Goal: Task Accomplishment & Management: Manage account settings

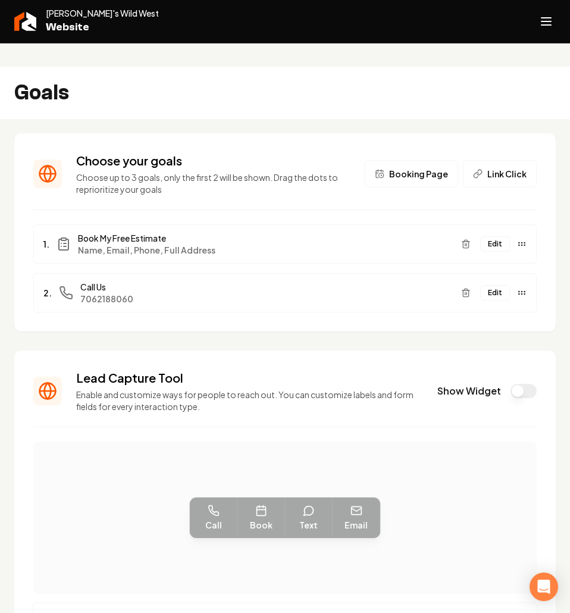
click at [334, 67] on div "Goals" at bounding box center [285, 93] width 570 height 52
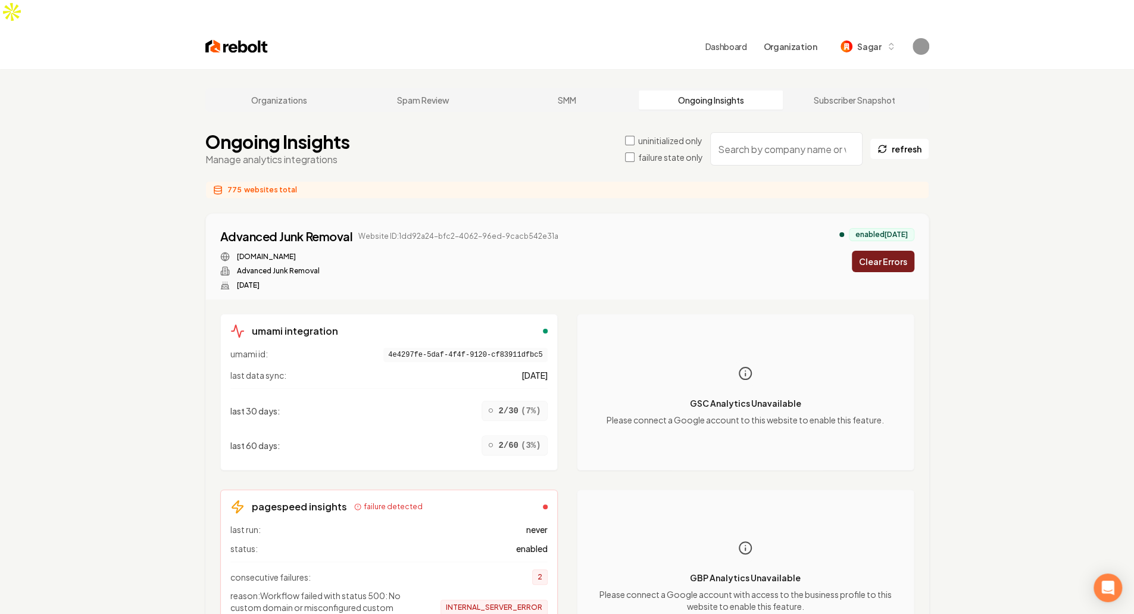
click at [653, 151] on label "failure state only" at bounding box center [670, 157] width 65 height 12
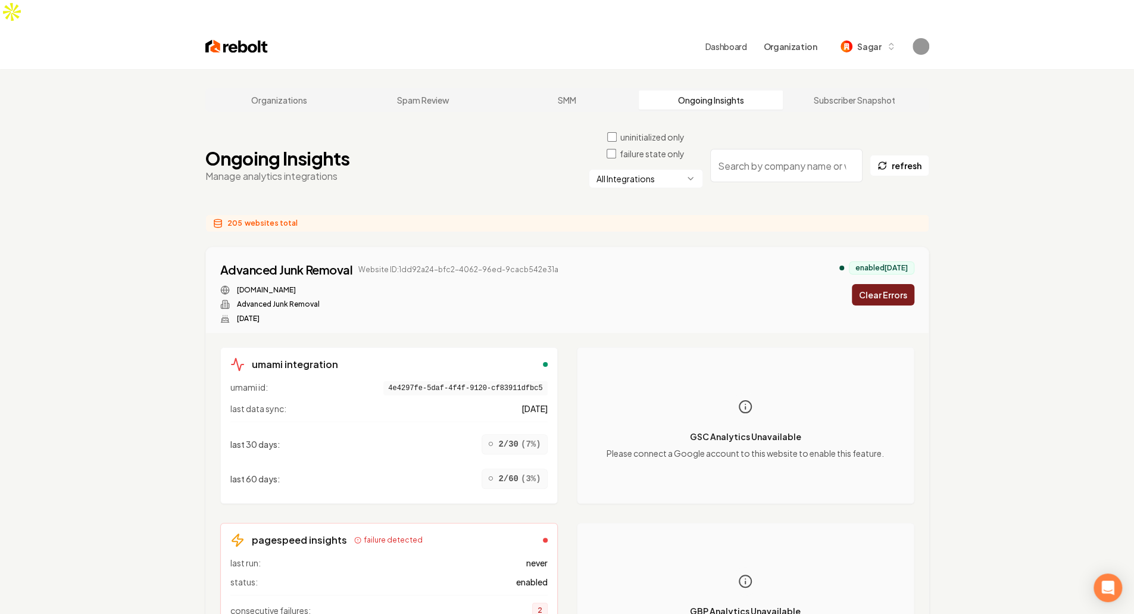
click at [617, 155] on html "Dashboard Organization Sagar Organizations Spam Review SMM Ongoing Insights Sub…" at bounding box center [567, 307] width 1134 height 614
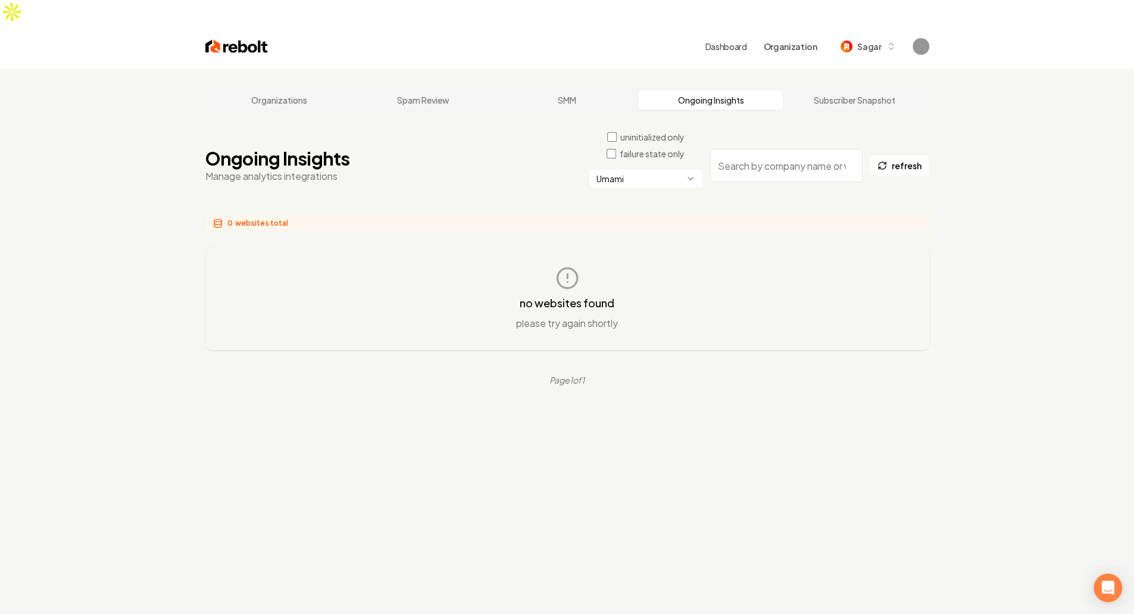
click at [387, 183] on main "Organizations Spam Review SMM Ongoing Insights Subscriber Snapshot Ongoing Insi…" at bounding box center [567, 237] width 762 height 336
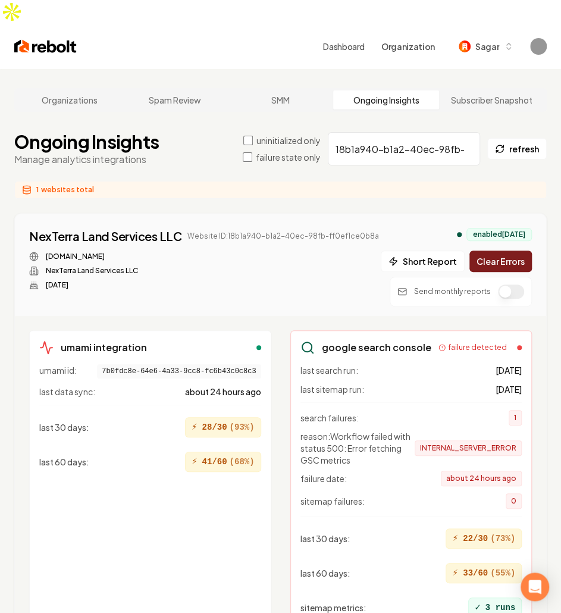
click at [302, 261] on div "nexterralandservices.com NexTerra Land Services LLC Aug 5, 2025" at bounding box center [204, 271] width 350 height 38
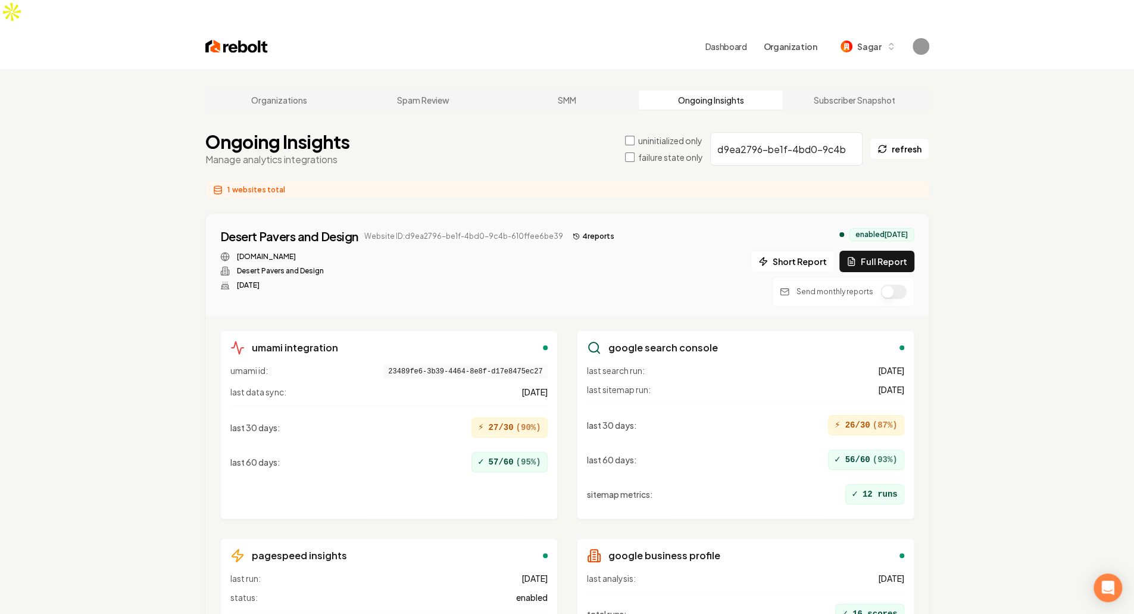
click at [561, 284] on button "button" at bounding box center [893, 291] width 26 height 14
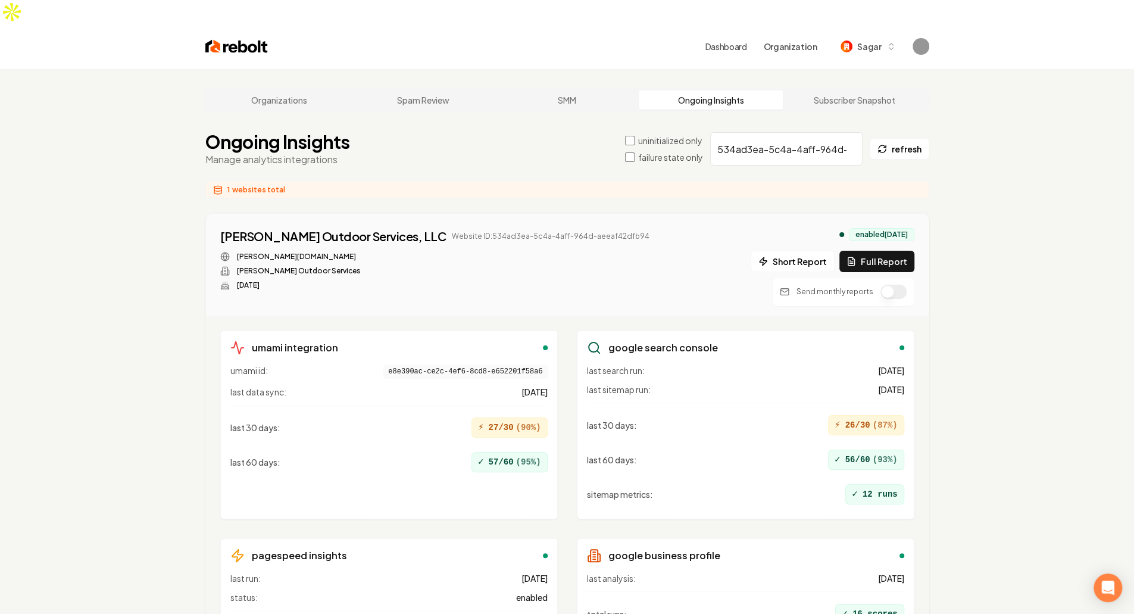
click at [561, 284] on button "button" at bounding box center [893, 291] width 26 height 14
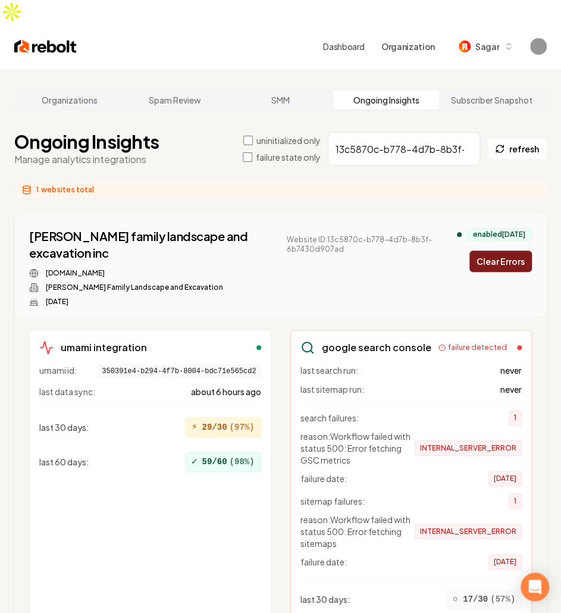
scroll to position [264, 0]
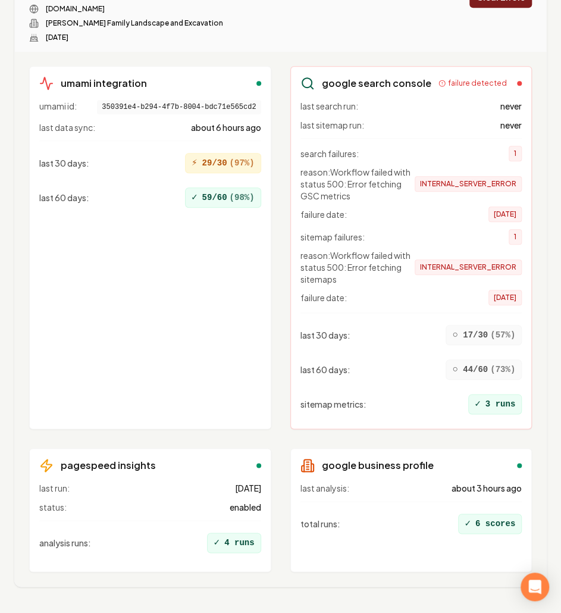
click at [172, 317] on div "umami id: 350391e4-b294-4f7b-8004-bdc71e565cd2 last data sync: about 6 hours ag…" at bounding box center [150, 259] width 222 height 319
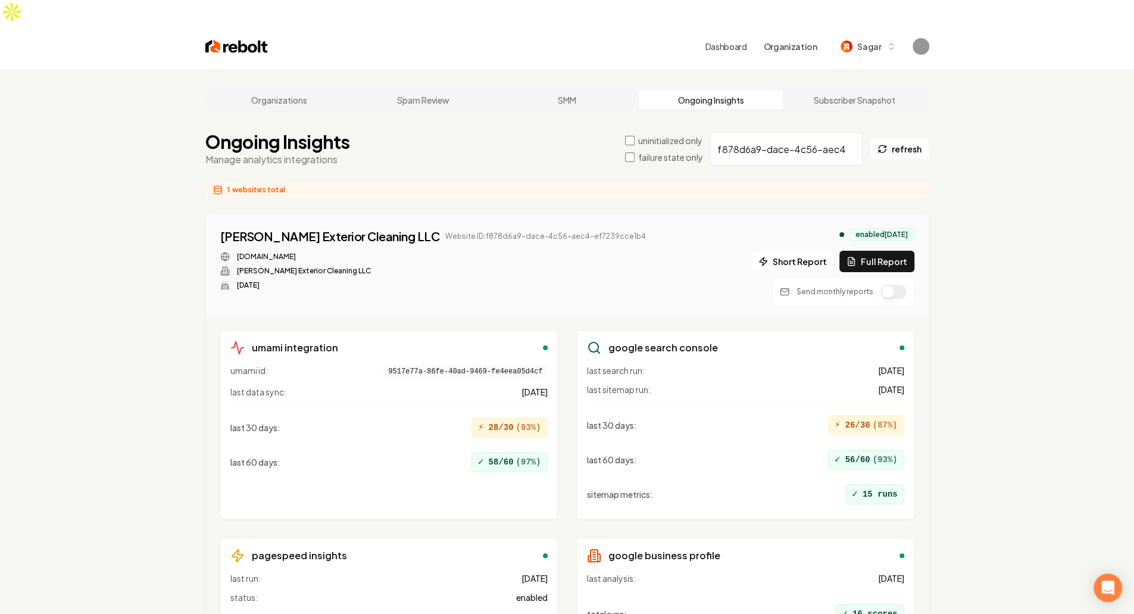
click at [561, 284] on button "button" at bounding box center [893, 291] width 26 height 14
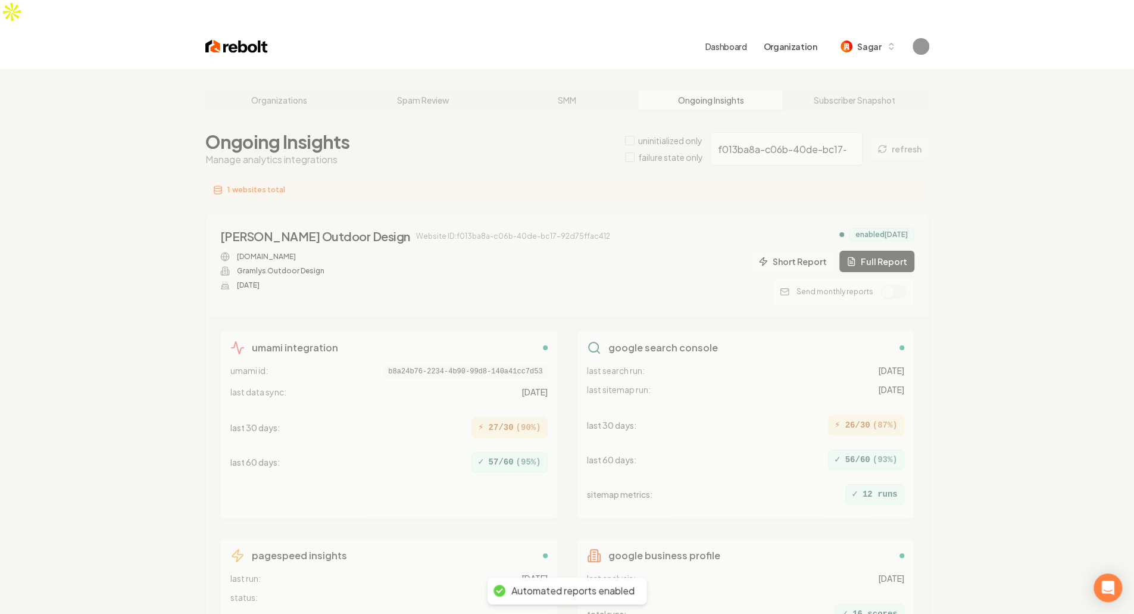
click at [561, 262] on div "Organizations Spam Review SMM Ongoing Insights Subscriber Snapshot Ongoing Insi…" at bounding box center [567, 400] width 1134 height 662
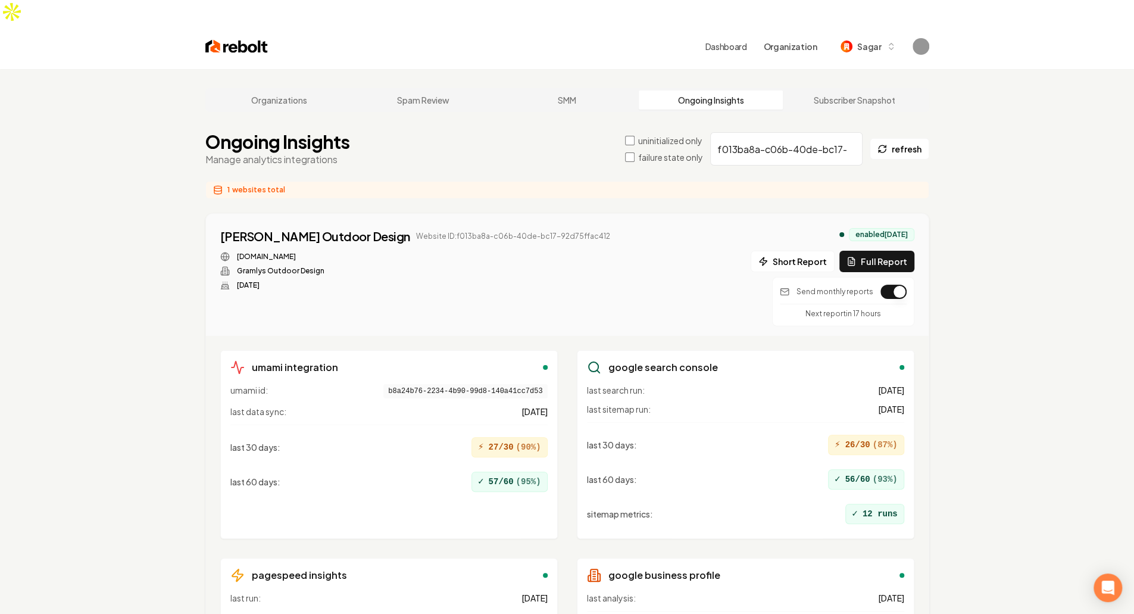
click at [561, 269] on div "[PERSON_NAME] Outdoor Design Website ID: f013ba8a-c06b-40de-bc17-92d75ffac412 […" at bounding box center [567, 277] width 694 height 98
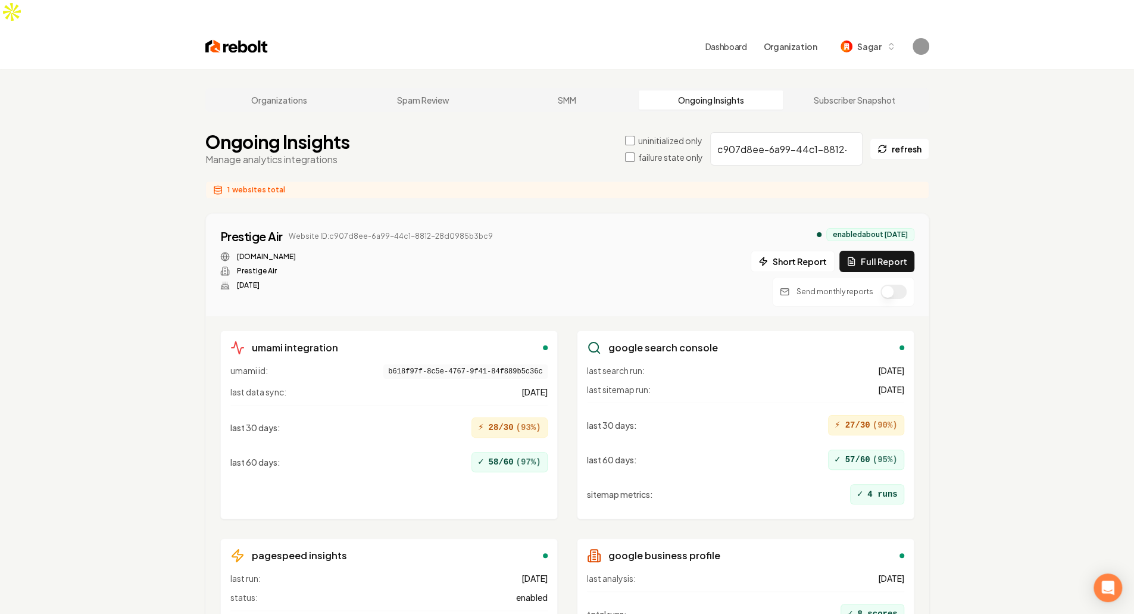
click at [561, 284] on button "button" at bounding box center [893, 291] width 26 height 14
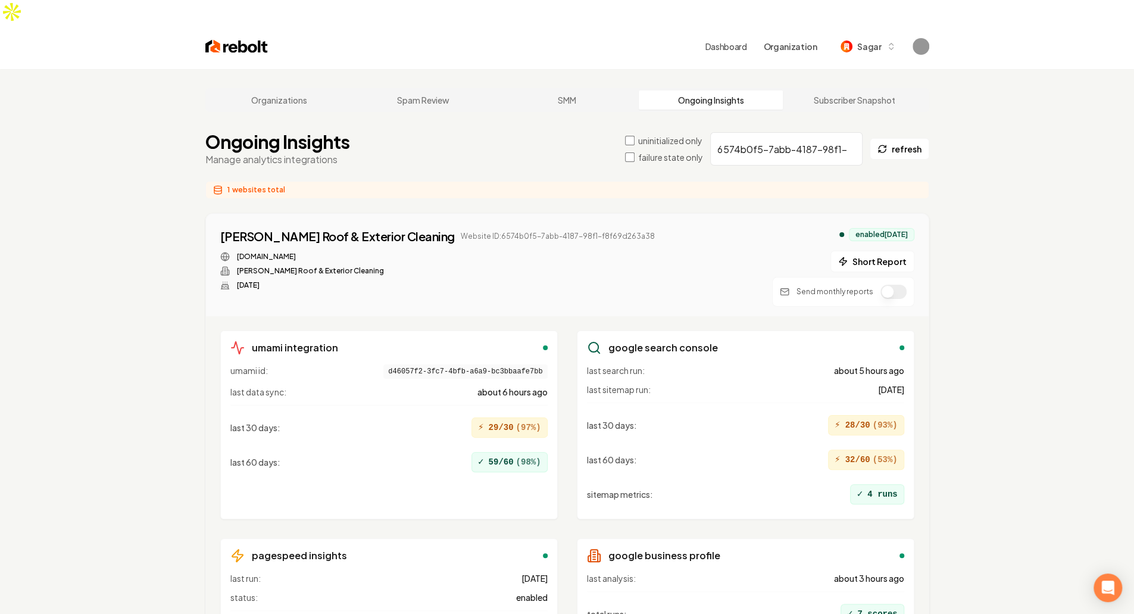
click at [561, 284] on button "button" at bounding box center [893, 291] width 26 height 14
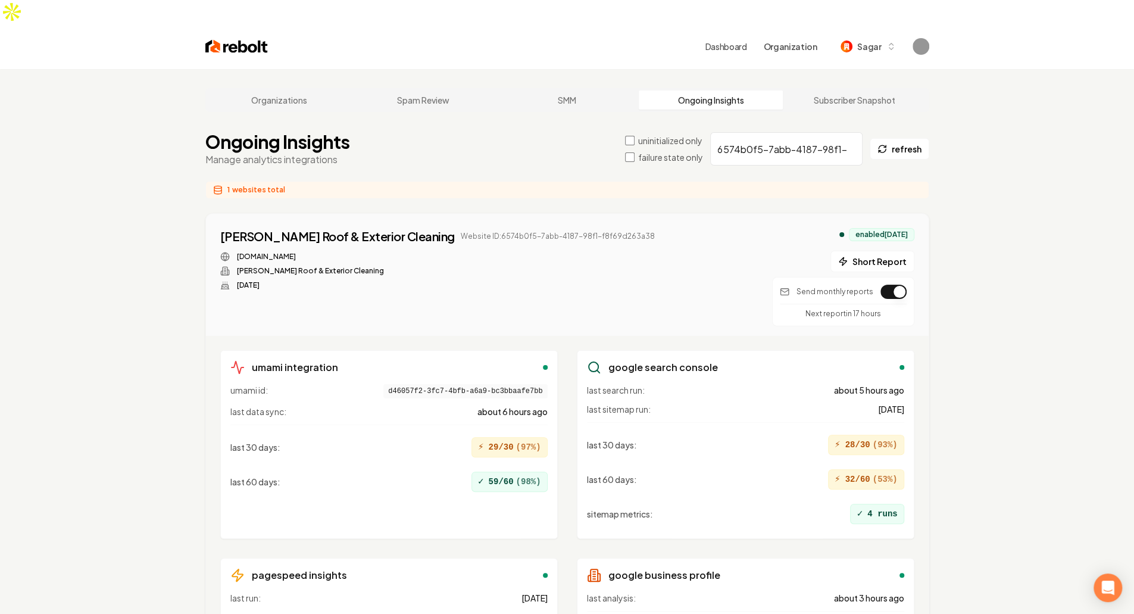
click at [561, 284] on button "button" at bounding box center [893, 291] width 26 height 14
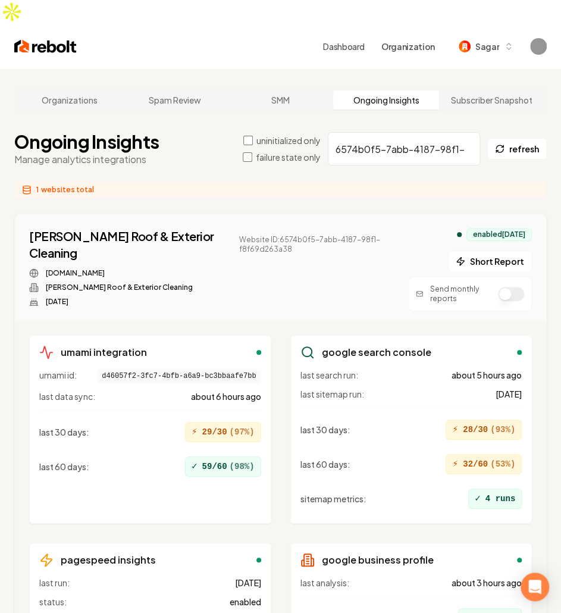
click at [305, 228] on div "DK Rodgers Roof & Exterior Cleaning Website ID: 6574b0f5-7abb-4187-98f1-f8f69d2…" at bounding box center [218, 244] width 379 height 33
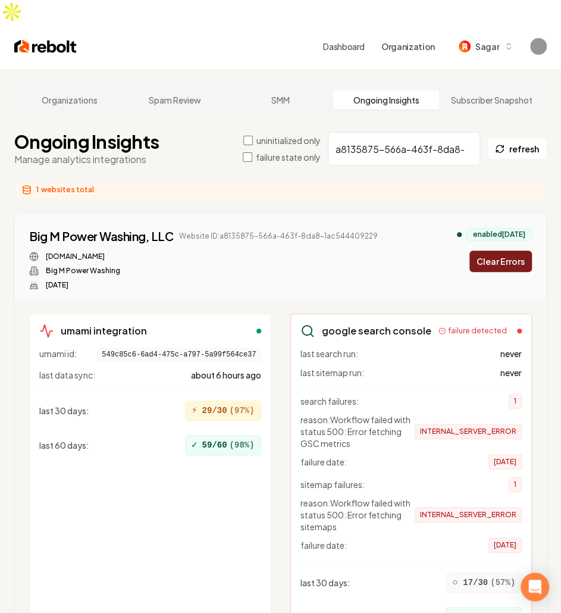
click at [246, 252] on div "[DOMAIN_NAME] Big M Power Washing [DATE]" at bounding box center [203, 271] width 349 height 38
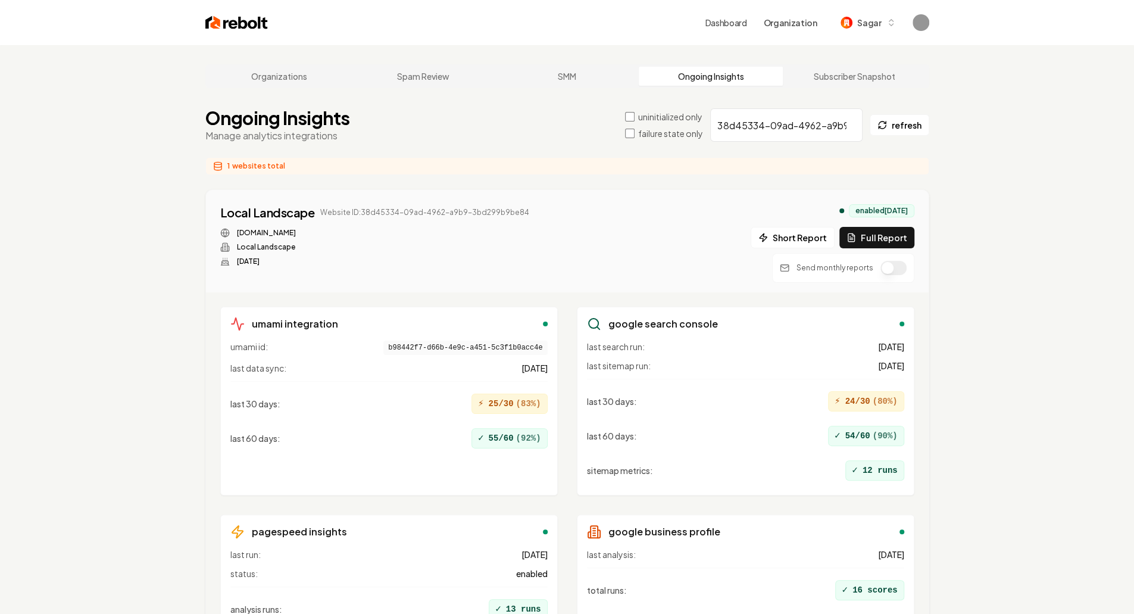
click at [561, 272] on button "button" at bounding box center [893, 268] width 26 height 14
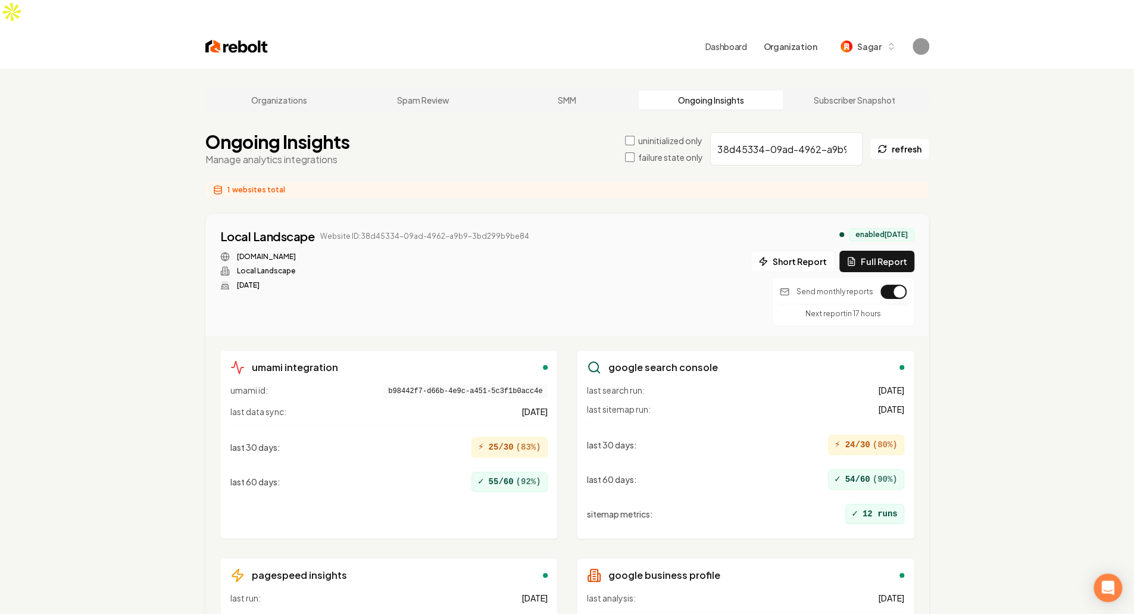
click at [561, 273] on div "Organizations Spam Review SMM Ongoing Insights Subscriber Snapshot Ongoing Insi…" at bounding box center [567, 410] width 1134 height 682
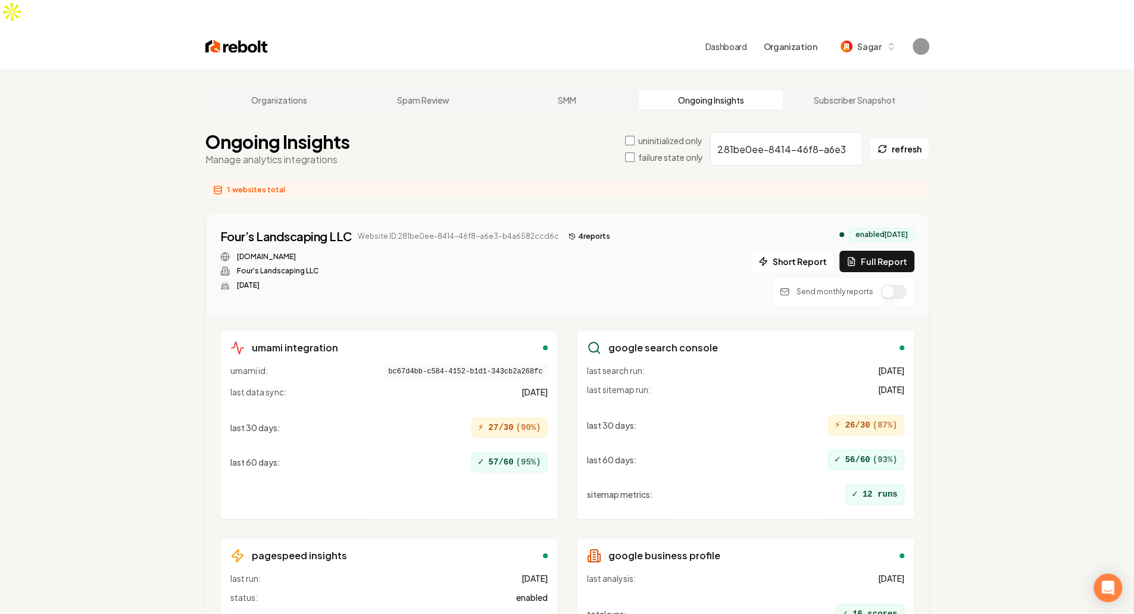
click at [561, 284] on button "button" at bounding box center [893, 291] width 26 height 14
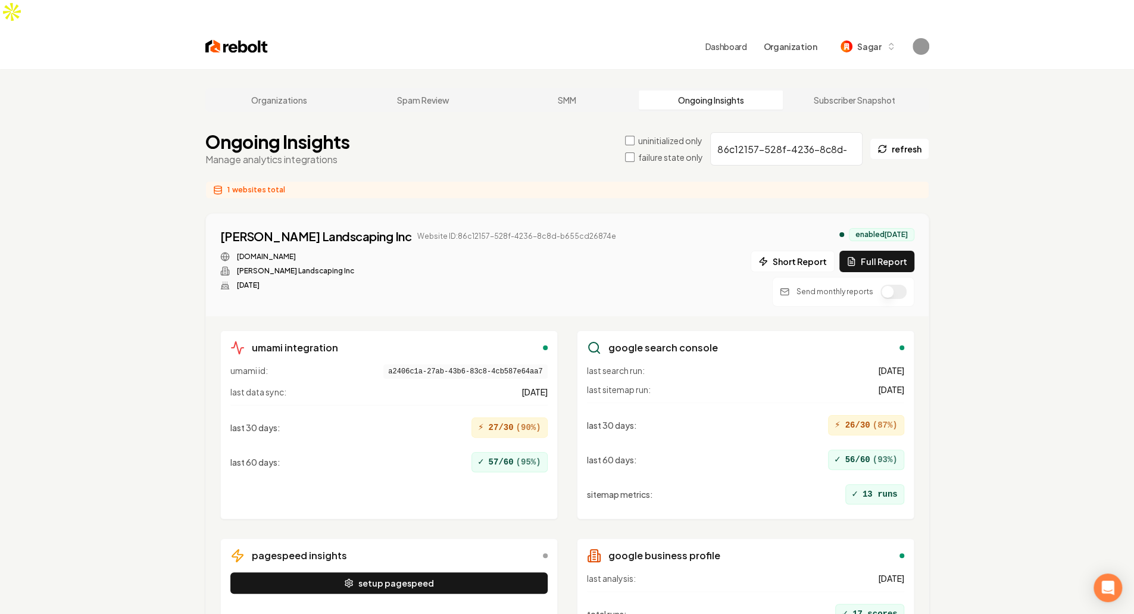
scroll to position [90, 0]
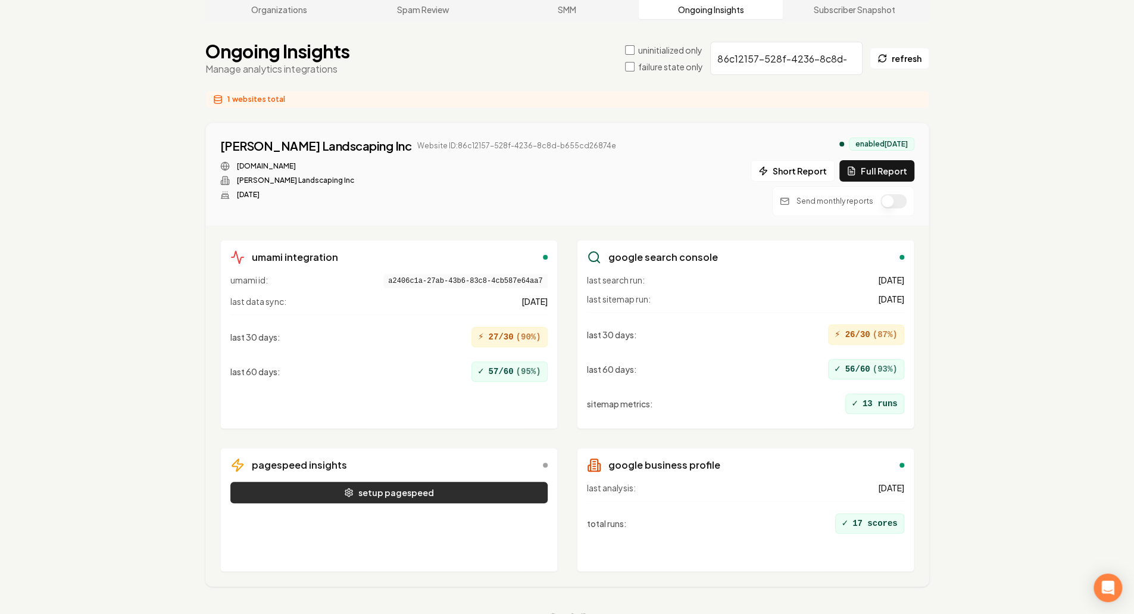
click at [474, 481] on button "setup pagespeed" at bounding box center [388, 491] width 317 height 21
click at [413, 356] on div "last 60 days : ✓ 57/60 ( 95 %)" at bounding box center [388, 371] width 317 height 30
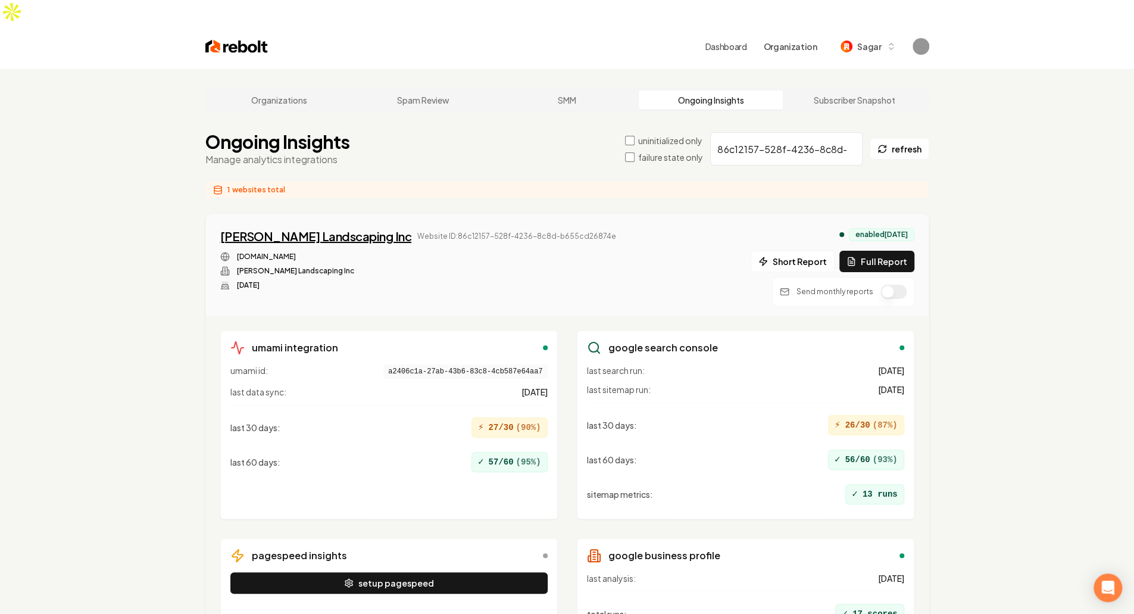
click at [299, 228] on div "[PERSON_NAME] Landscaping Inc" at bounding box center [316, 236] width 192 height 17
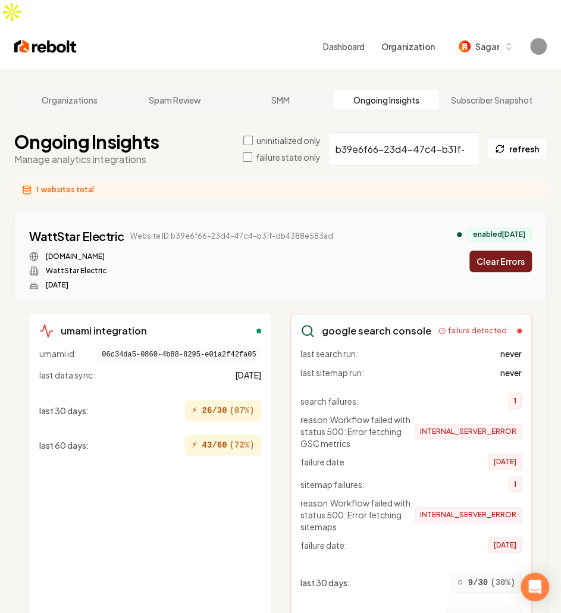
scroll to position [248, 0]
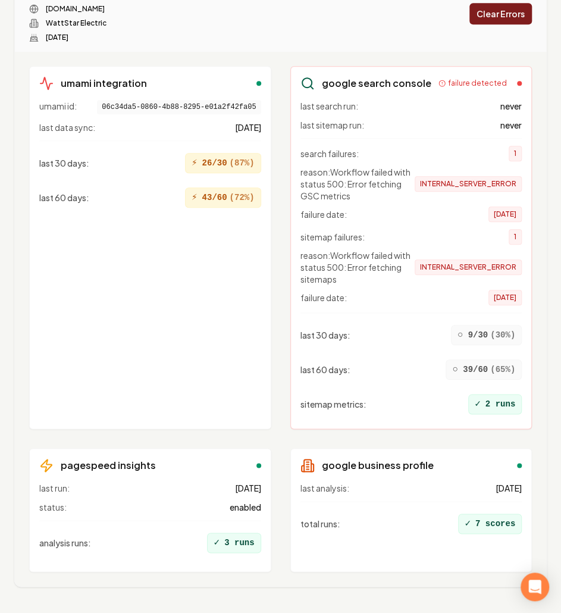
click at [102, 295] on div "umami id: 06c34da5-0860-4b88-8295-e01a2f42fa05 last data sync: 3 days ago last …" at bounding box center [150, 259] width 222 height 319
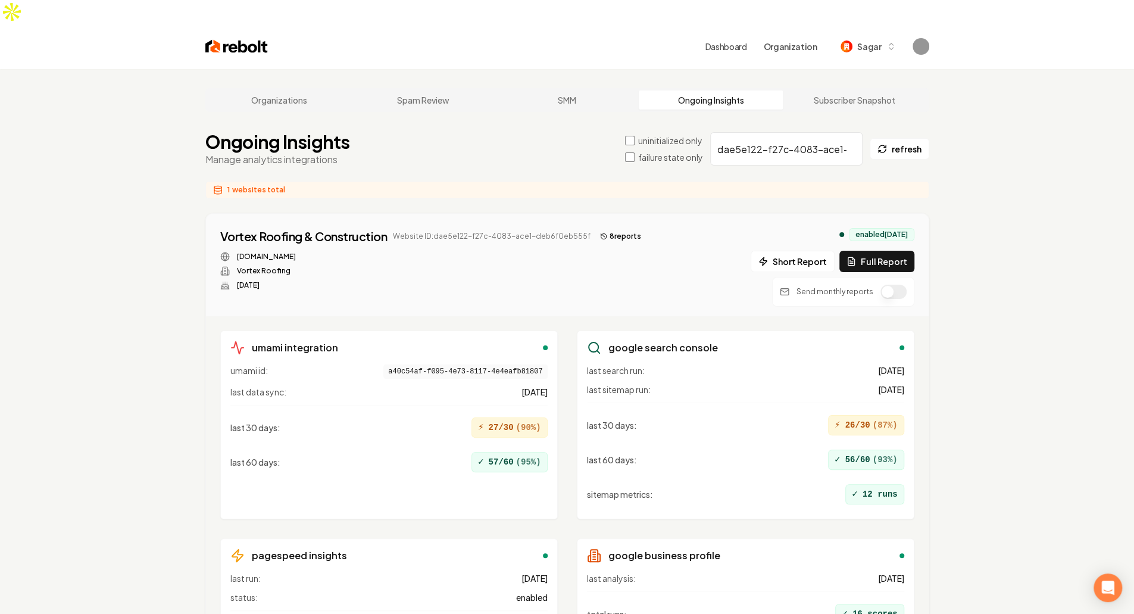
click at [561, 284] on button "button" at bounding box center [893, 291] width 26 height 14
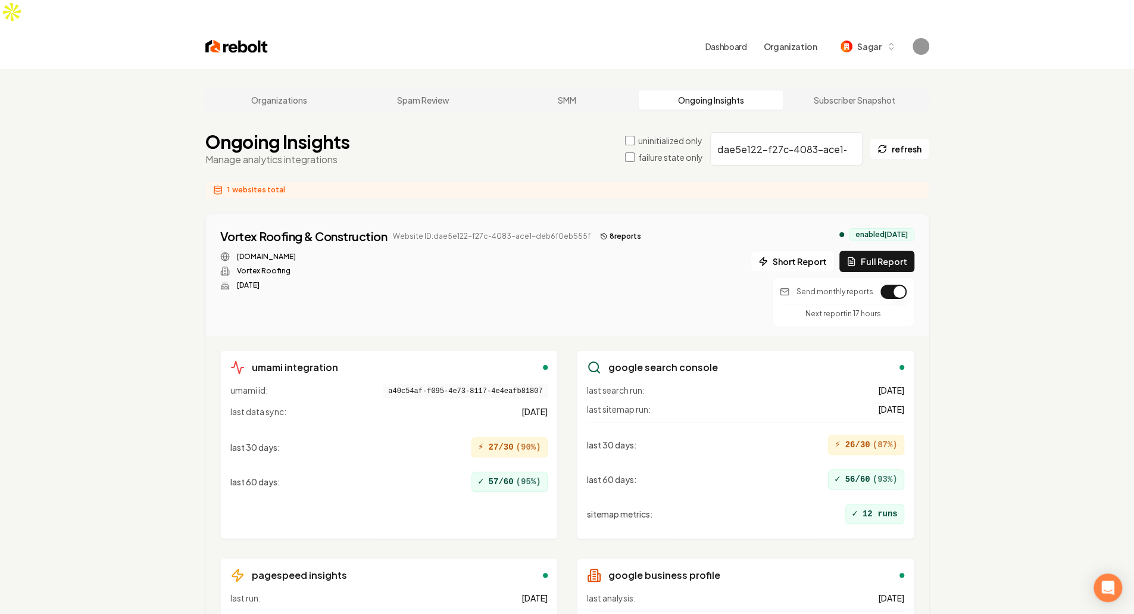
click at [561, 389] on div "Organizations Spam Review SMM Ongoing Insights Subscriber Snapshot Ongoing Insi…" at bounding box center [567, 410] width 1134 height 682
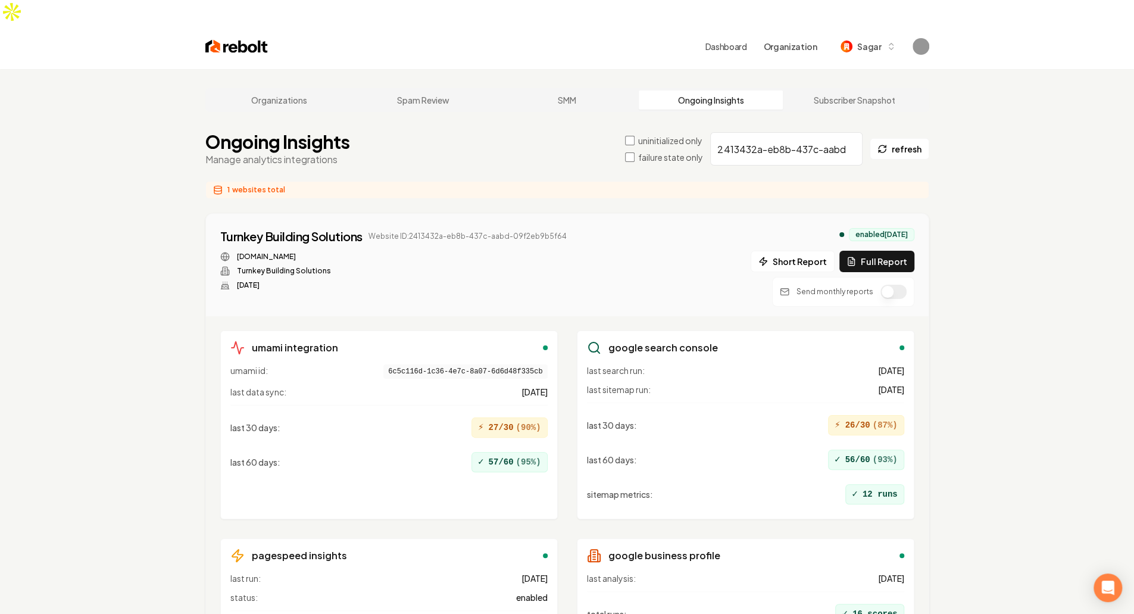
scroll to position [90, 0]
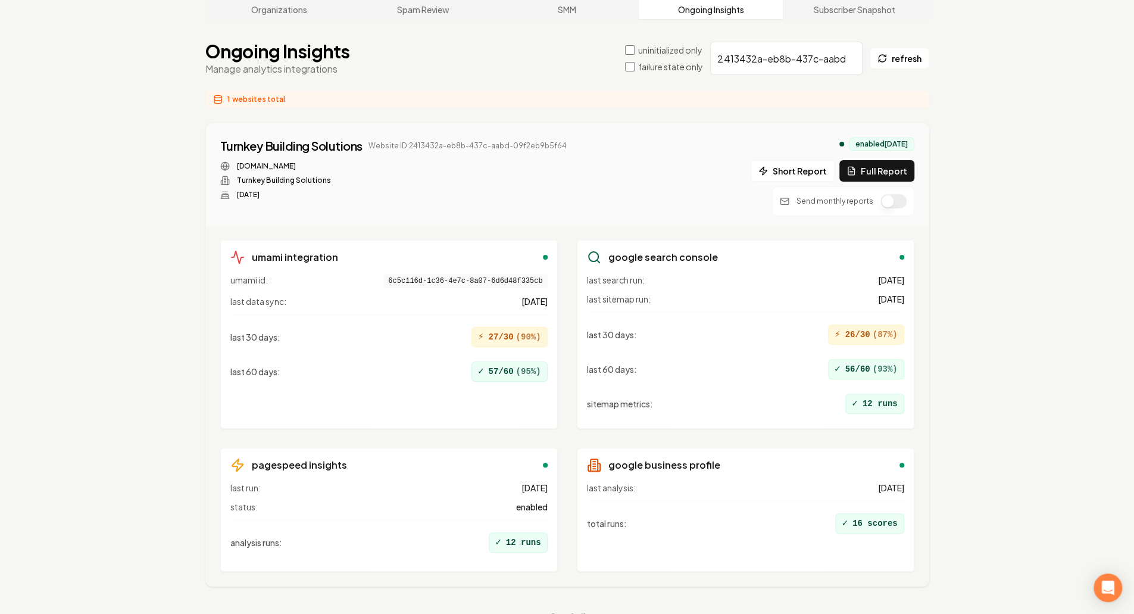
click at [561, 194] on button "button" at bounding box center [893, 201] width 26 height 14
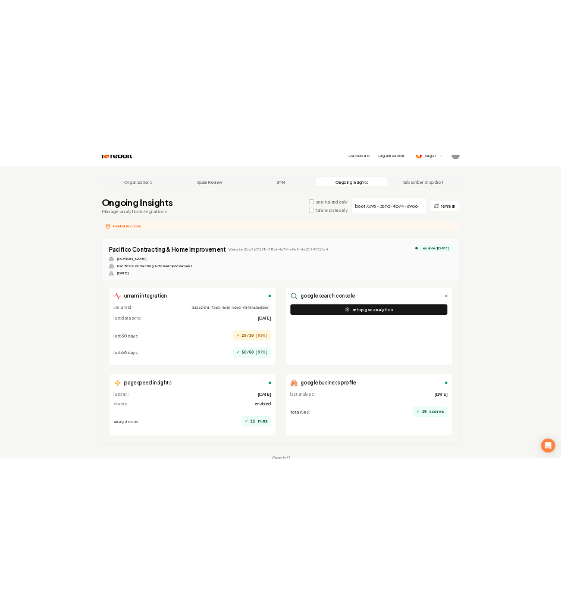
scroll to position [45, 0]
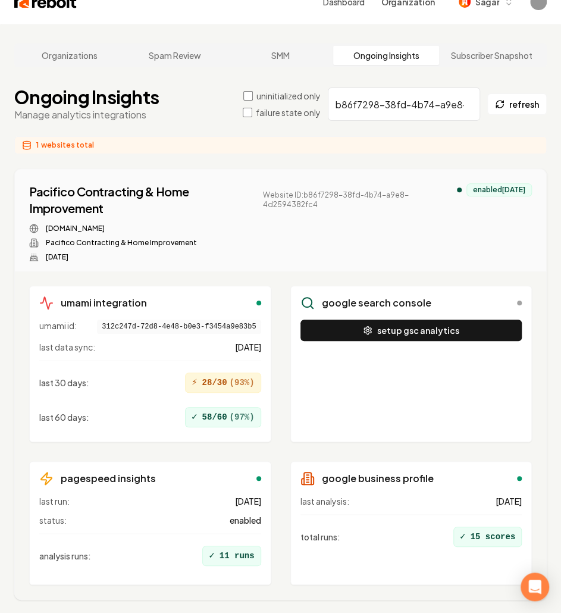
click at [181, 136] on div "1 websites total" at bounding box center [280, 145] width 533 height 18
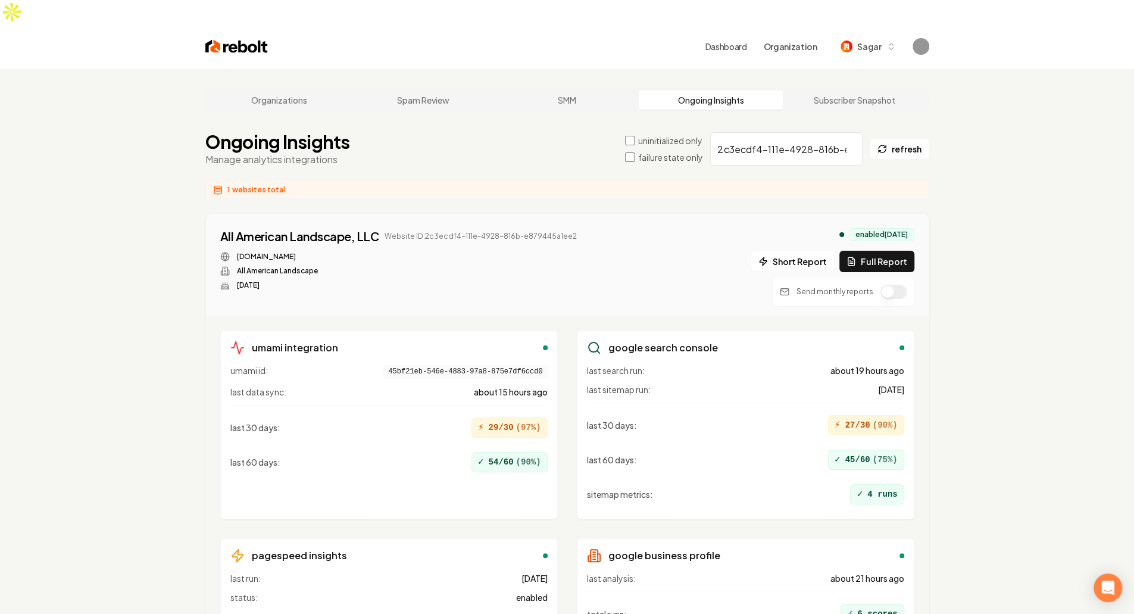
click at [561, 284] on div "Send monthly reports" at bounding box center [843, 291] width 127 height 14
click at [561, 284] on button "button" at bounding box center [893, 291] width 26 height 14
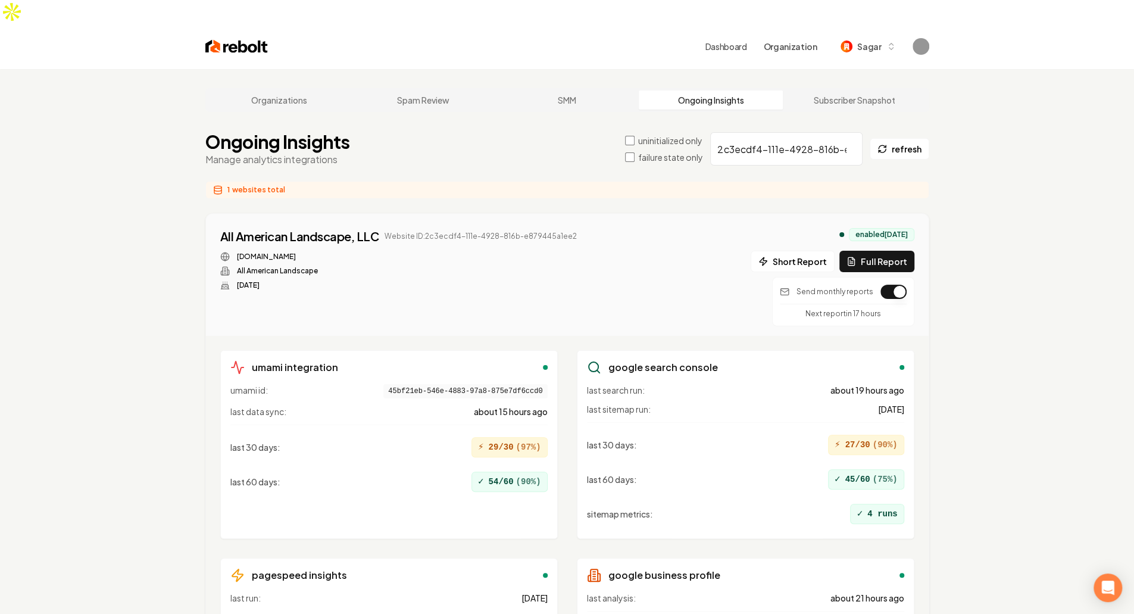
click at [561, 233] on div "All American Landscape, LLC Website ID: 2c3ecdf4-111e-4928-816b-e879445a1ee2 al…" at bounding box center [567, 277] width 694 height 98
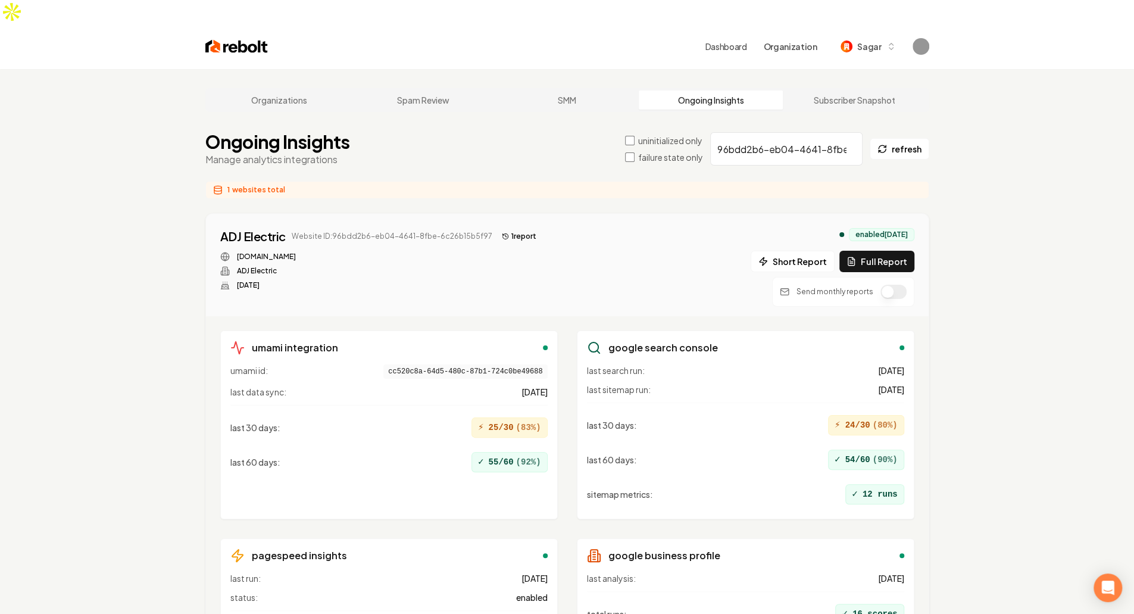
scroll to position [90, 0]
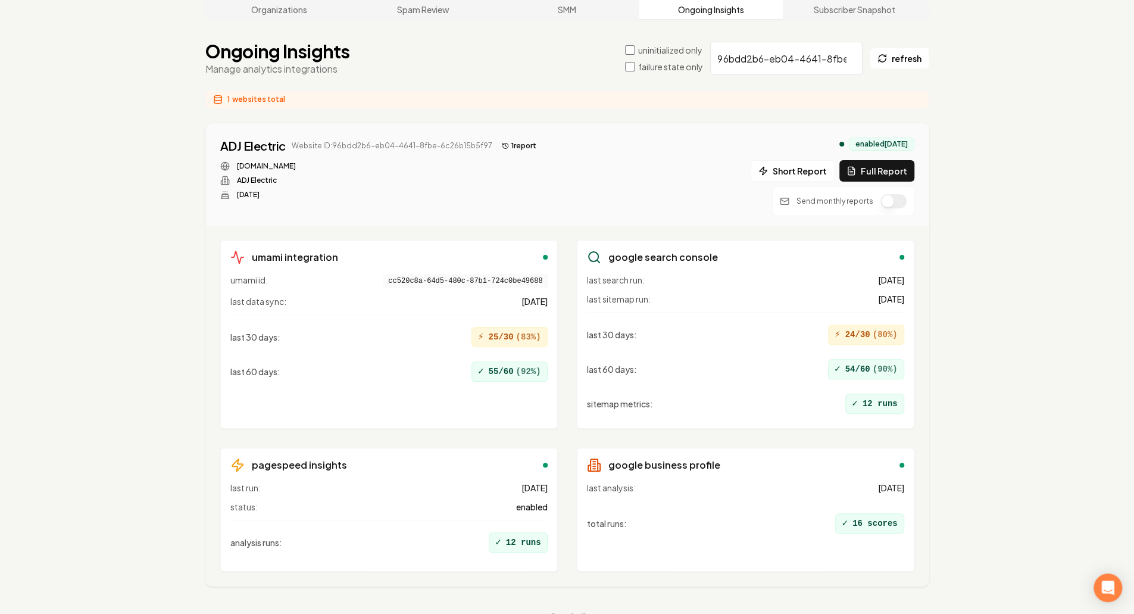
click at [561, 186] on div "Send monthly reports" at bounding box center [843, 201] width 142 height 30
click at [561, 194] on button "button" at bounding box center [893, 201] width 26 height 14
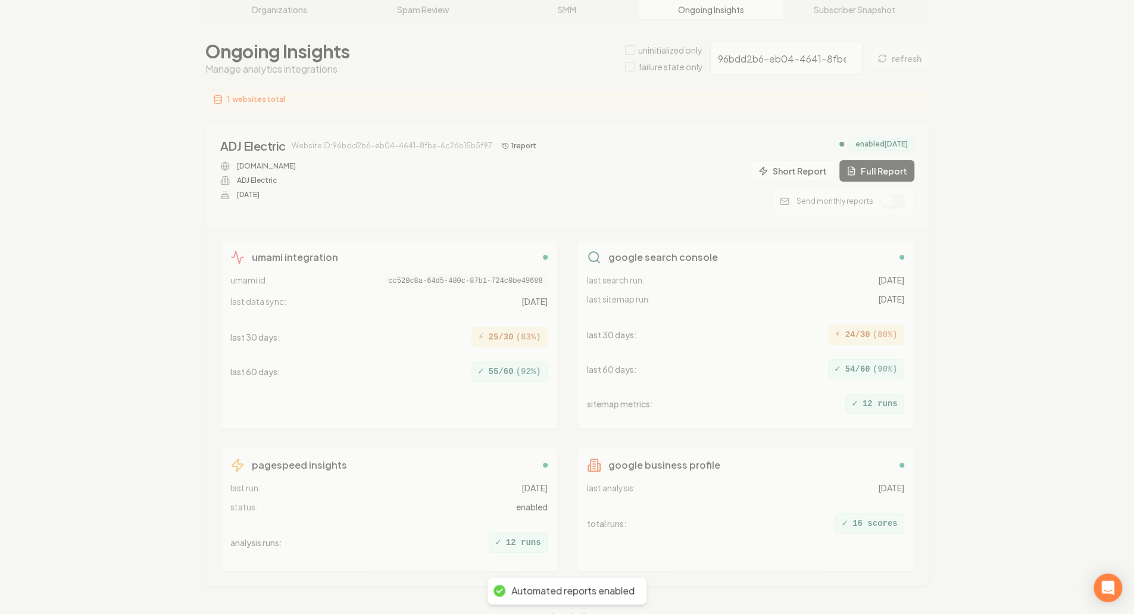
click at [561, 268] on div "Organizations Spam Review SMM Ongoing Insights Subscriber Snapshot Ongoing Insi…" at bounding box center [567, 310] width 1134 height 662
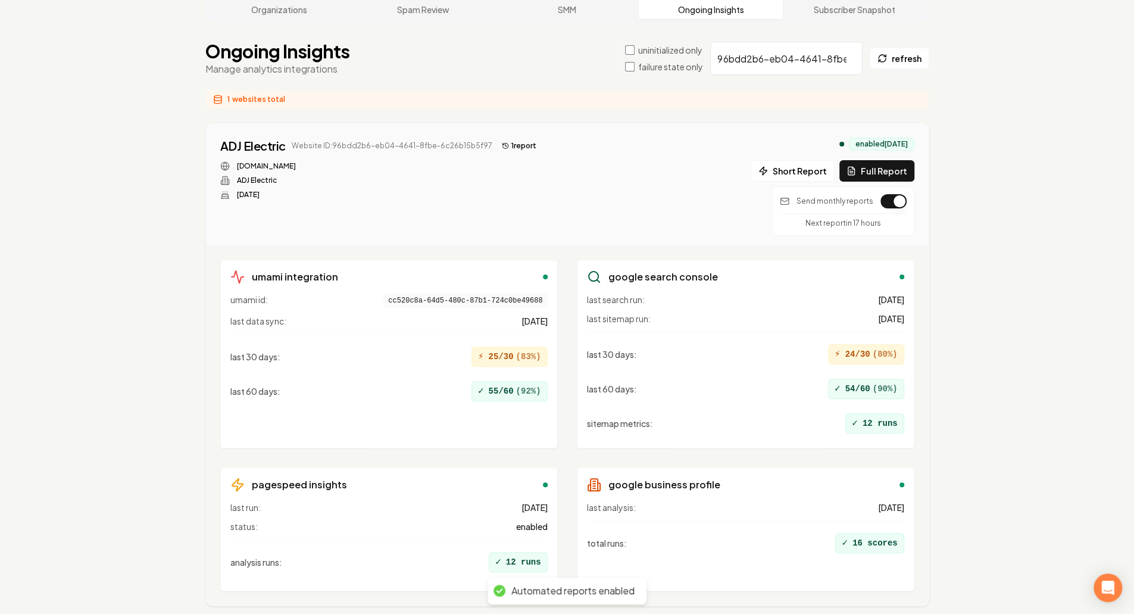
click at [561, 268] on div "Organizations Spam Review SMM Ongoing Insights Subscriber Snapshot Ongoing Insi…" at bounding box center [567, 320] width 1134 height 682
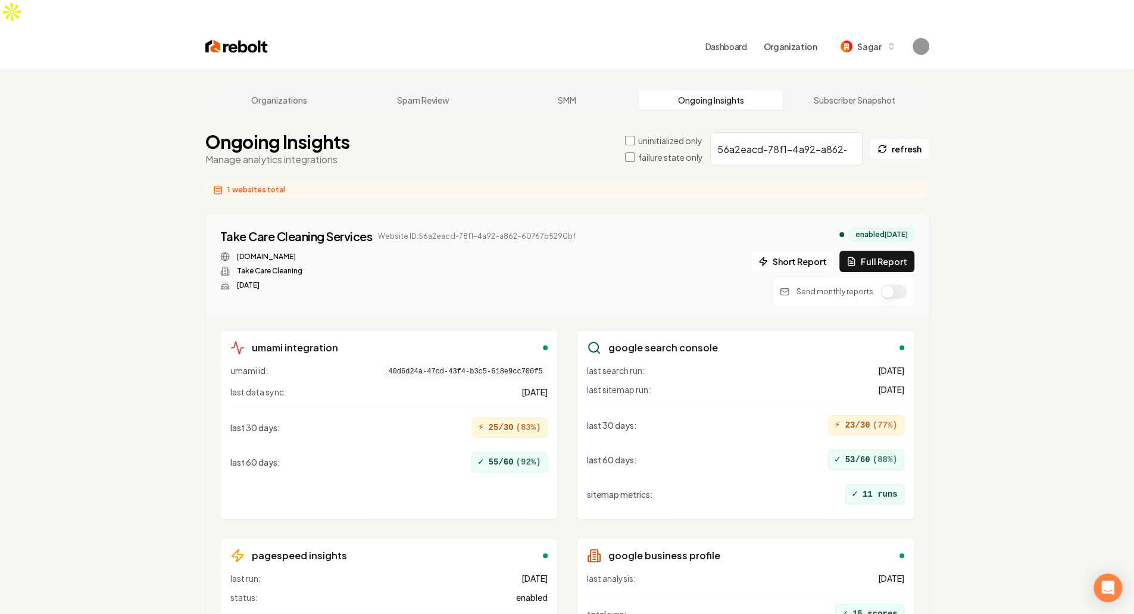
click at [561, 284] on button "button" at bounding box center [893, 291] width 26 height 14
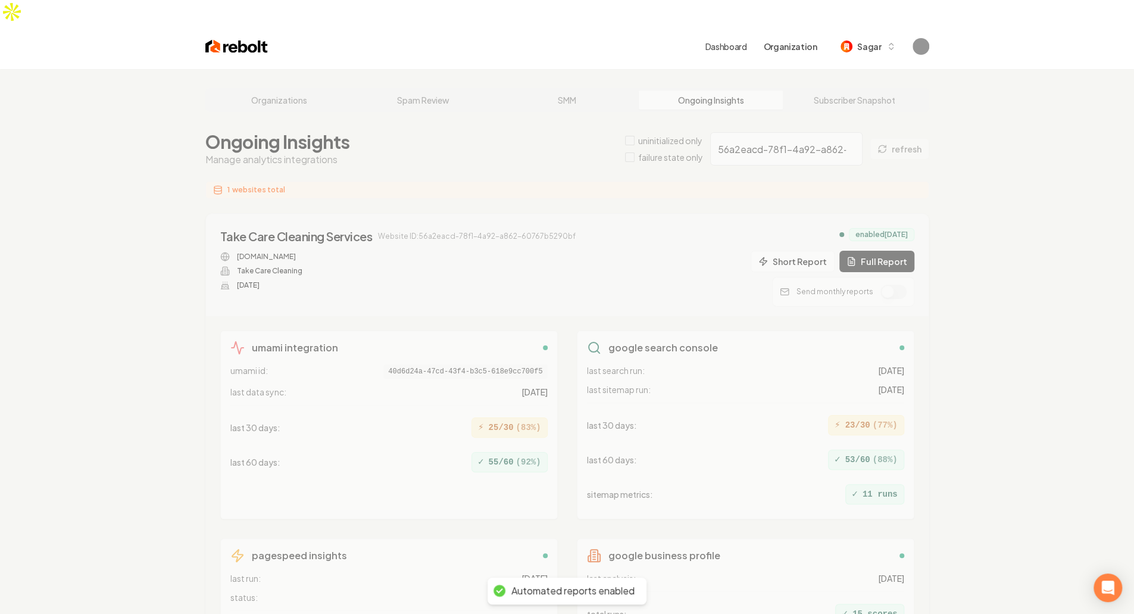
click at [561, 281] on div "Organizations Spam Review SMM Ongoing Insights Subscriber Snapshot Ongoing Insi…" at bounding box center [567, 400] width 1134 height 662
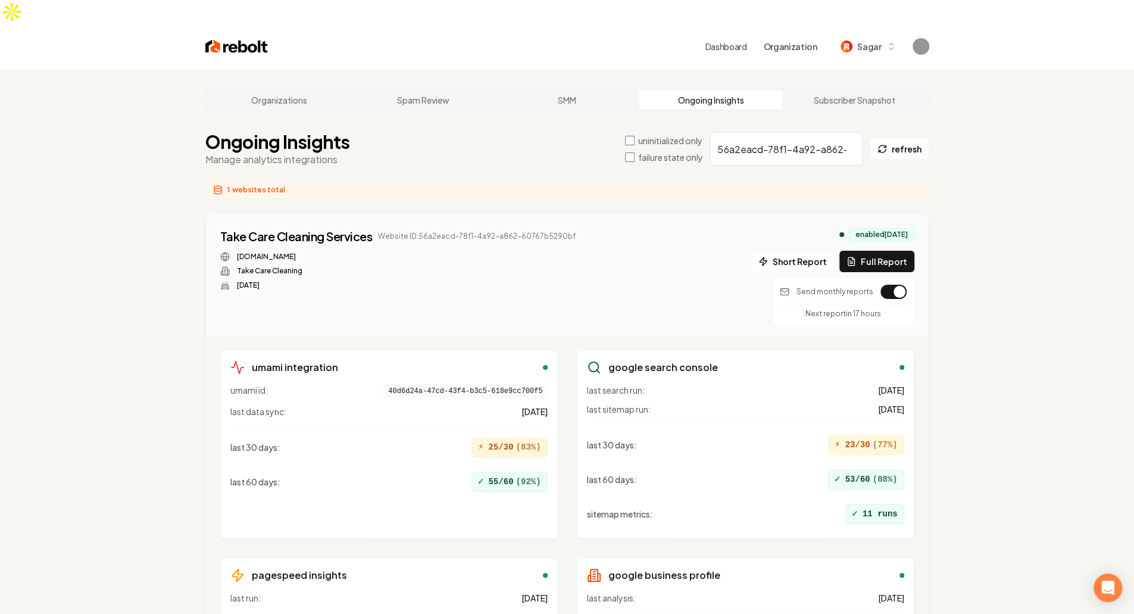
scroll to position [109, 0]
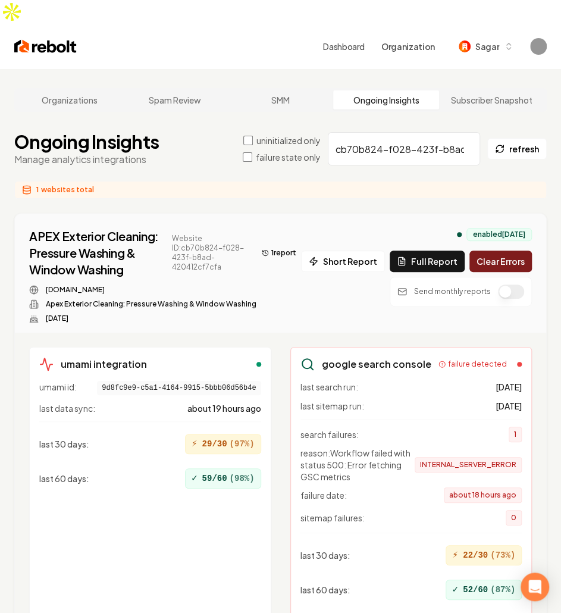
click at [105, 152] on p "Manage analytics integrations" at bounding box center [86, 159] width 145 height 14
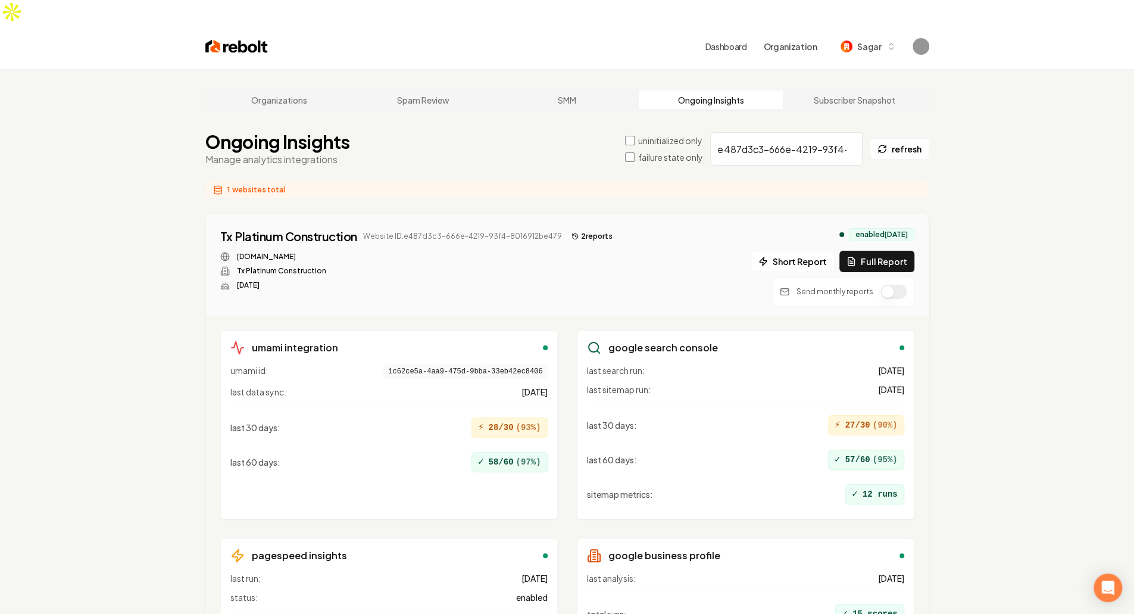
click at [561, 284] on button "button" at bounding box center [893, 291] width 26 height 14
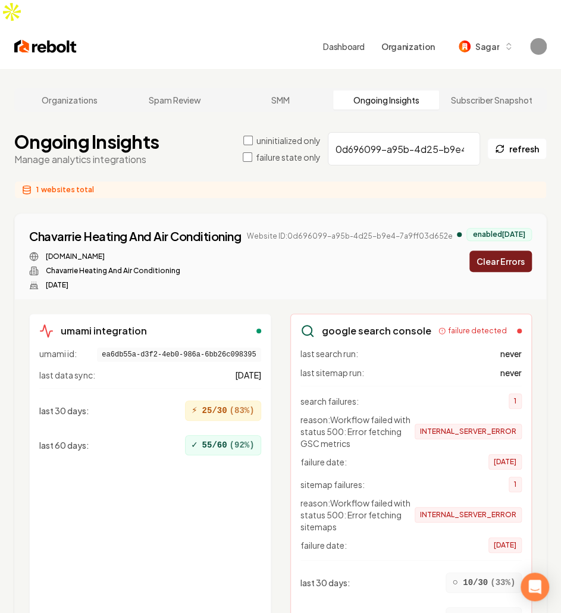
click at [120, 152] on p "Manage analytics integrations" at bounding box center [86, 159] width 145 height 14
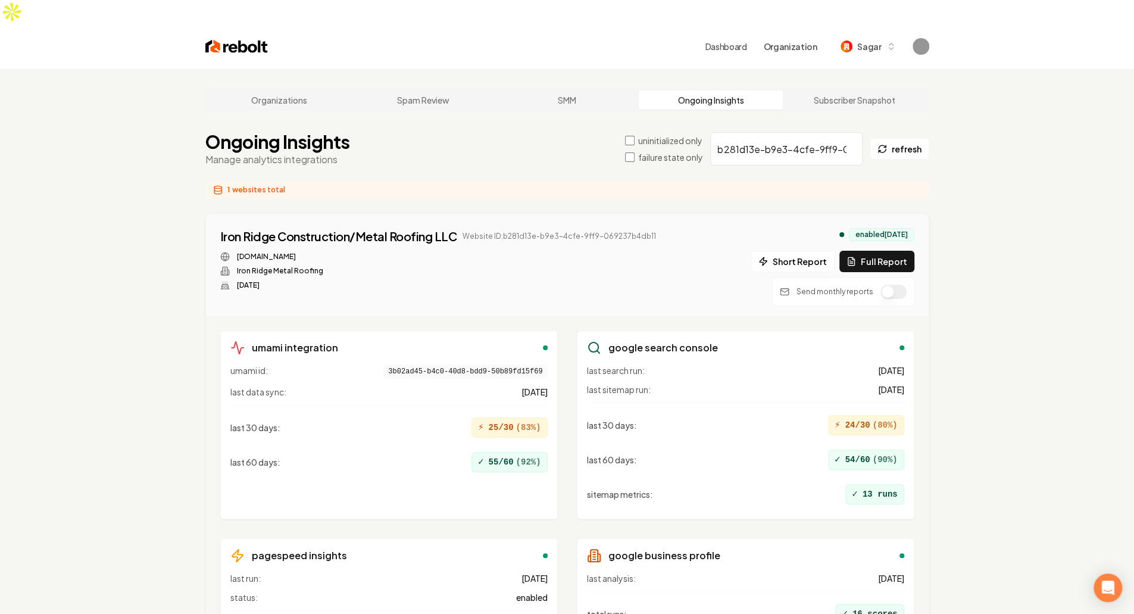
click at [561, 284] on button "button" at bounding box center [893, 291] width 26 height 14
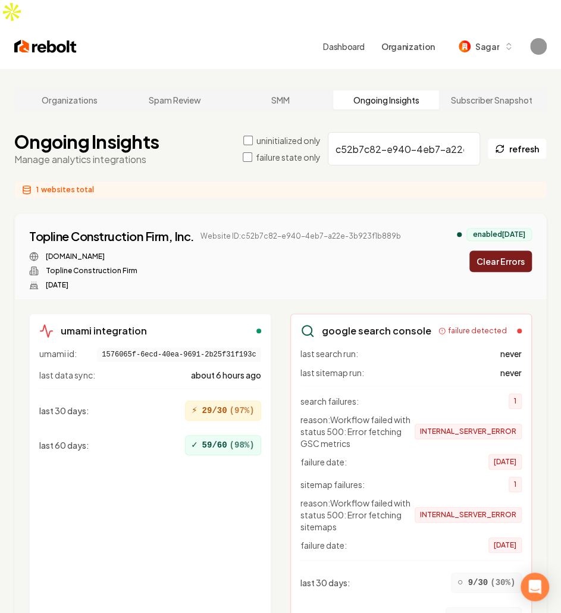
click at [77, 103] on main "Organizations Spam Review SMM Ongoing Insights Subscriber Snapshot Ongoing Insi…" at bounding box center [280, 479] width 561 height 820
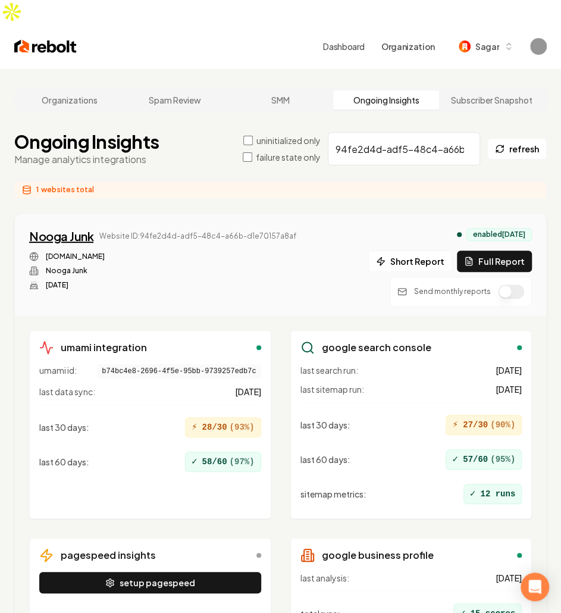
click at [71, 228] on div "Nooga Junk" at bounding box center [61, 236] width 64 height 17
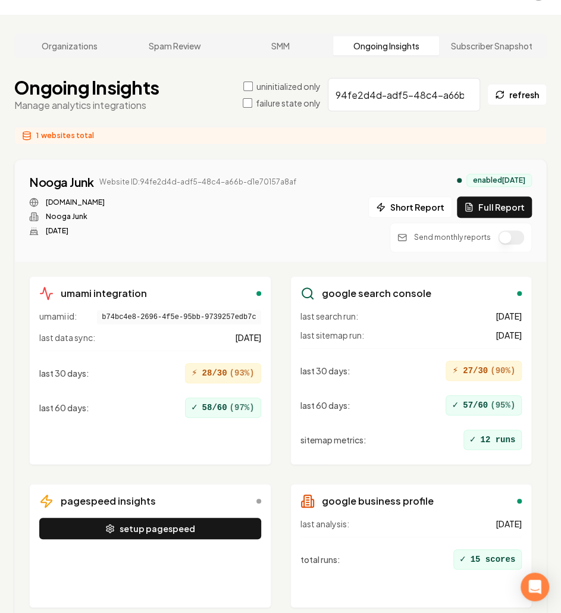
scroll to position [91, 0]
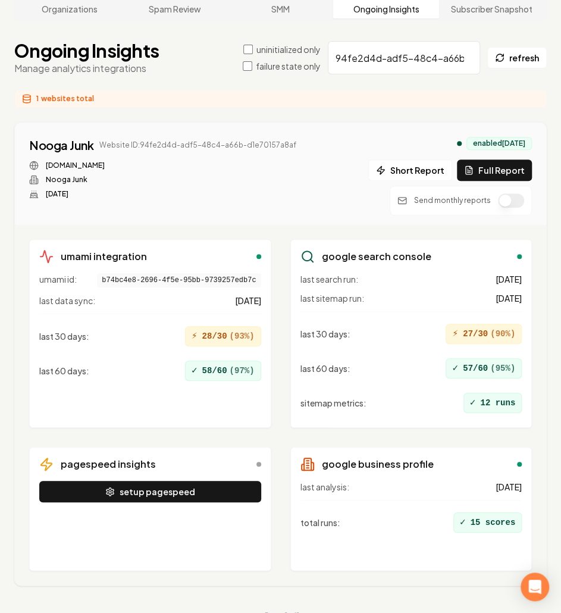
click at [185, 164] on div "noogajunk.com Nooga Junk Jan 31, 2025" at bounding box center [162, 180] width 267 height 38
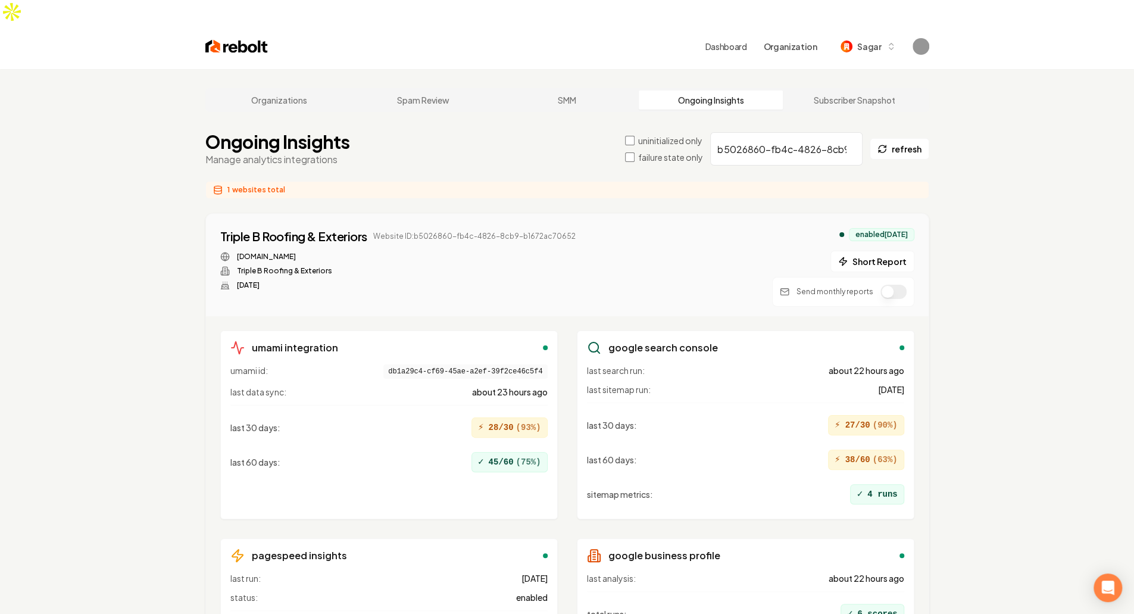
click at [561, 284] on button "button" at bounding box center [893, 291] width 26 height 14
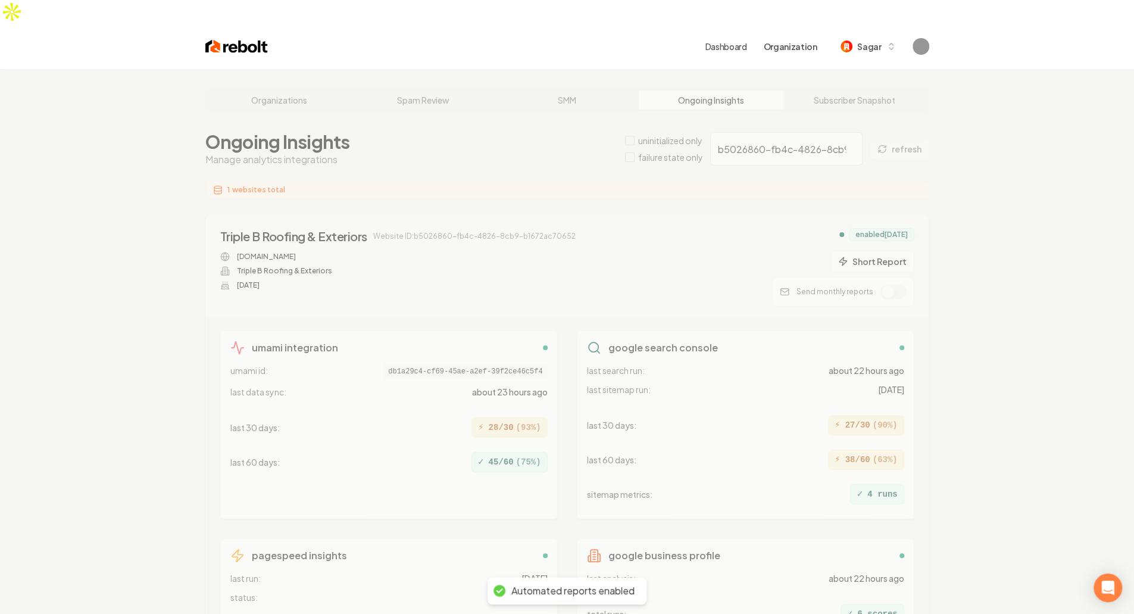
click at [561, 264] on div "Organizations Spam Review SMM Ongoing Insights Subscriber Snapshot Ongoing Insi…" at bounding box center [567, 400] width 1134 height 662
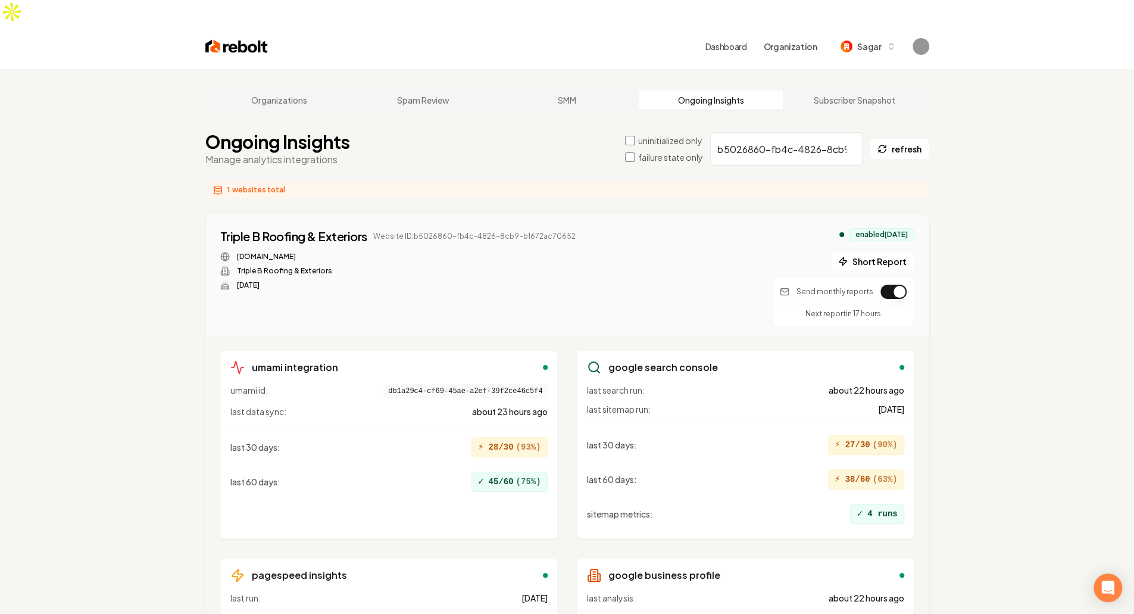
click at [561, 284] on button "button" at bounding box center [893, 291] width 26 height 14
click at [561, 411] on div "Organizations Spam Review SMM Ongoing Insights Subscriber Snapshot Ongoing Insi…" at bounding box center [567, 410] width 1134 height 682
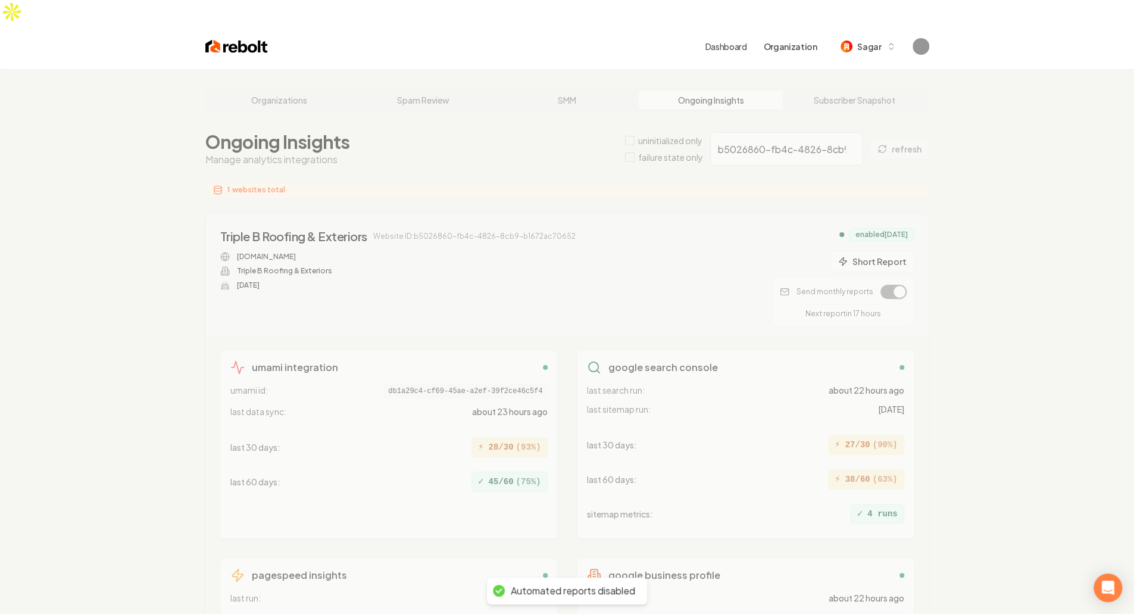
click at [561, 411] on div "Organizations Spam Review SMM Ongoing Insights Subscriber Snapshot Ongoing Insi…" at bounding box center [567, 410] width 1134 height 682
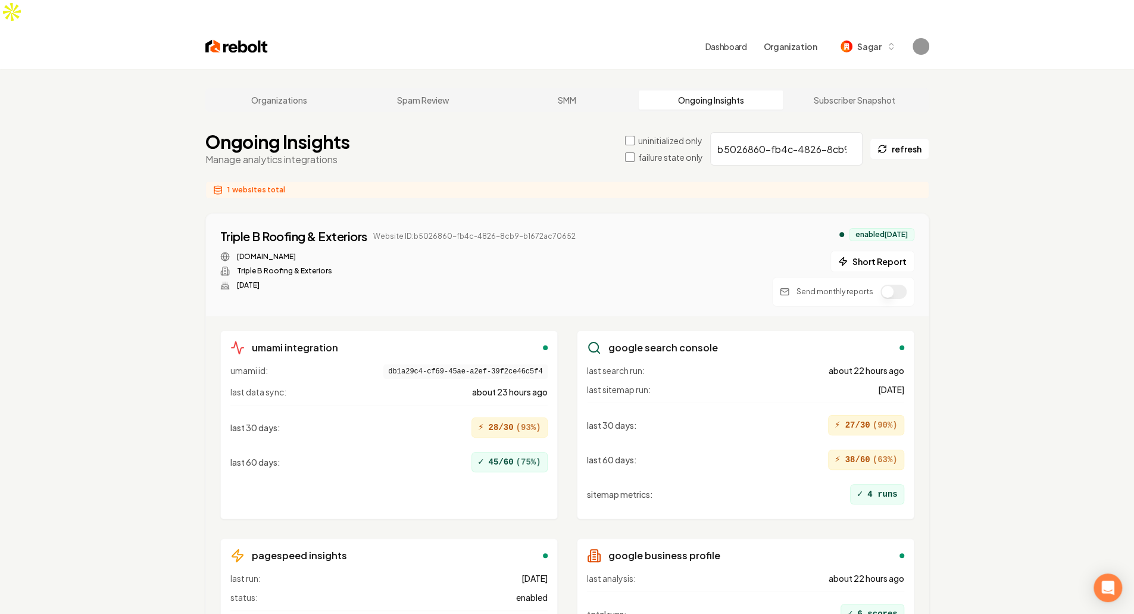
click at [561, 411] on div "Organizations Spam Review SMM Ongoing Insights Subscriber Snapshot Ongoing Insi…" at bounding box center [567, 400] width 1134 height 662
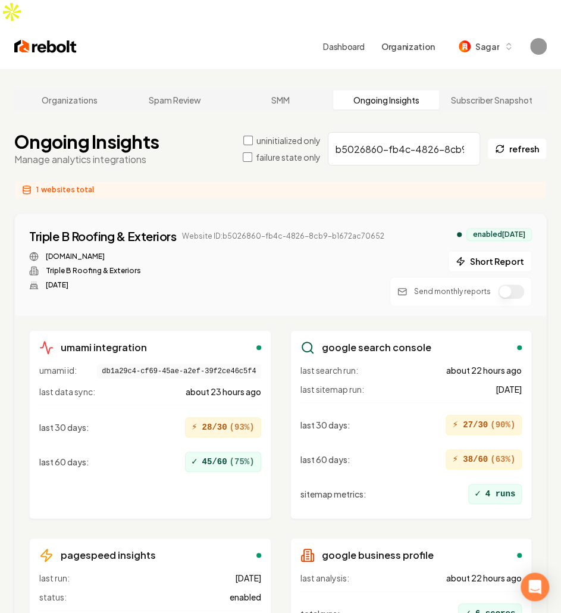
click at [244, 228] on div "Triple B Roofing & Exteriors Website ID: b5026860-fb4c-4826-8cb9-b1672ac70652 t…" at bounding box center [206, 259] width 355 height 62
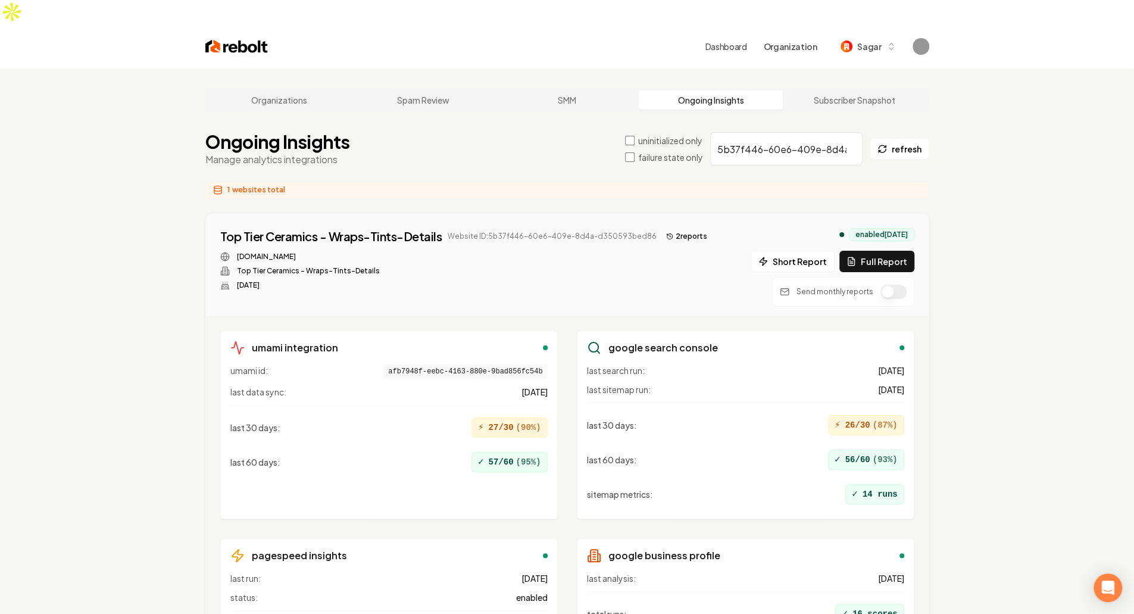
click at [561, 284] on button "button" at bounding box center [893, 291] width 26 height 14
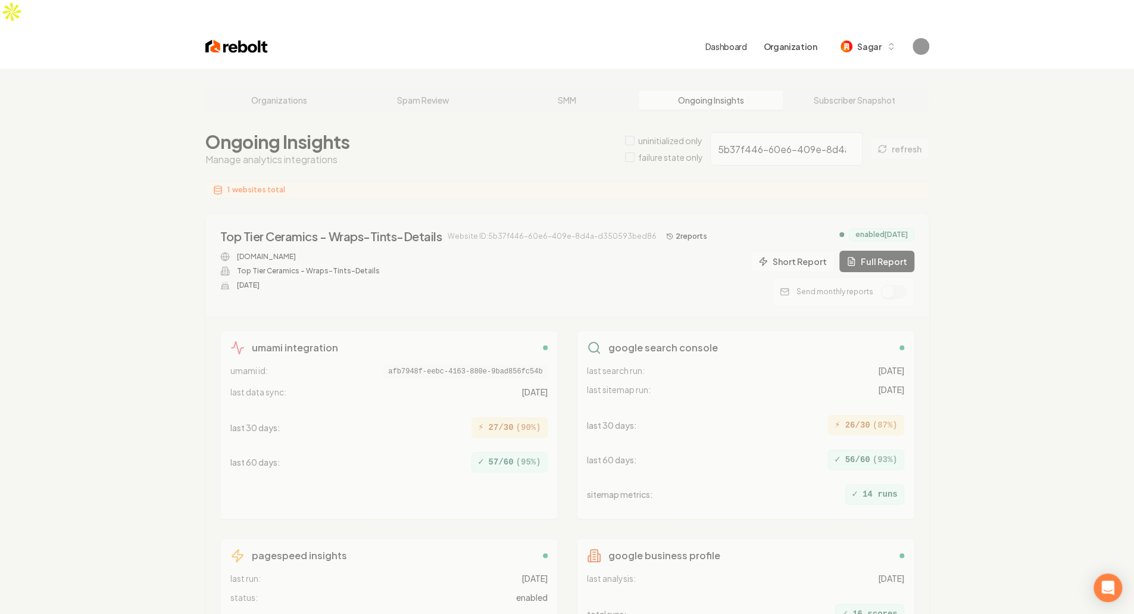
click at [561, 278] on div "Organizations Spam Review SMM Ongoing Insights Subscriber Snapshot Ongoing Insi…" at bounding box center [567, 400] width 1134 height 662
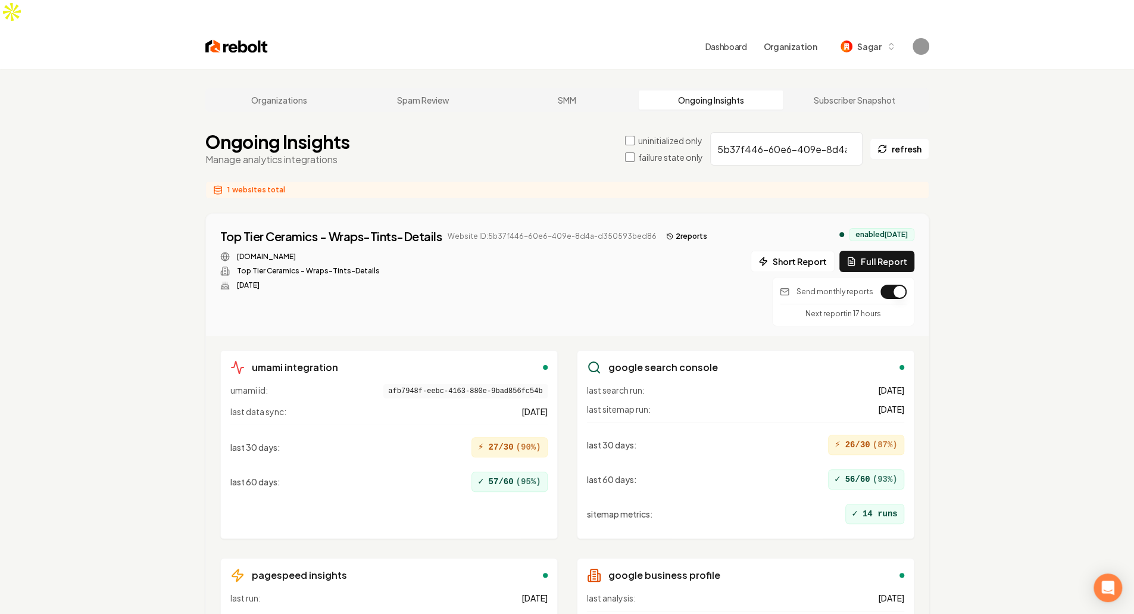
click at [561, 278] on main "Organizations Spam Review SMM Ongoing Insights Subscriber Snapshot Ongoing Insi…" at bounding box center [567, 410] width 762 height 682
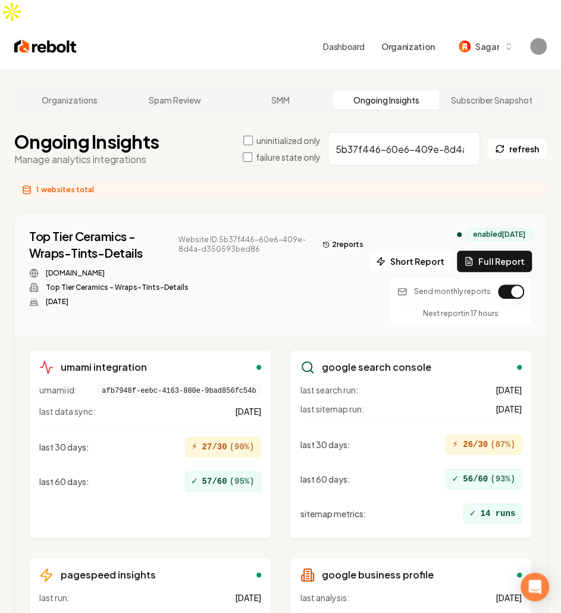
click at [242, 235] on span "Website ID: 5b37f446-60e6-409e-8d4a-d350593bed86" at bounding box center [245, 244] width 135 height 19
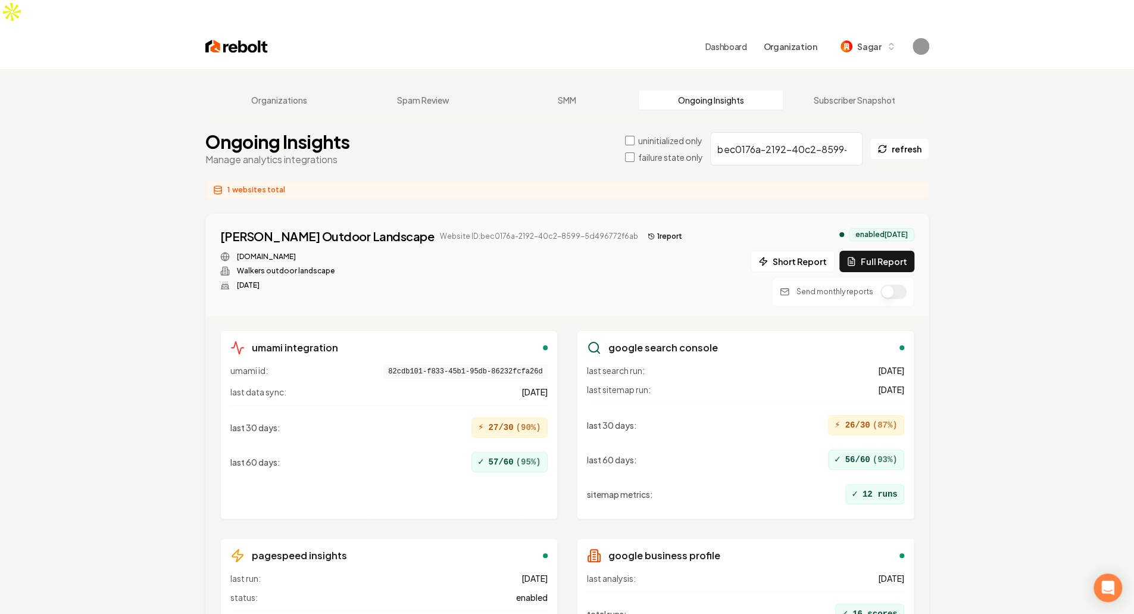
click at [561, 284] on button "button" at bounding box center [893, 291] width 26 height 14
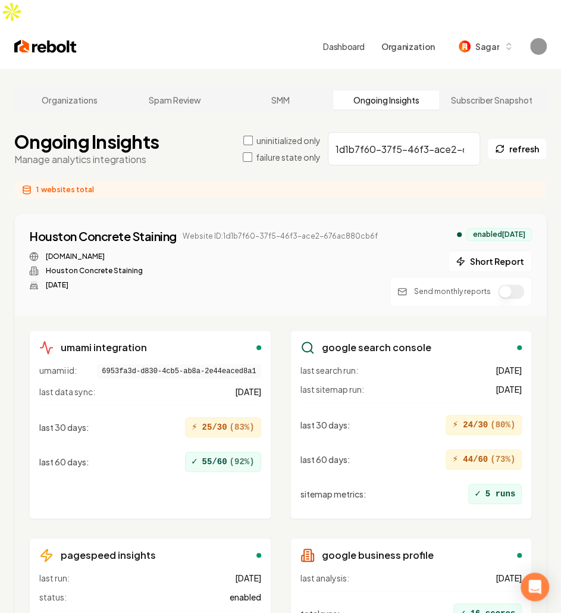
click at [199, 228] on div "Houston Concrete Staining Website ID: 1d1b7f60-37f5-46f3-ace2-676ac880cb6f" at bounding box center [203, 236] width 349 height 17
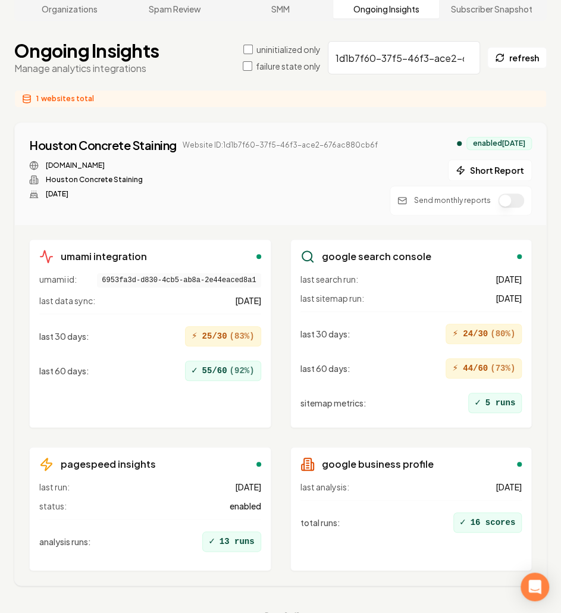
click at [317, 172] on div "[DOMAIN_NAME] Houston Concrete Staining [DATE]" at bounding box center [203, 180] width 349 height 38
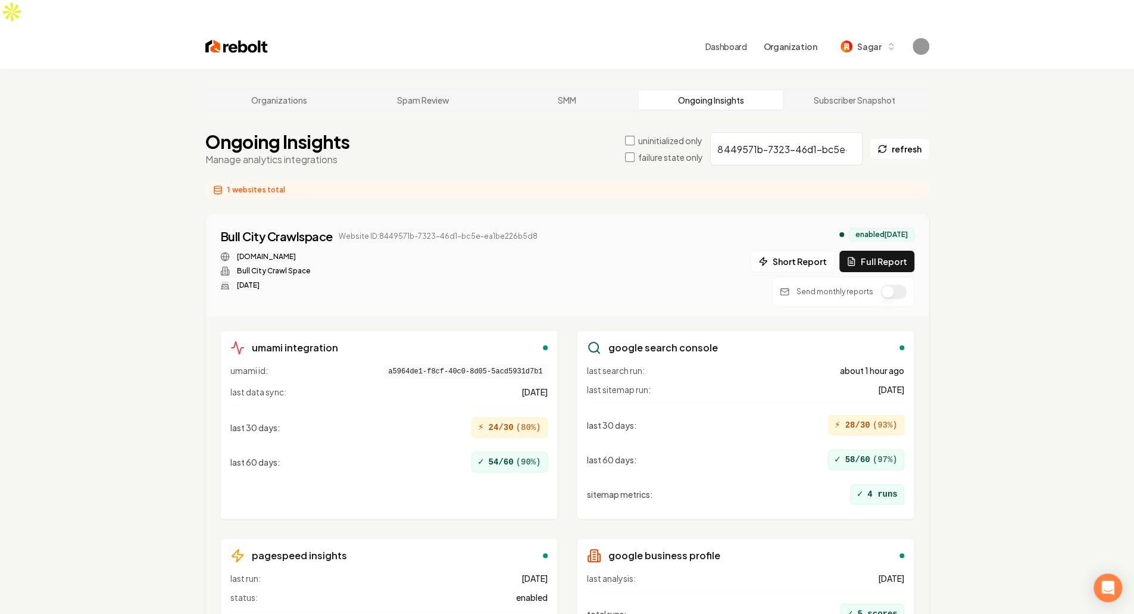
click at [561, 284] on button "button" at bounding box center [893, 291] width 26 height 14
click at [561, 277] on div "Send monthly reports" at bounding box center [843, 292] width 142 height 30
click at [561, 284] on button "button" at bounding box center [893, 291] width 26 height 14
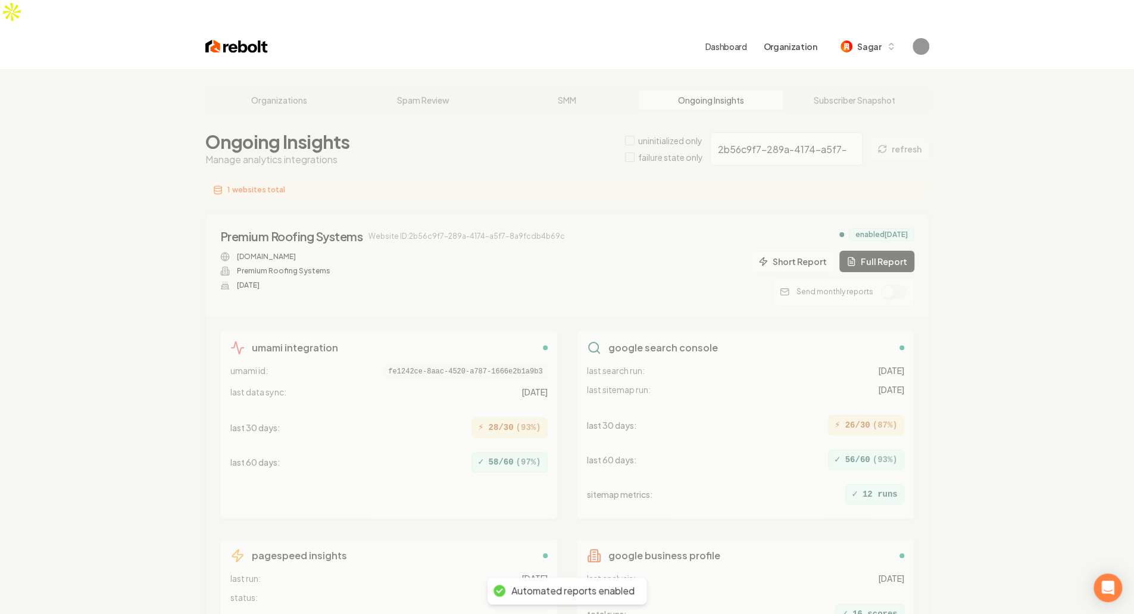
click at [561, 389] on div "Organizations Spam Review SMM Ongoing Insights Subscriber Snapshot Ongoing Insi…" at bounding box center [567, 400] width 1134 height 662
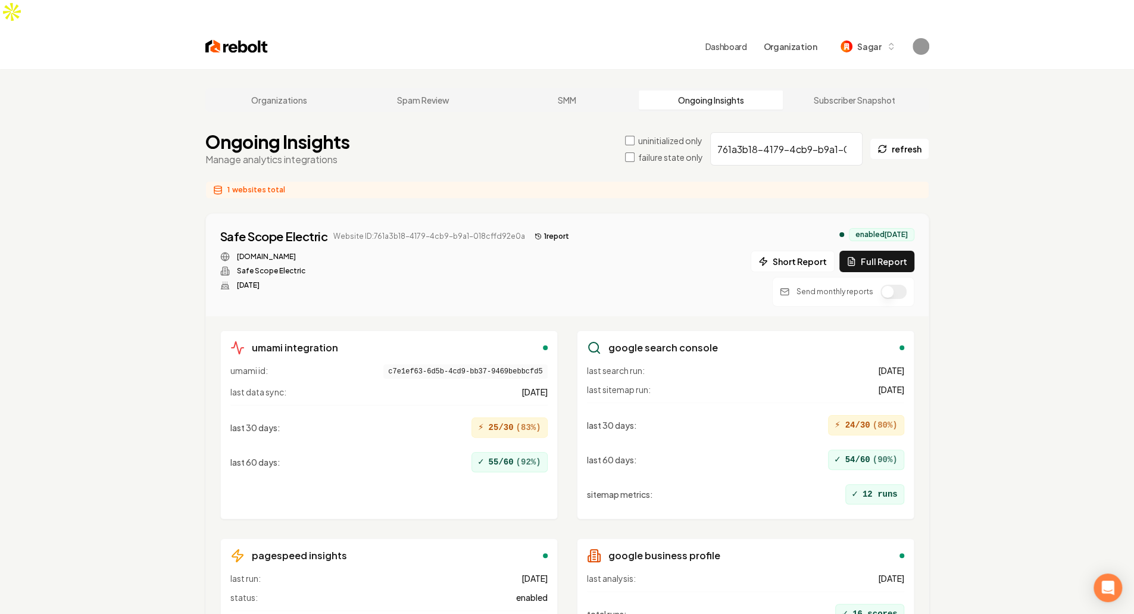
click at [561, 284] on button "button" at bounding box center [893, 291] width 26 height 14
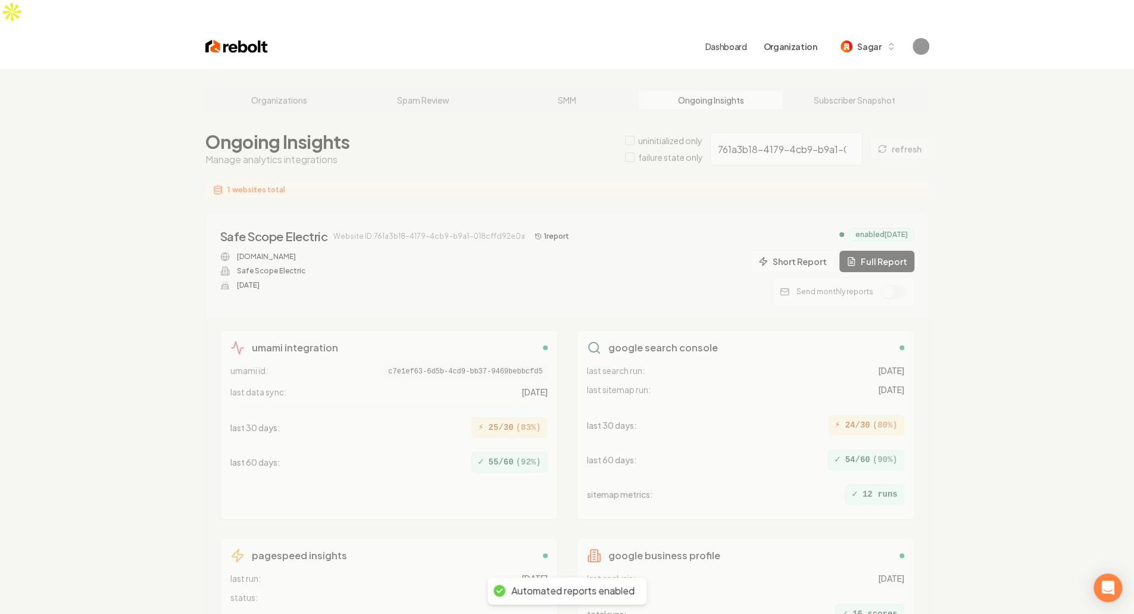
click at [561, 317] on div "Organizations Spam Review SMM Ongoing Insights Subscriber Snapshot Ongoing Insi…" at bounding box center [567, 400] width 1134 height 662
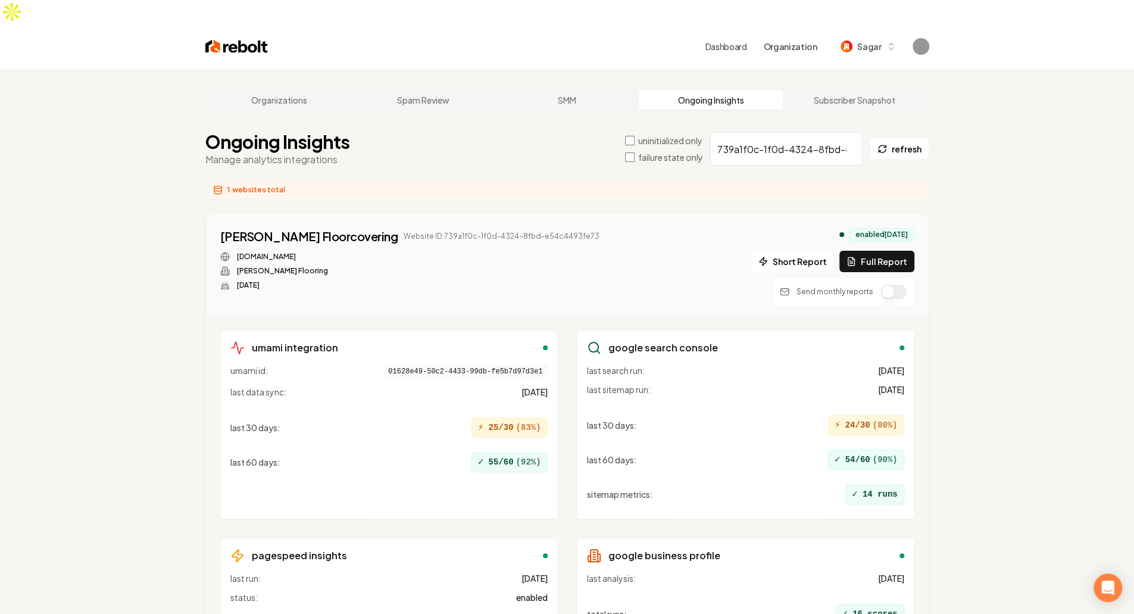
click at [561, 284] on button "button" at bounding box center [893, 291] width 26 height 14
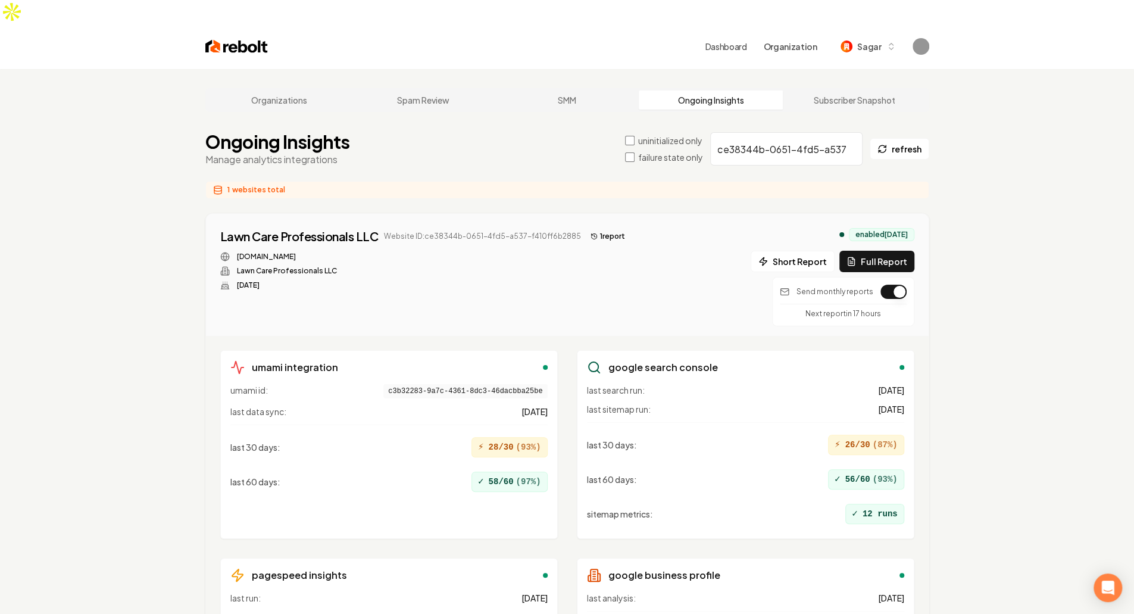
click at [561, 345] on div "Organizations Spam Review SMM Ongoing Insights Subscriber Snapshot Ongoing Insi…" at bounding box center [567, 410] width 1134 height 682
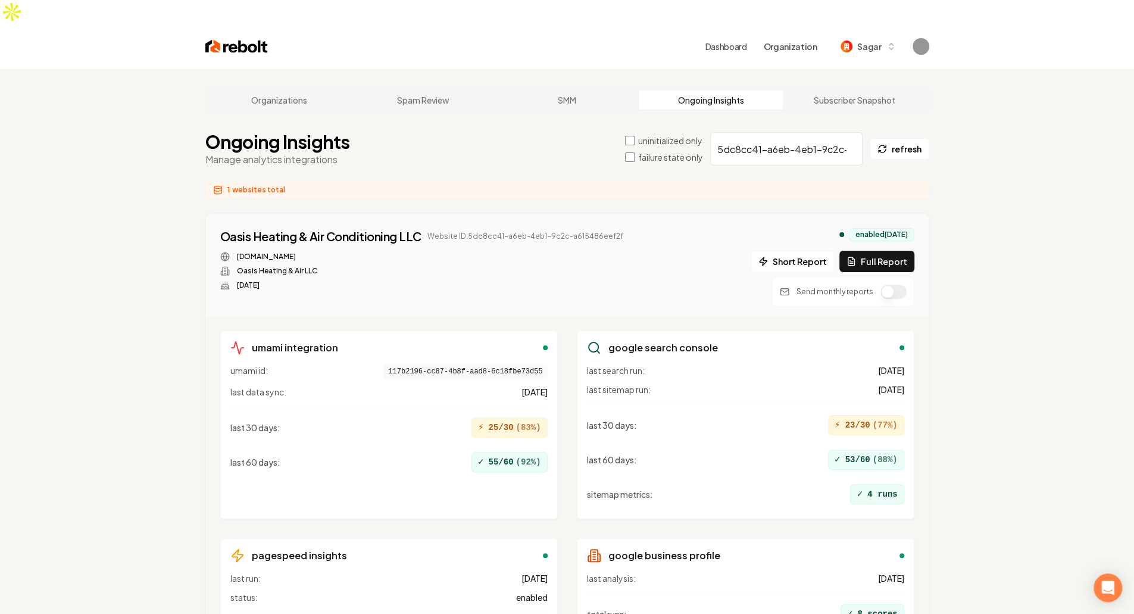
click at [561, 284] on button "button" at bounding box center [893, 291] width 26 height 14
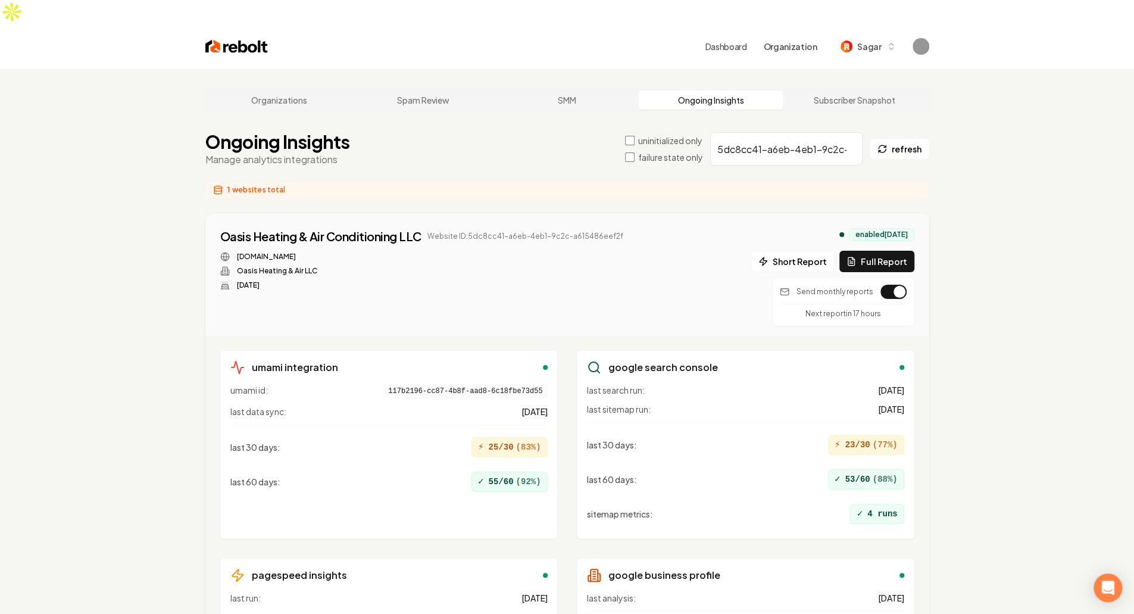
click at [561, 271] on div "Organizations Spam Review SMM Ongoing Insights Subscriber Snapshot Ongoing Insi…" at bounding box center [567, 410] width 1134 height 682
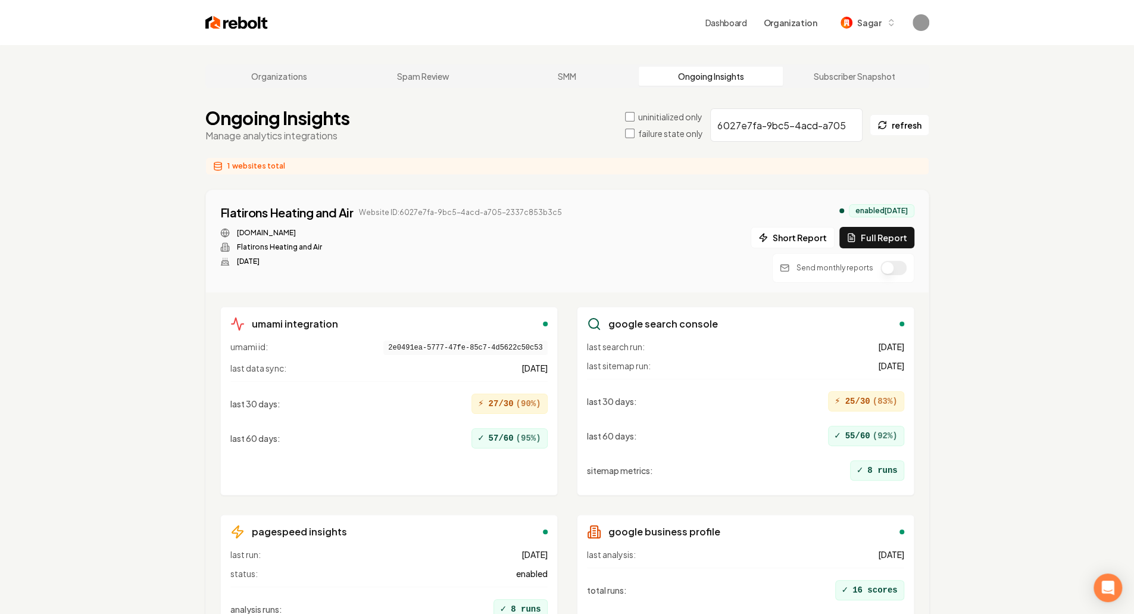
click at [561, 268] on button "button" at bounding box center [893, 268] width 26 height 14
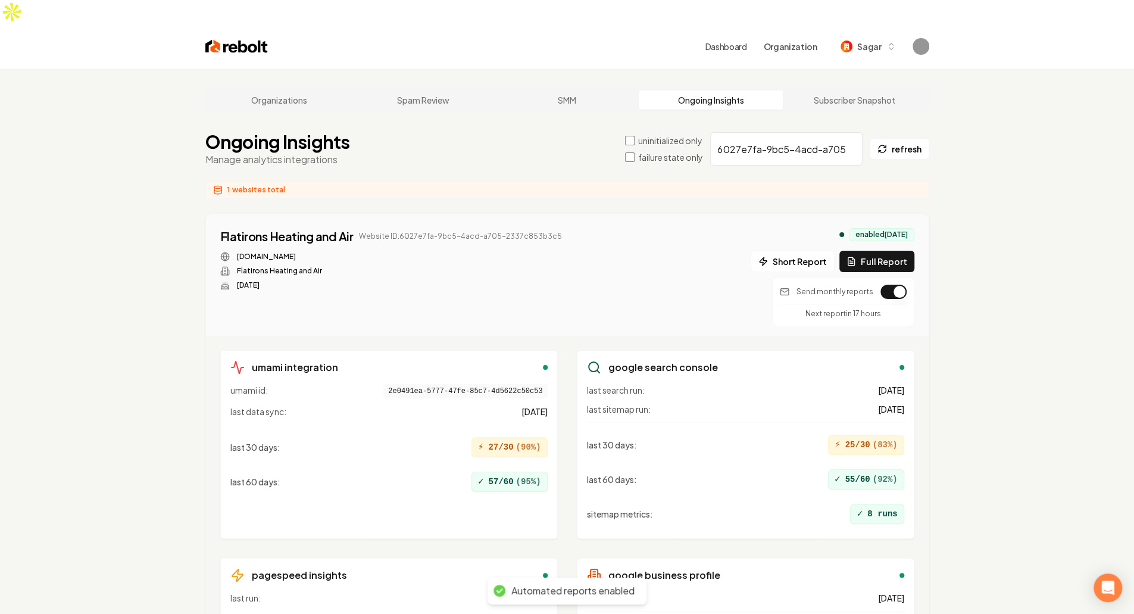
click at [561, 296] on div "Organizations Spam Review SMM Ongoing Insights Subscriber Snapshot Ongoing Insi…" at bounding box center [567, 410] width 1134 height 682
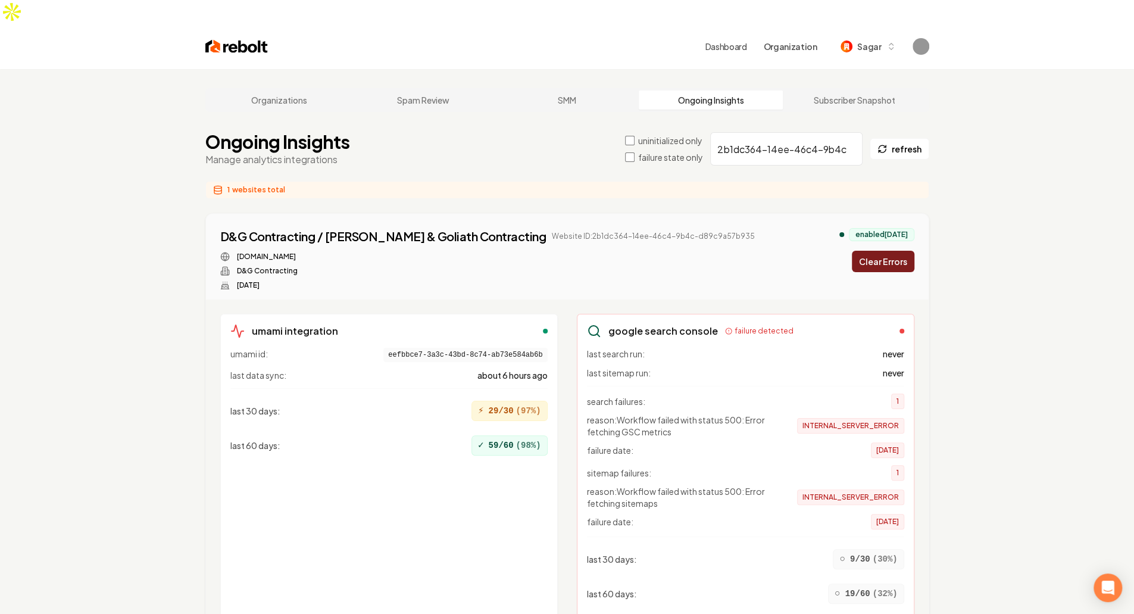
click at [561, 352] on div "Organizations Spam Review SMM Ongoing Insights Subscriber Snapshot Ongoing Insi…" at bounding box center [567, 467] width 1134 height 796
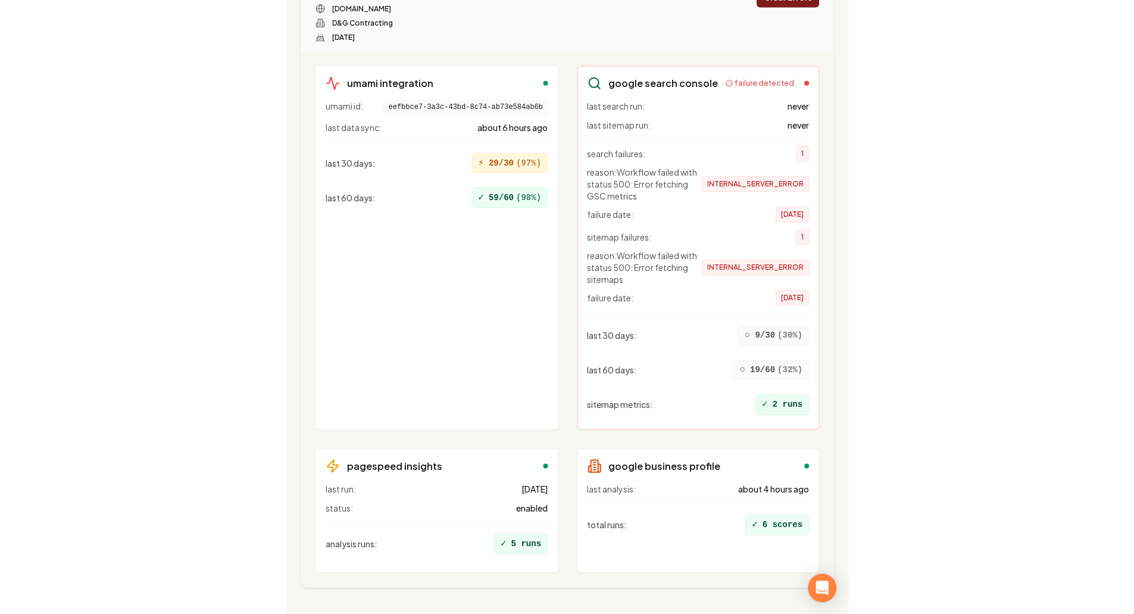
scroll to position [223, 0]
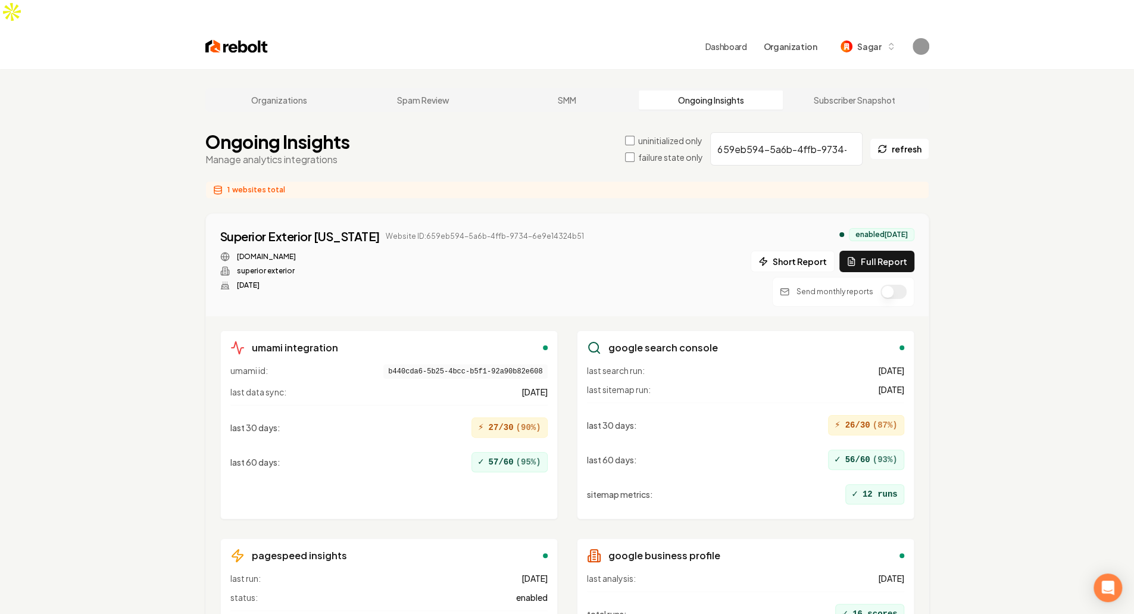
click at [561, 284] on button "button" at bounding box center [893, 291] width 26 height 14
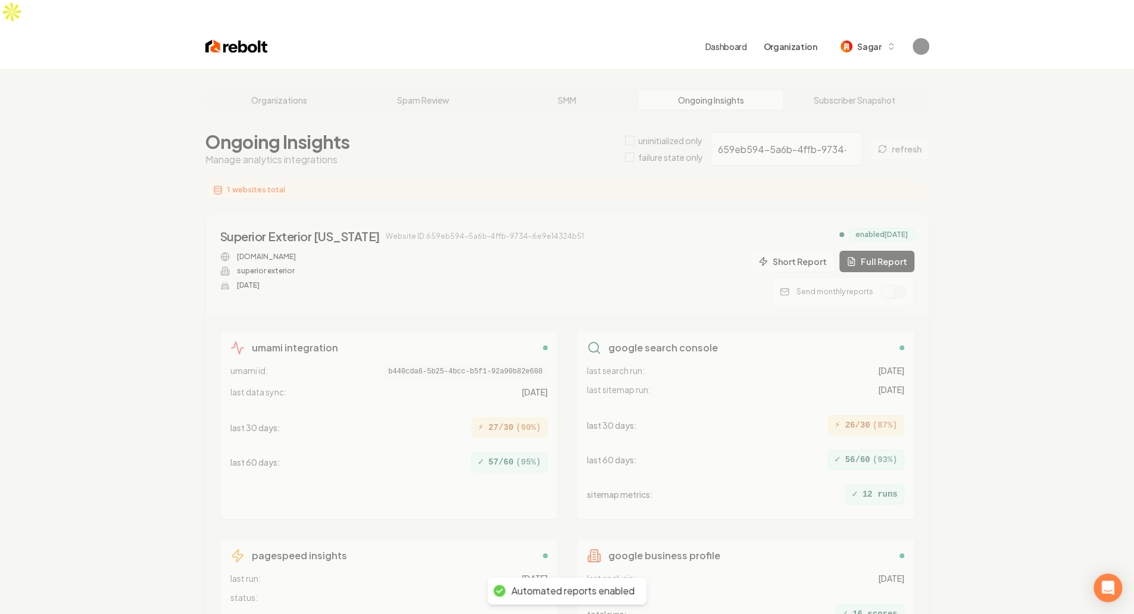
click at [561, 260] on div "Organizations Spam Review SMM Ongoing Insights Subscriber Snapshot Ongoing Insi…" at bounding box center [567, 400] width 1134 height 662
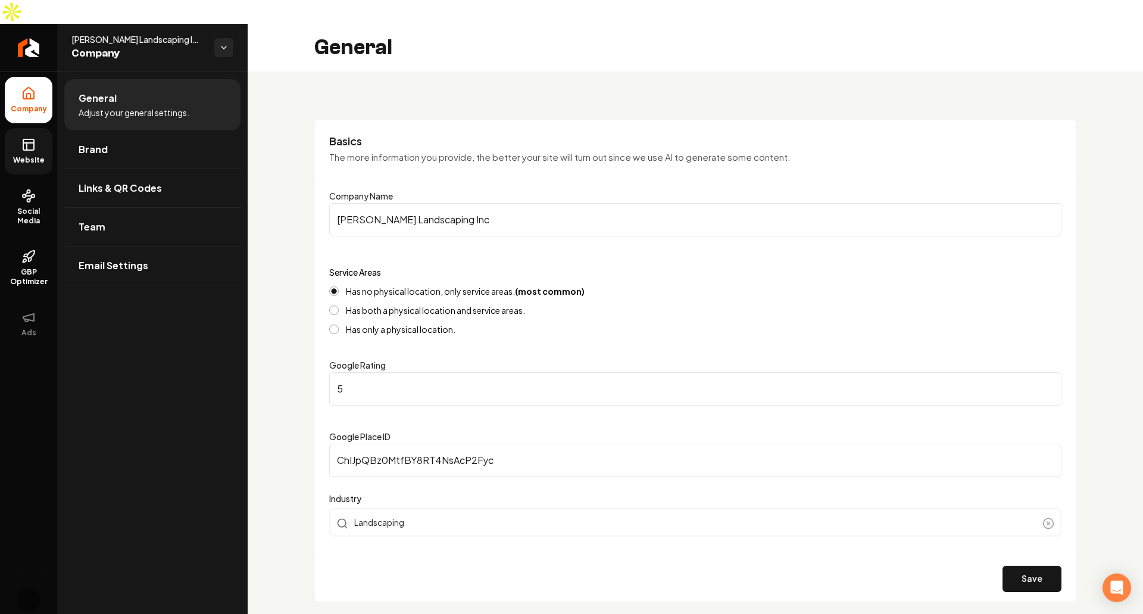
click at [35, 128] on link "Website" at bounding box center [29, 151] width 48 height 46
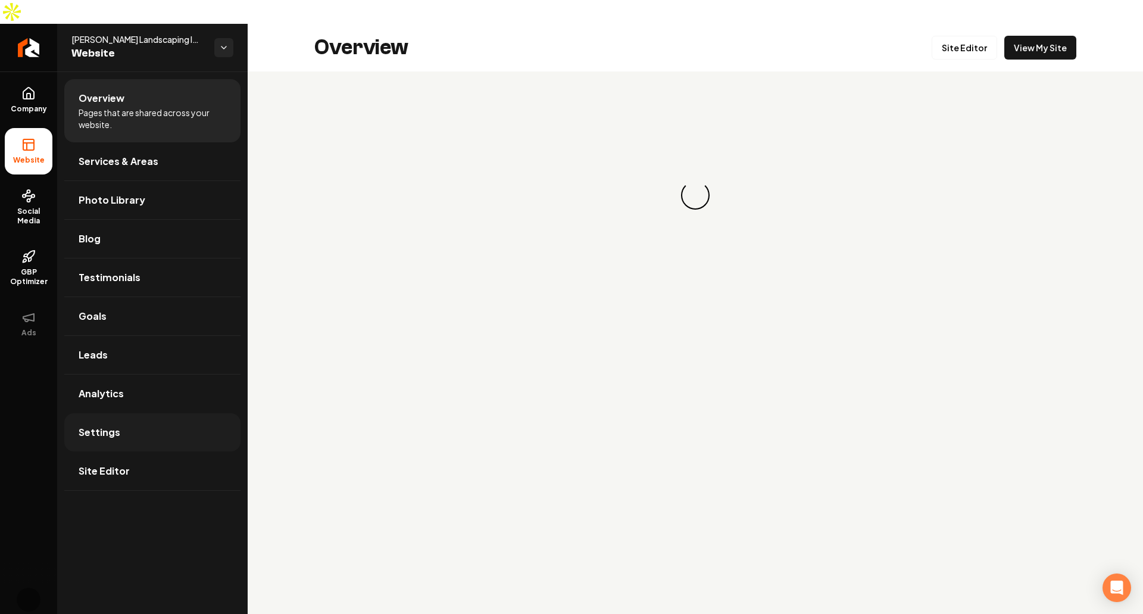
click at [155, 413] on link "Settings" at bounding box center [152, 432] width 176 height 38
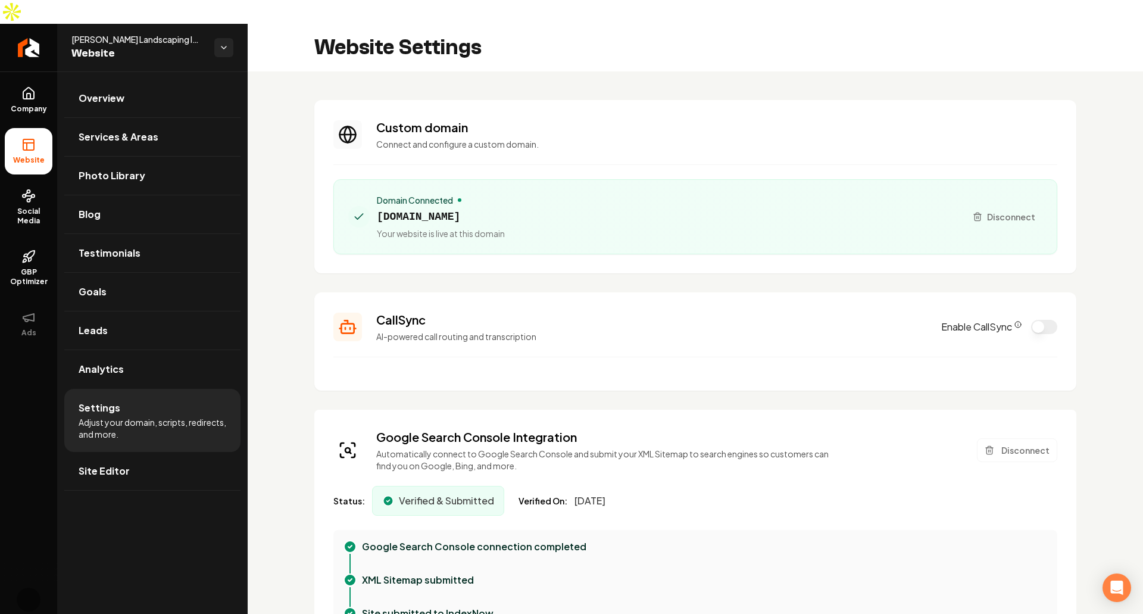
click at [578, 138] on p "Connect and configure a custom domain." at bounding box center [716, 144] width 681 height 12
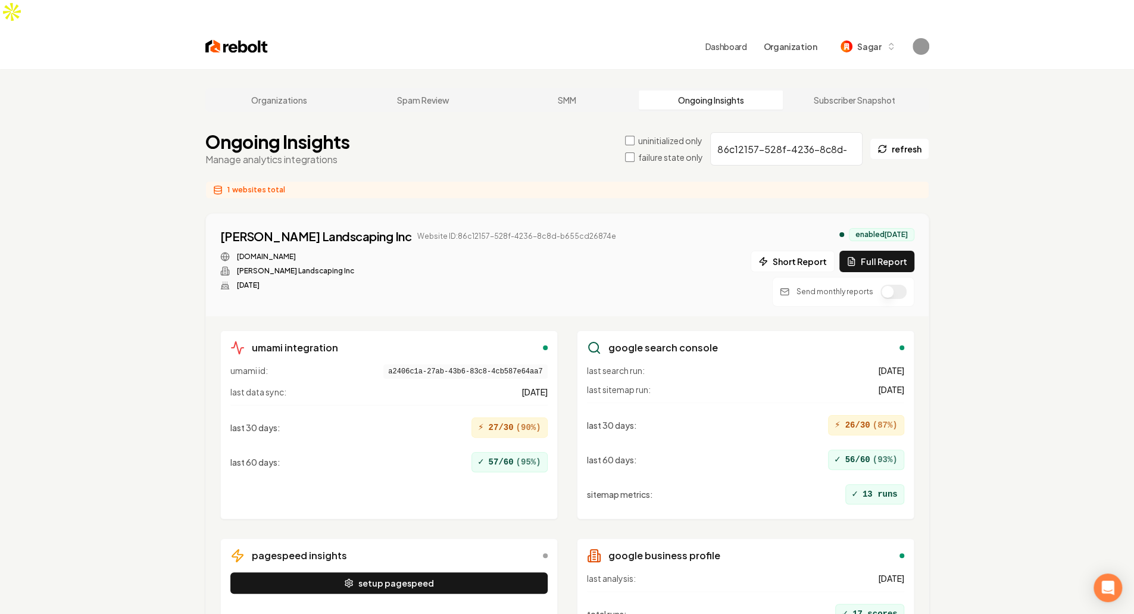
click at [542, 145] on main "Organizations Spam Review SMM Ongoing Insights Subscriber Snapshot Ongoing Insi…" at bounding box center [567, 400] width 762 height 662
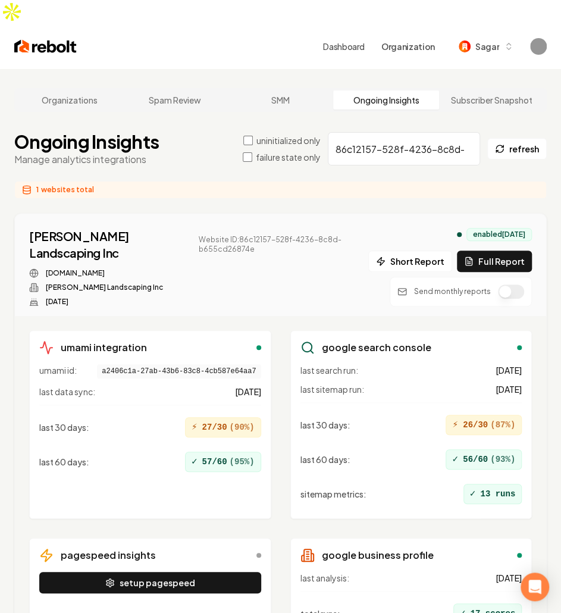
scroll to position [91, 0]
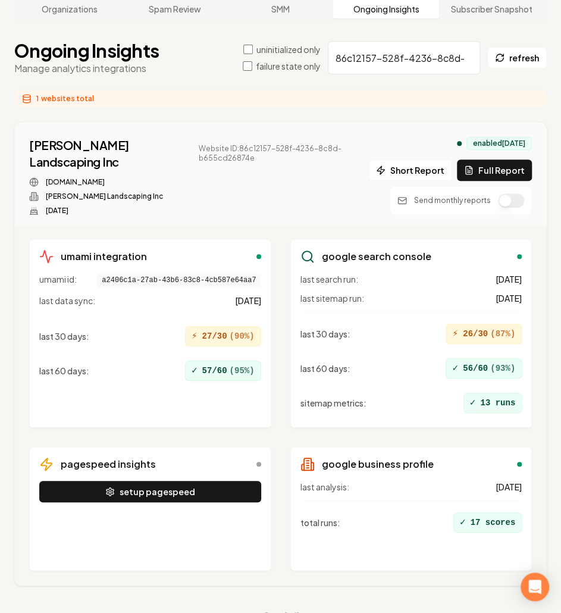
click at [203, 177] on div "guerrerolandscapinginc.com Guerrero Landscaping Inc Jan 24, 2025" at bounding box center [198, 196] width 339 height 38
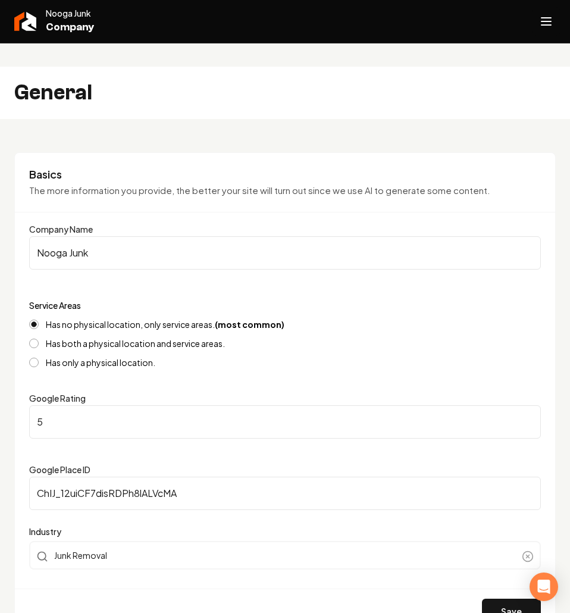
click at [555, 26] on button "Open navigation menu" at bounding box center [546, 21] width 29 height 29
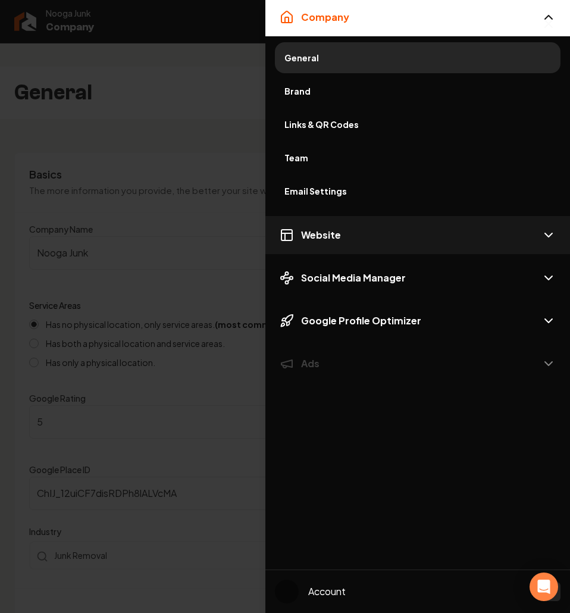
click at [342, 224] on button "Website" at bounding box center [417, 235] width 305 height 38
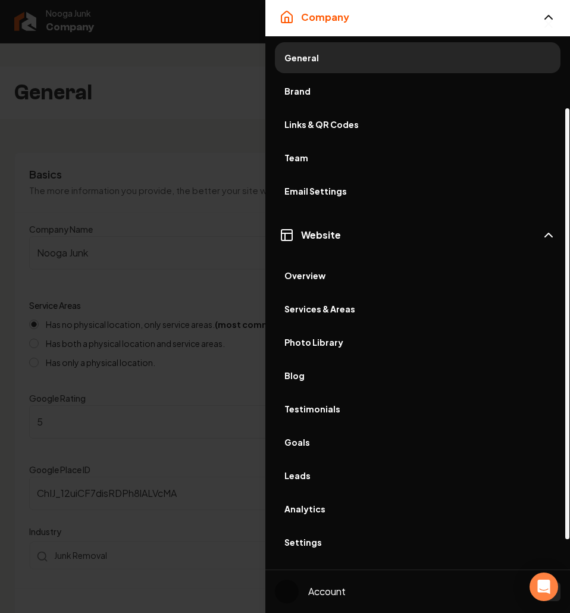
scroll to position [148, 0]
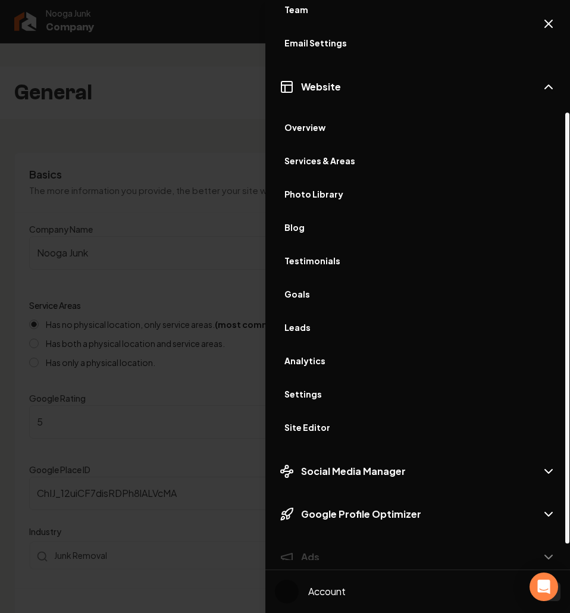
click at [317, 392] on span "Settings" at bounding box center [417, 394] width 267 height 12
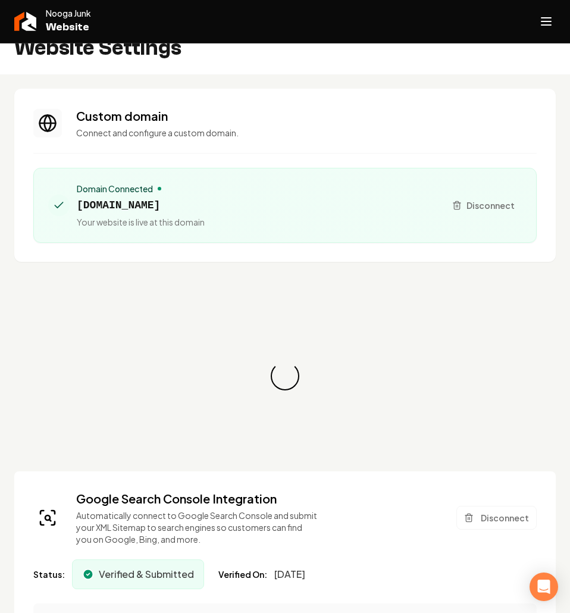
scroll to position [46, 0]
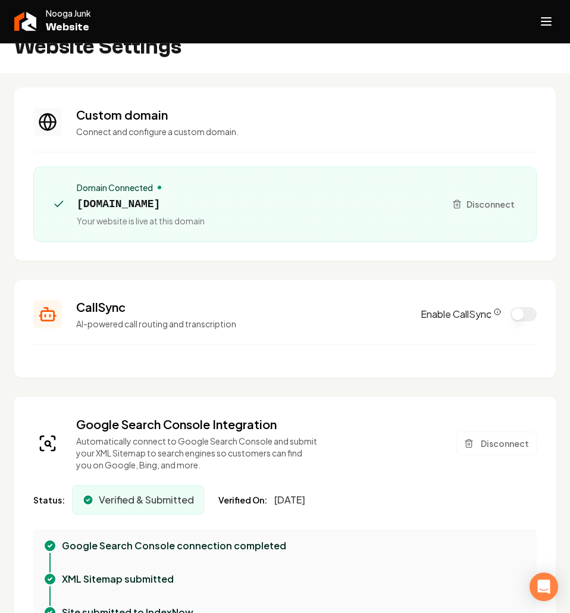
click at [320, 181] on div "Domain Connected [DOMAIN_NAME] Your website is live at this domain" at bounding box center [241, 203] width 387 height 45
click at [273, 114] on section "Custom domain Connect and configure a custom domain. Domain Connected [DOMAIN_N…" at bounding box center [285, 173] width 542 height 173
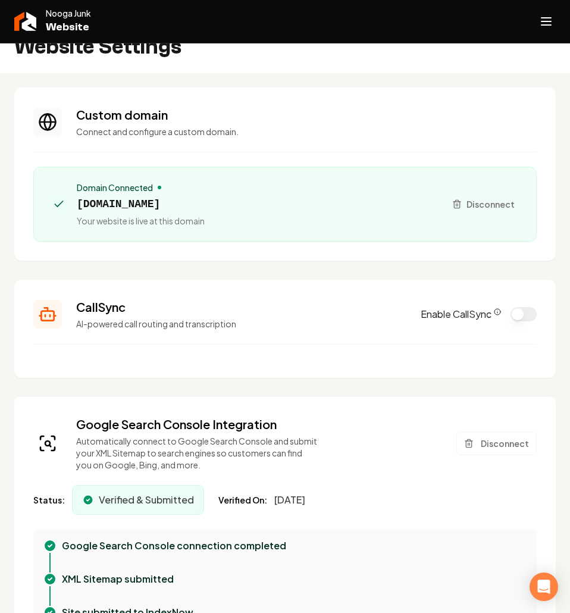
click at [273, 114] on section "Custom domain Connect and configure a custom domain. Domain Connected [DOMAIN_N…" at bounding box center [285, 173] width 542 height 173
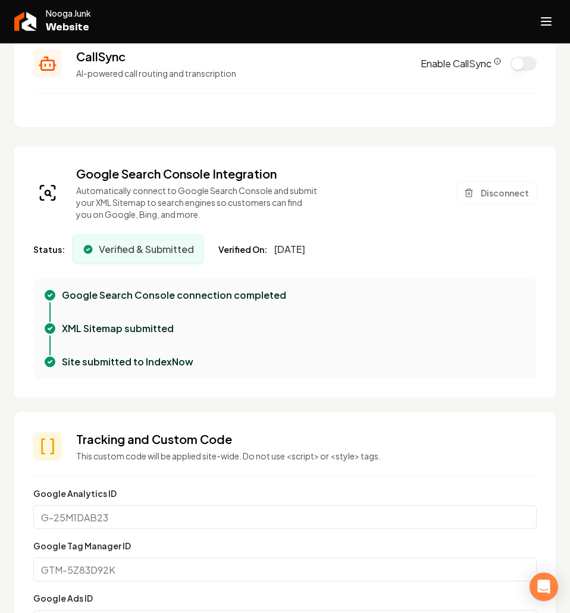
scroll to position [297, 0]
click at [185, 184] on p "Automatically connect to Google Search Console and submit your XML Sitemap to s…" at bounding box center [196, 202] width 241 height 36
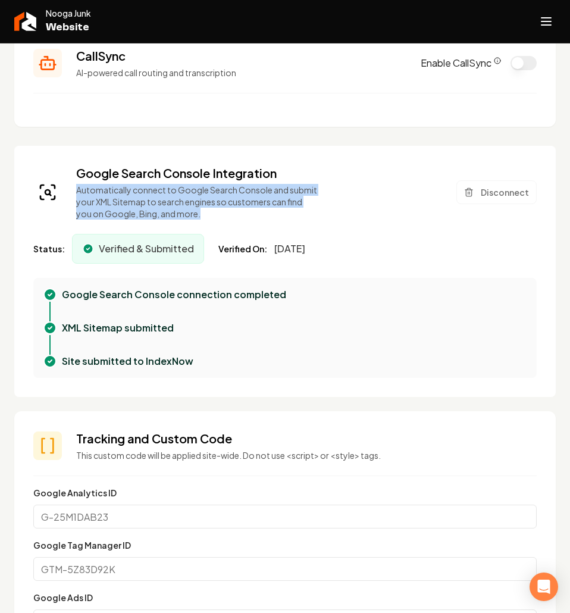
click at [185, 184] on p "Automatically connect to Google Search Console and submit your XML Sitemap to s…" at bounding box center [196, 202] width 241 height 36
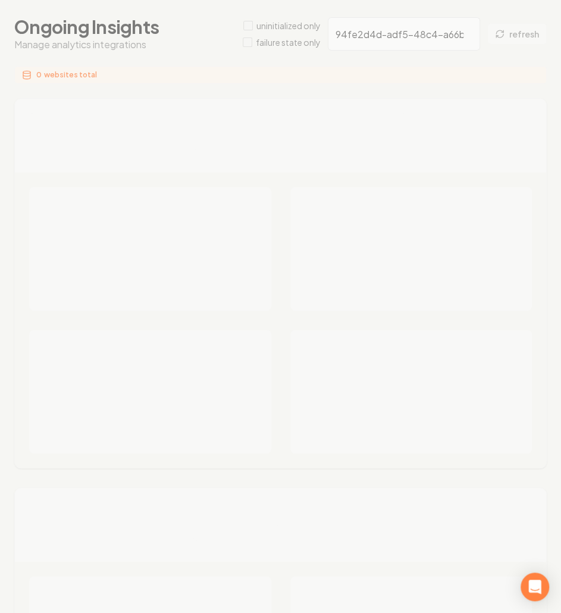
scroll to position [91, 0]
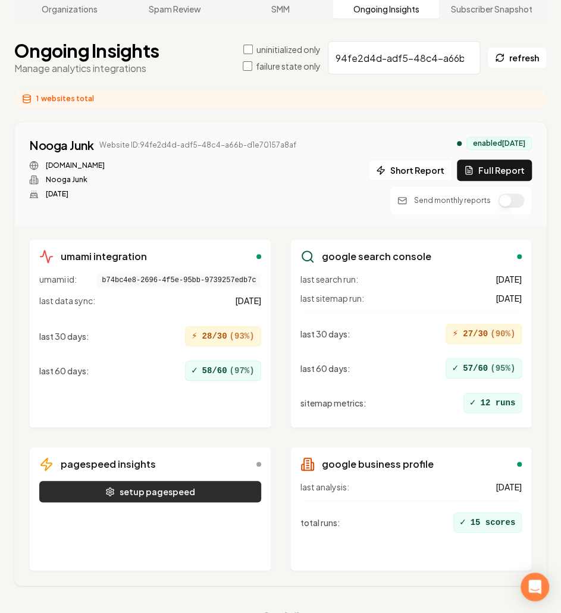
click at [174, 481] on button "setup pagespeed" at bounding box center [150, 491] width 222 height 21
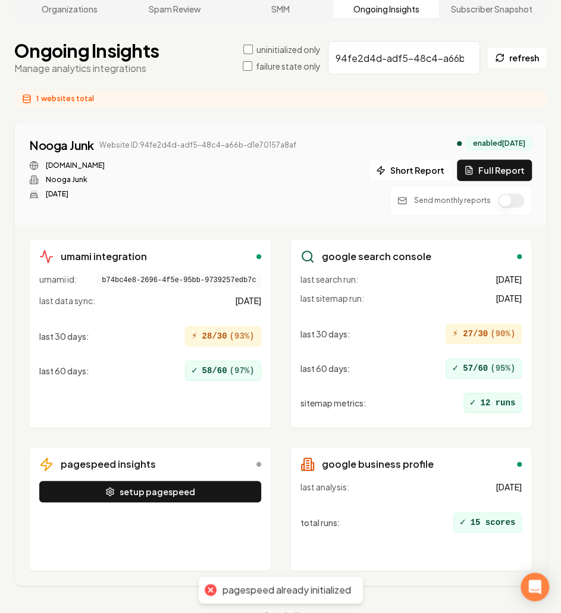
click at [242, 123] on div "Nooga Junk Website ID: 94fe2d4d-adf5-48c4-a66b-d1e70157a8af noogajunk.com Nooga…" at bounding box center [280, 174] width 531 height 102
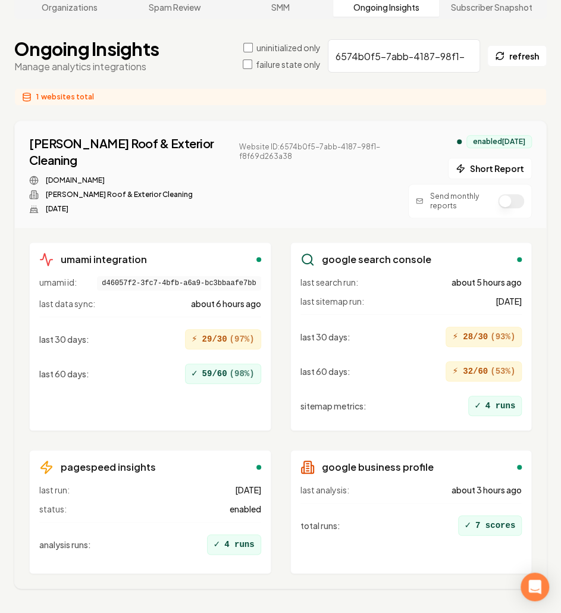
scroll to position [96, 0]
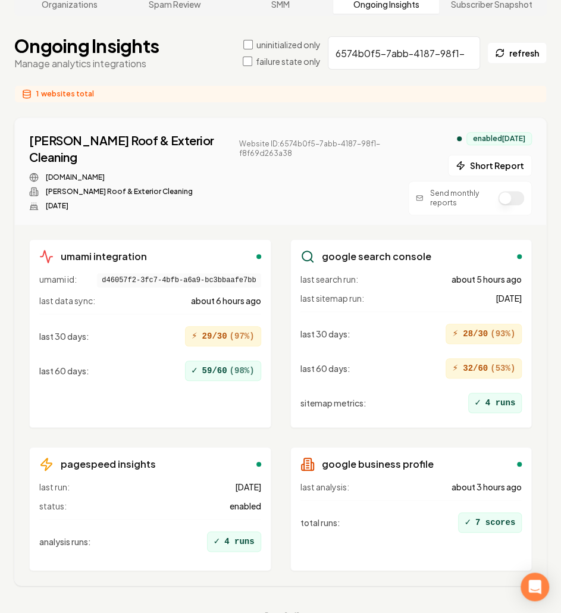
click at [267, 335] on div "umami integration umami id: d46057f2-3fc7-4bfb-a6a9-bc3bbaafe7bb last data sync…" at bounding box center [150, 333] width 242 height 189
click at [223, 361] on div "✓ 59/60 ( 98 %)" at bounding box center [223, 371] width 76 height 20
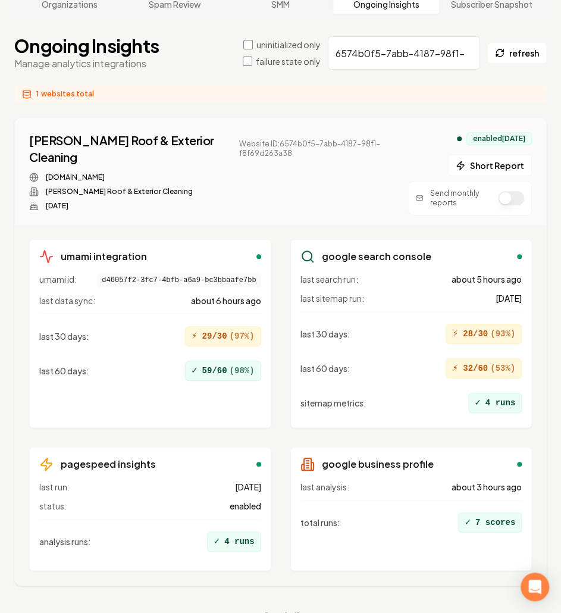
click at [249, 361] on div "✓ 59/60 ( 98 %)" at bounding box center [223, 371] width 76 height 20
click at [224, 361] on div "✓ 59/60 ( 98 %)" at bounding box center [223, 371] width 76 height 20
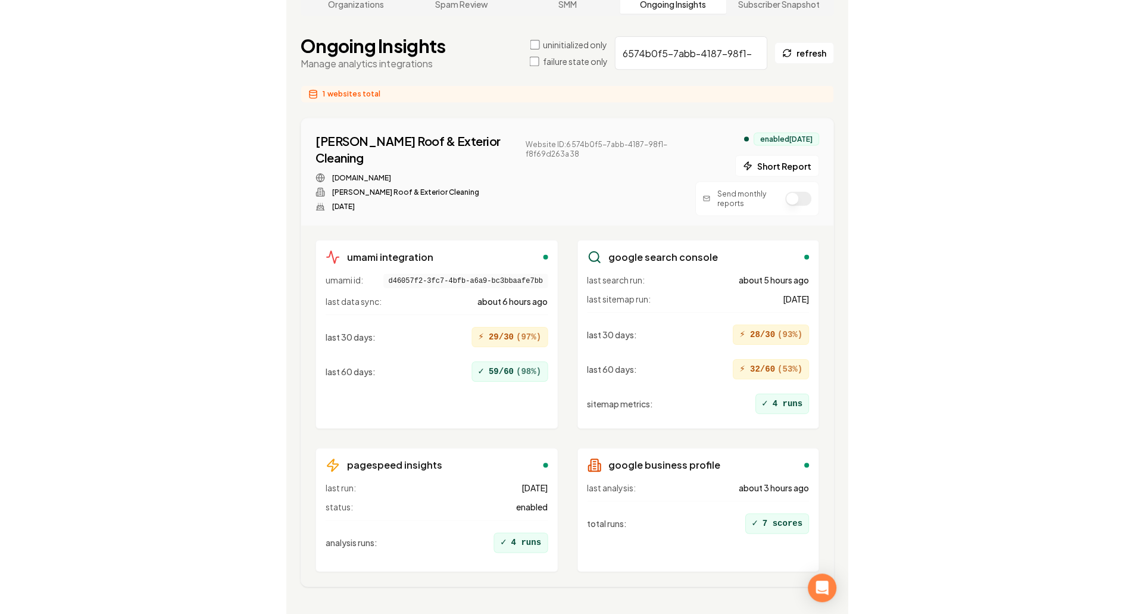
scroll to position [90, 0]
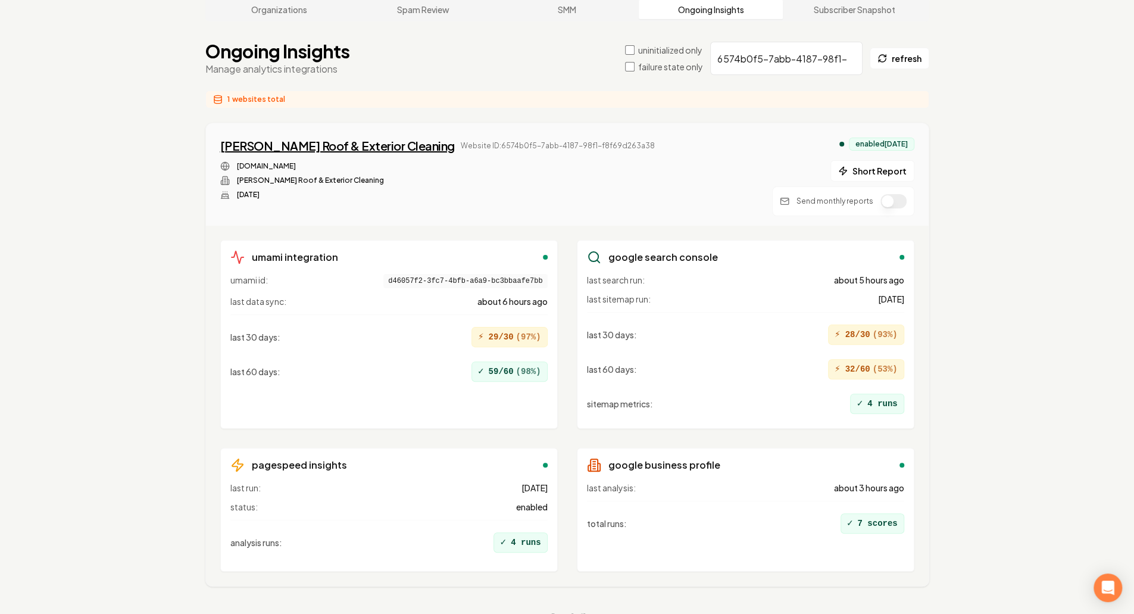
click at [375, 137] on div "DK Rodgers Roof & Exterior Cleaning" at bounding box center [337, 145] width 234 height 17
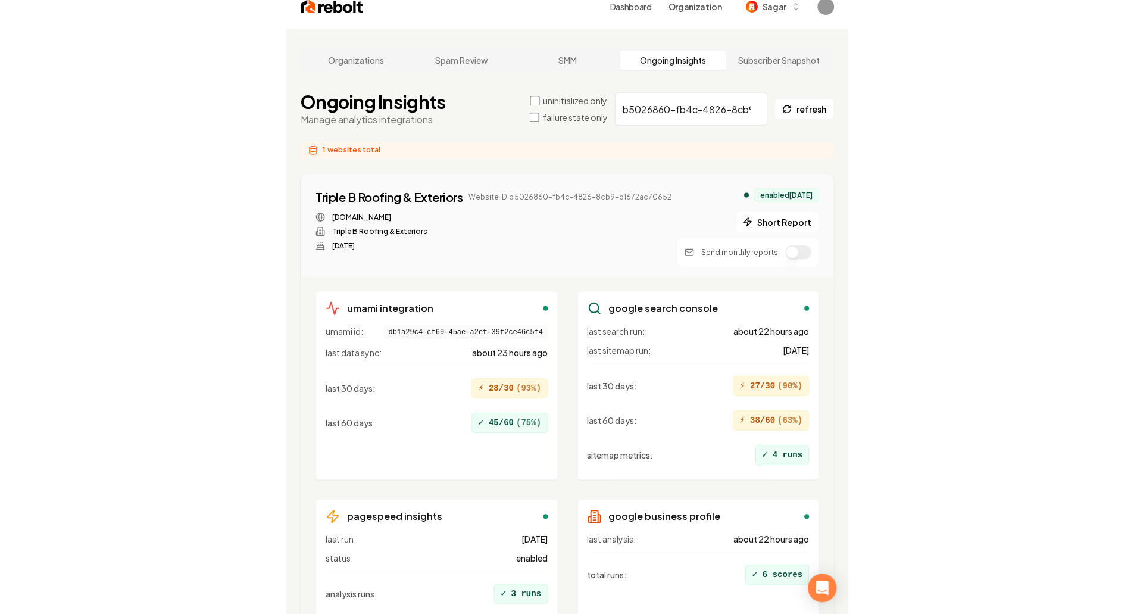
scroll to position [46, 0]
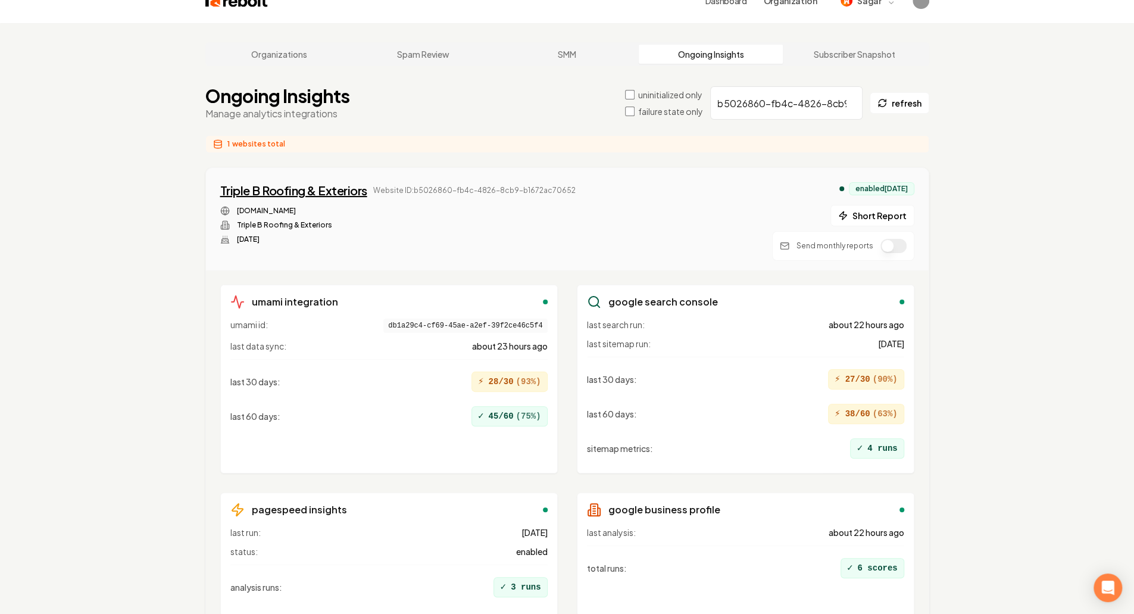
click at [315, 182] on div "Triple B Roofing & Exteriors" at bounding box center [293, 190] width 147 height 17
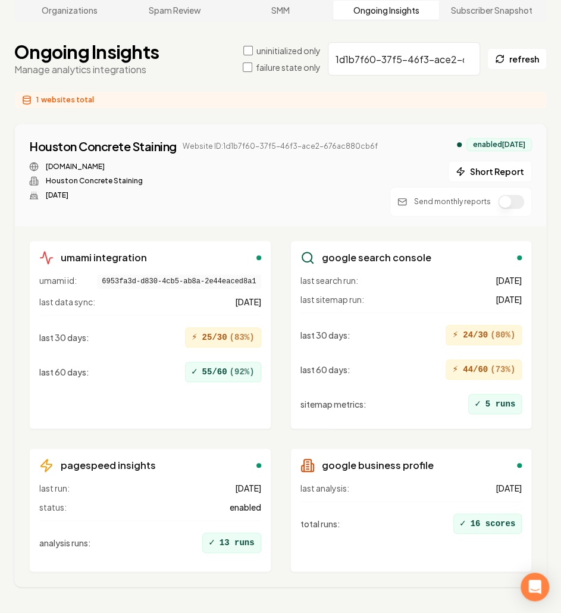
scroll to position [91, 0]
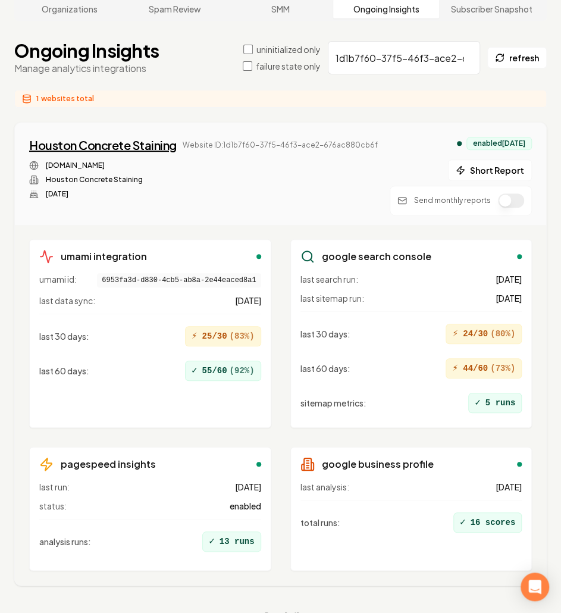
click at [139, 137] on div "Houston Concrete Staining" at bounding box center [103, 145] width 148 height 17
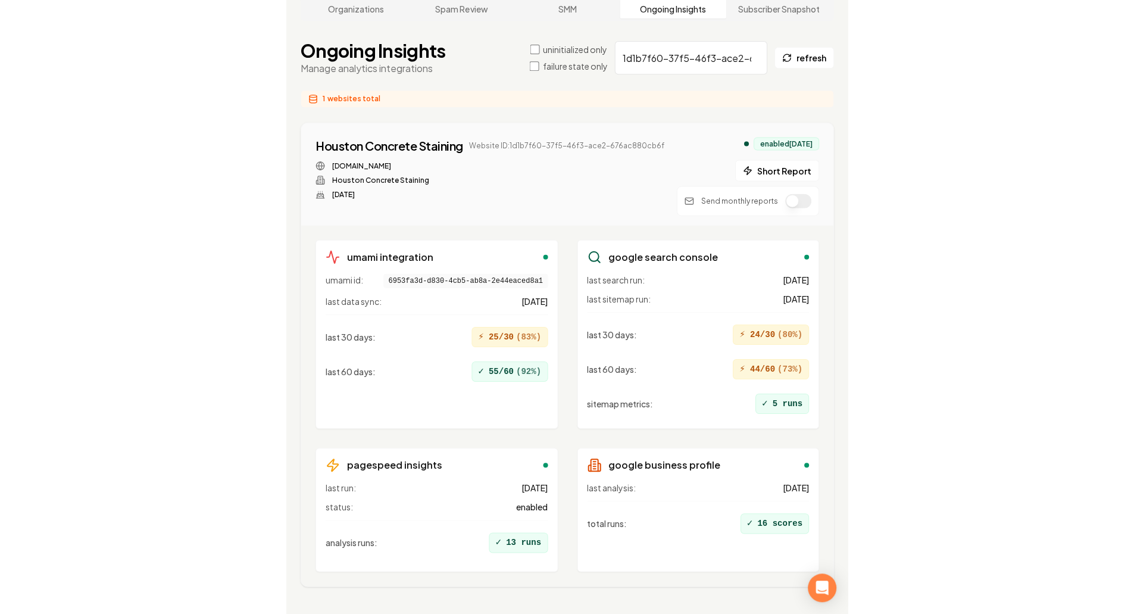
scroll to position [90, 0]
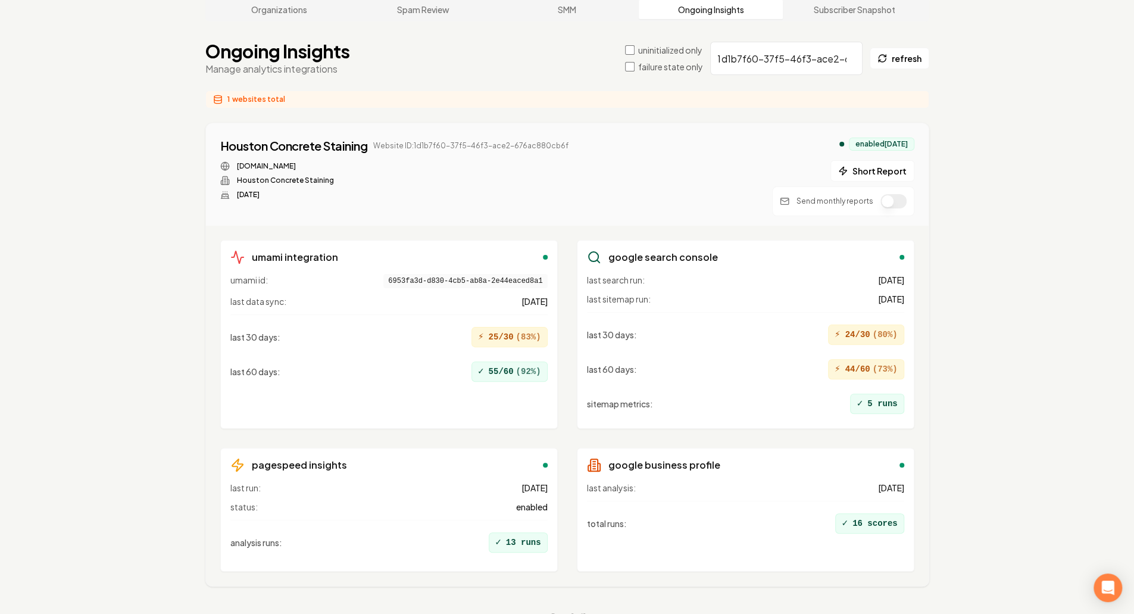
click at [120, 223] on div "Organizations Spam Review SMM Ongoing Insights Subscriber Snapshot Ongoing Insi…" at bounding box center [567, 310] width 1134 height 662
click at [311, 137] on div "Houston Concrete Staining" at bounding box center [294, 145] width 148 height 17
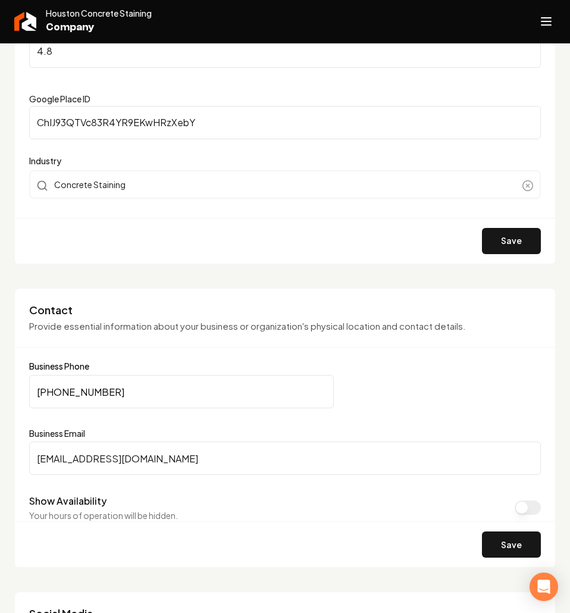
scroll to position [370, 0]
click at [542, 21] on line "Open navigation menu" at bounding box center [547, 21] width 10 height 0
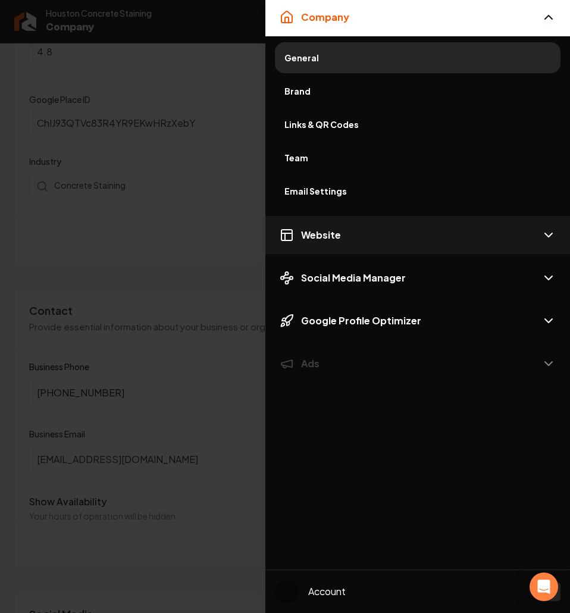
click at [333, 237] on span "Website" at bounding box center [321, 235] width 40 height 14
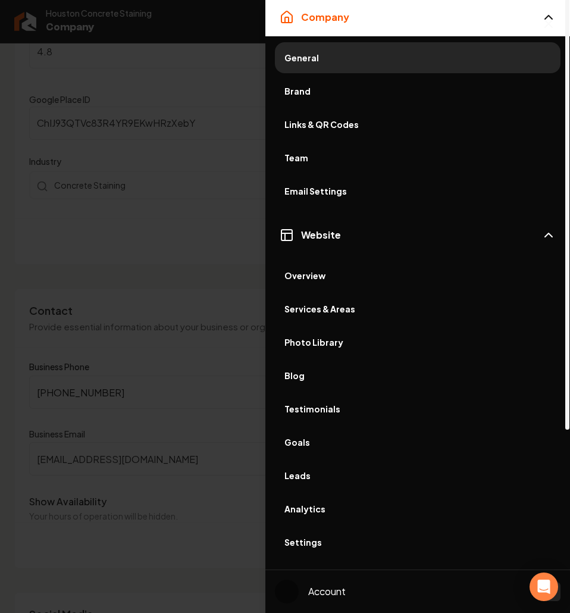
click at [356, 536] on span "Settings" at bounding box center [417, 542] width 267 height 12
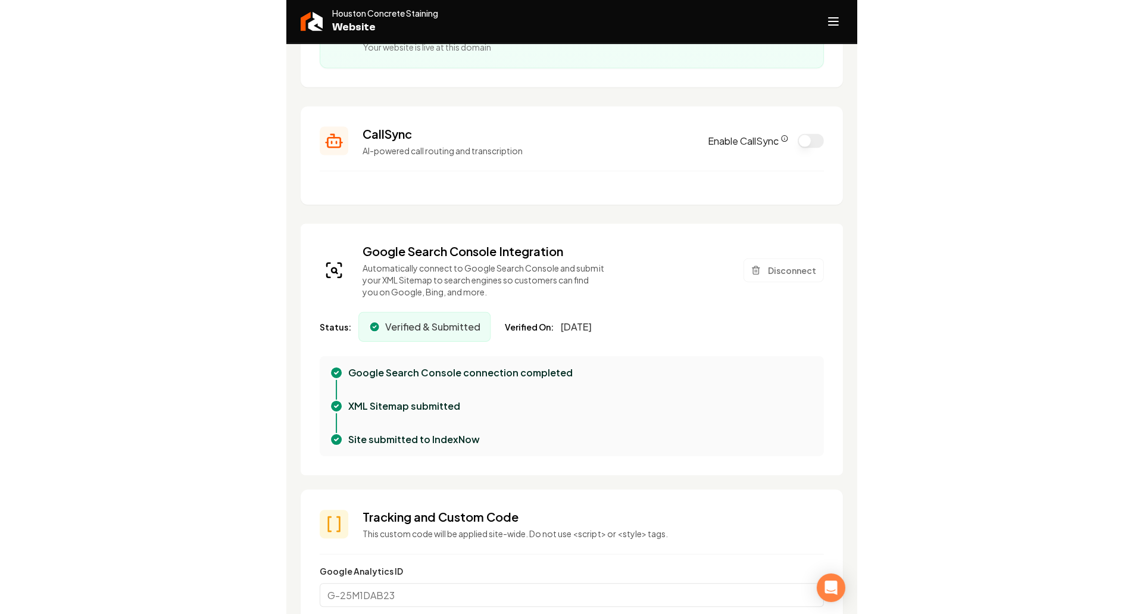
scroll to position [224, 0]
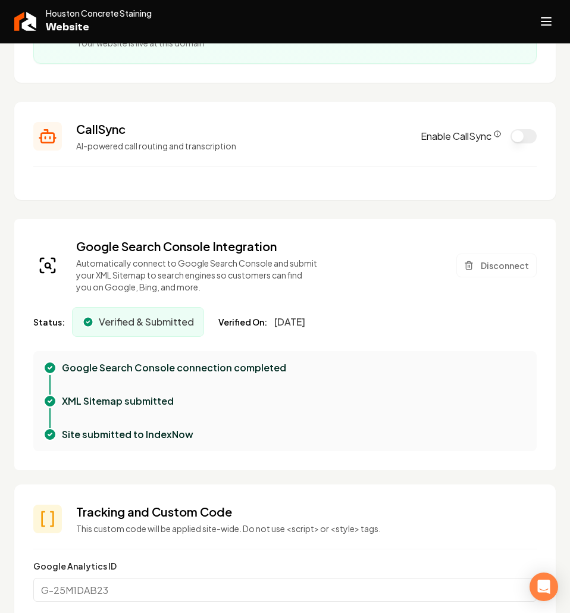
click at [298, 315] on span "July 29, 2025" at bounding box center [289, 322] width 31 height 14
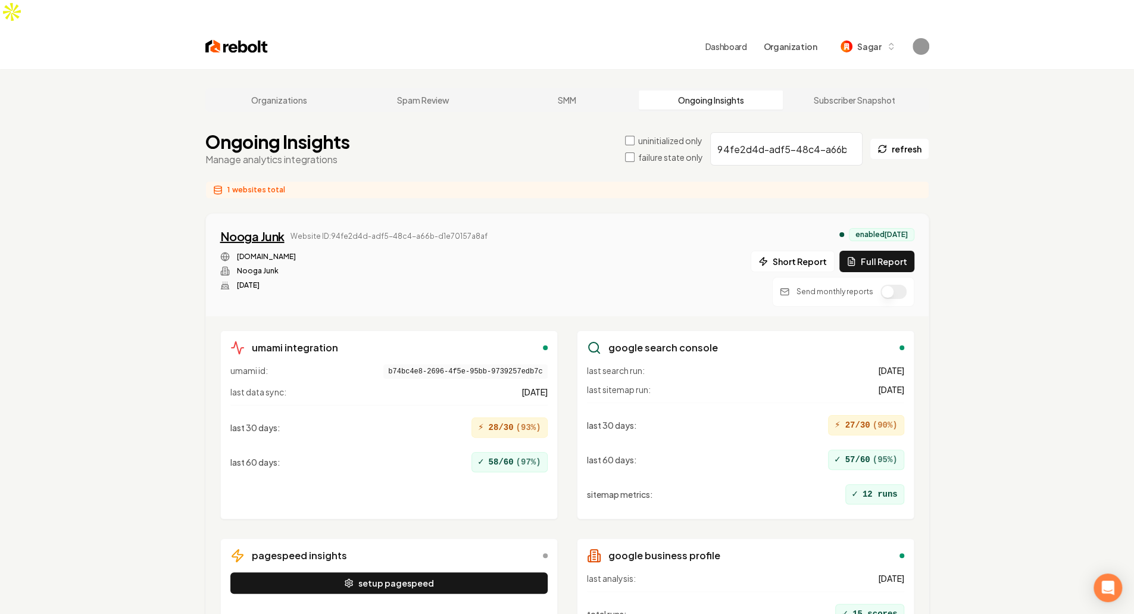
click at [251, 228] on div "Nooga Junk" at bounding box center [252, 236] width 64 height 17
click at [561, 254] on div "Nooga Junk Website ID: 94fe2d4d-adf5-48c4-a66b-d1e70157a8af [DOMAIN_NAME] Nooga…" at bounding box center [567, 267] width 694 height 79
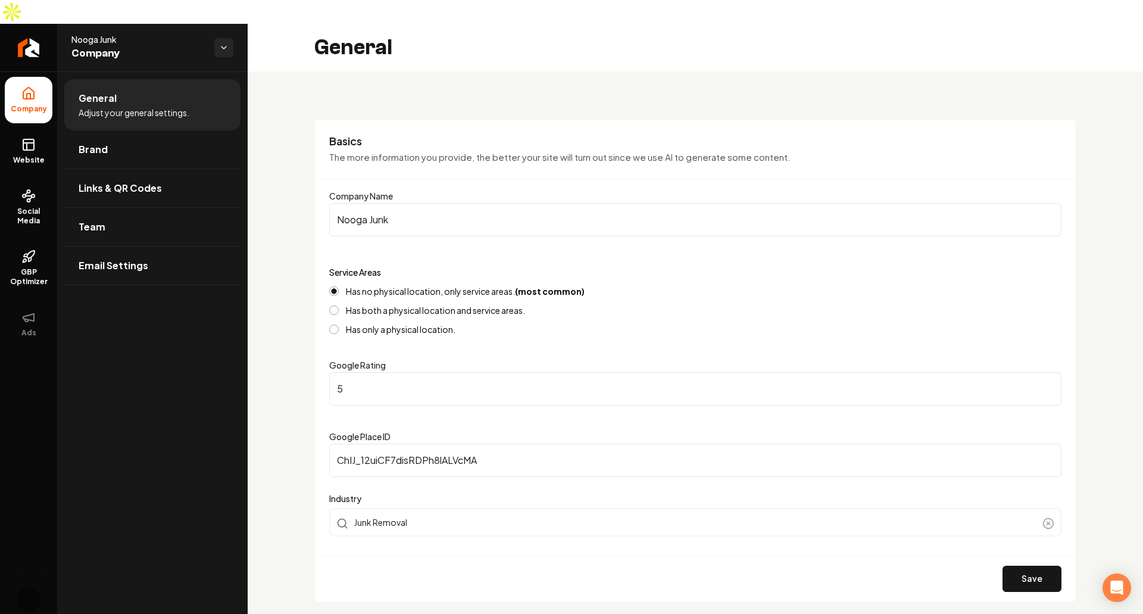
click at [57, 151] on ul "General Adjust your general settings. Brand Links & QR Codes Team Email Settings" at bounding box center [152, 181] width 190 height 221
click at [34, 139] on rect at bounding box center [28, 144] width 11 height 11
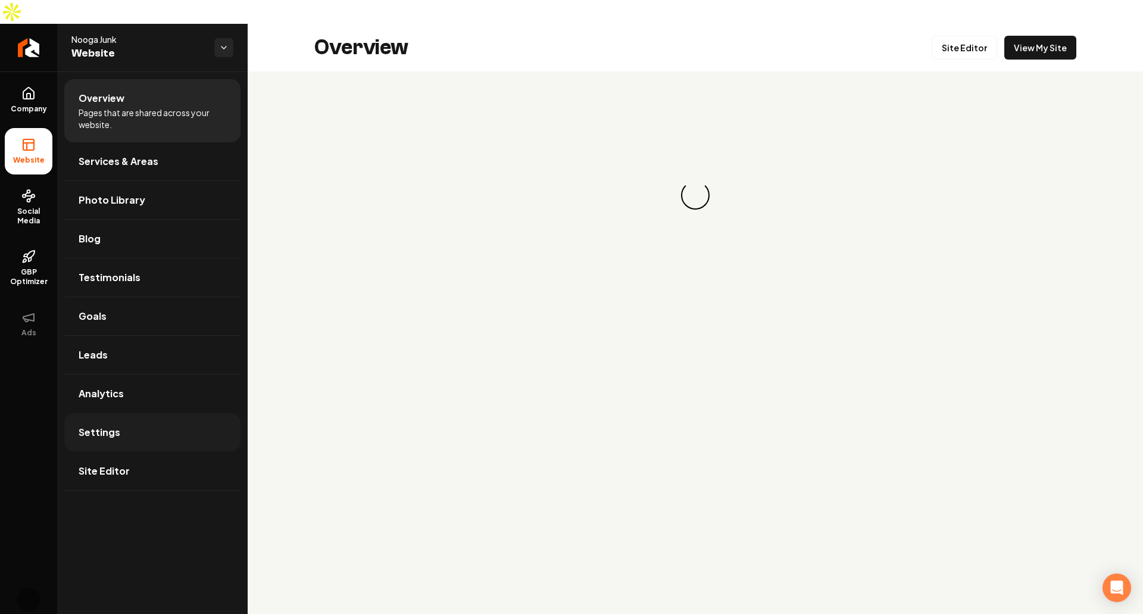
click at [114, 425] on span "Settings" at bounding box center [100, 432] width 42 height 14
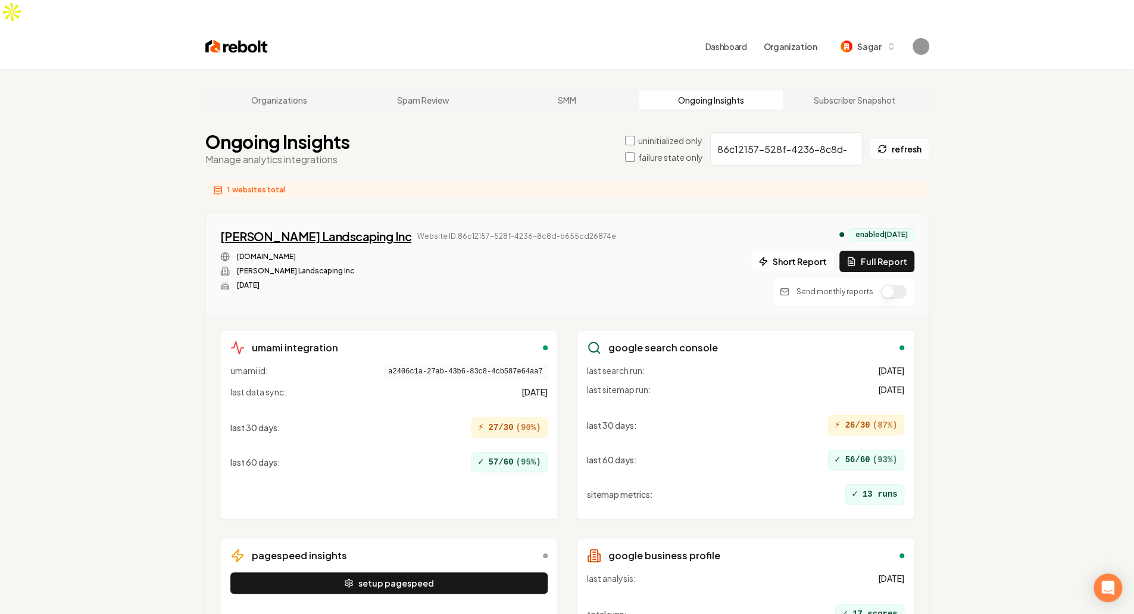
click at [318, 228] on div "Guerrero Landscaping Inc" at bounding box center [316, 236] width 192 height 17
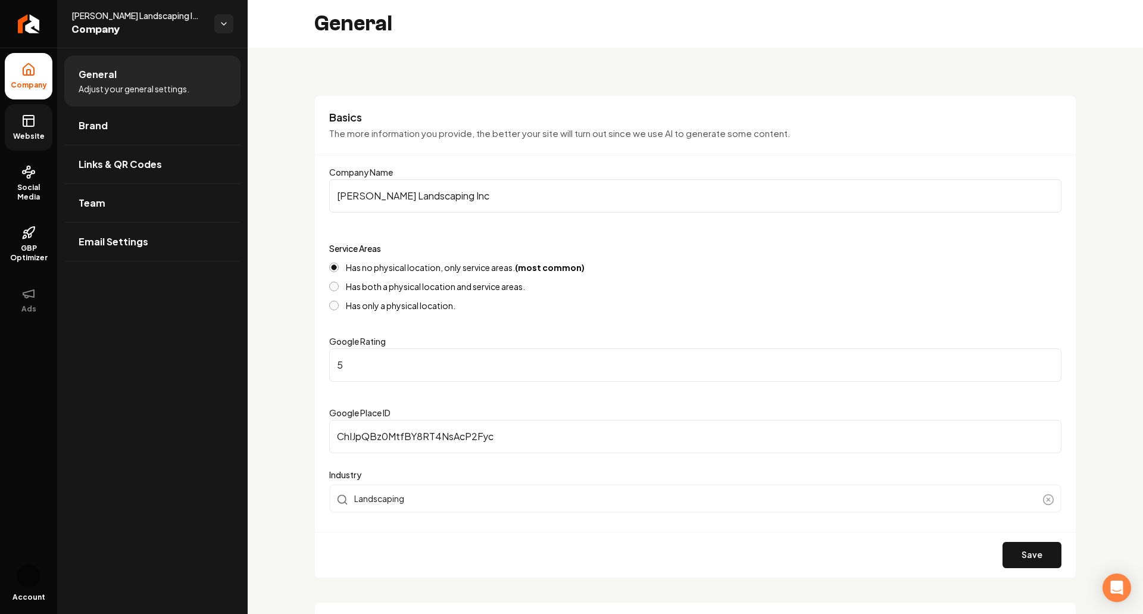
click at [37, 136] on span "Website" at bounding box center [28, 137] width 41 height 10
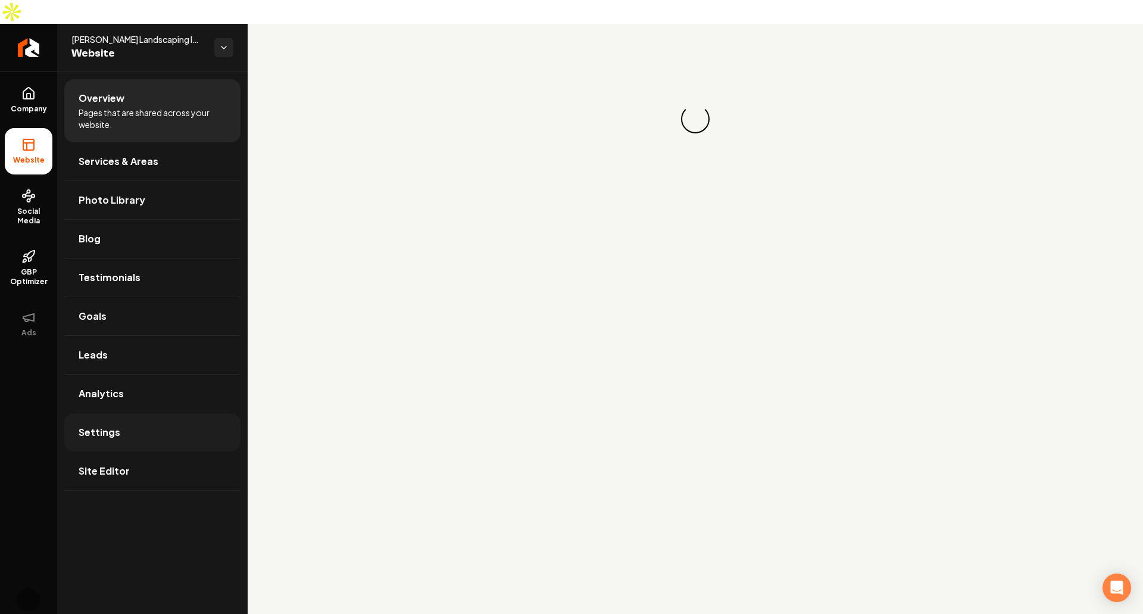
click at [117, 416] on link "Settings" at bounding box center [152, 432] width 176 height 38
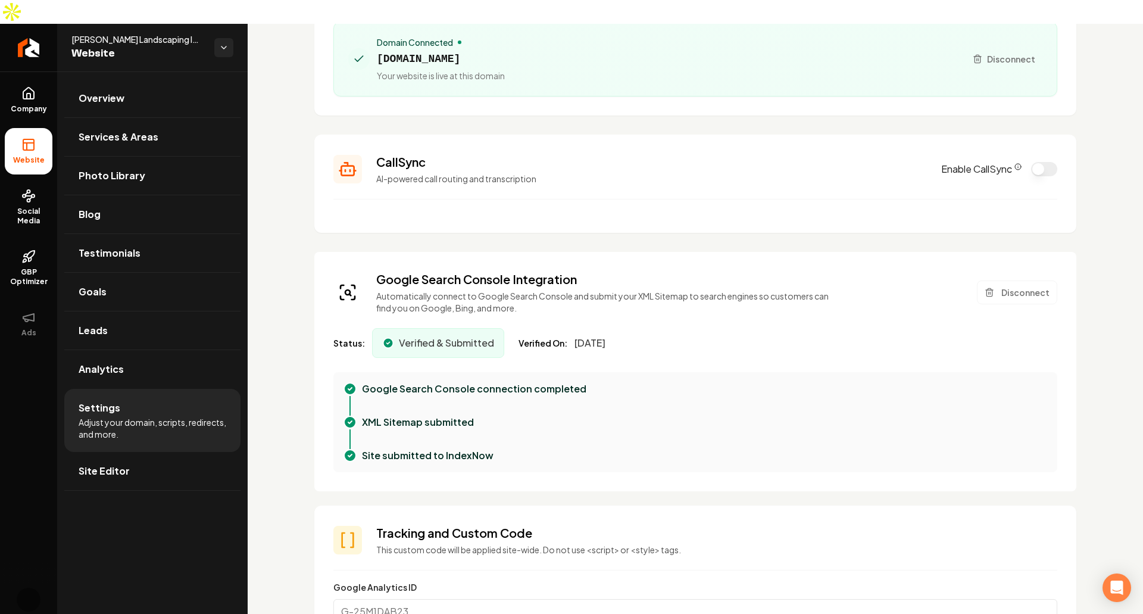
scroll to position [158, 0]
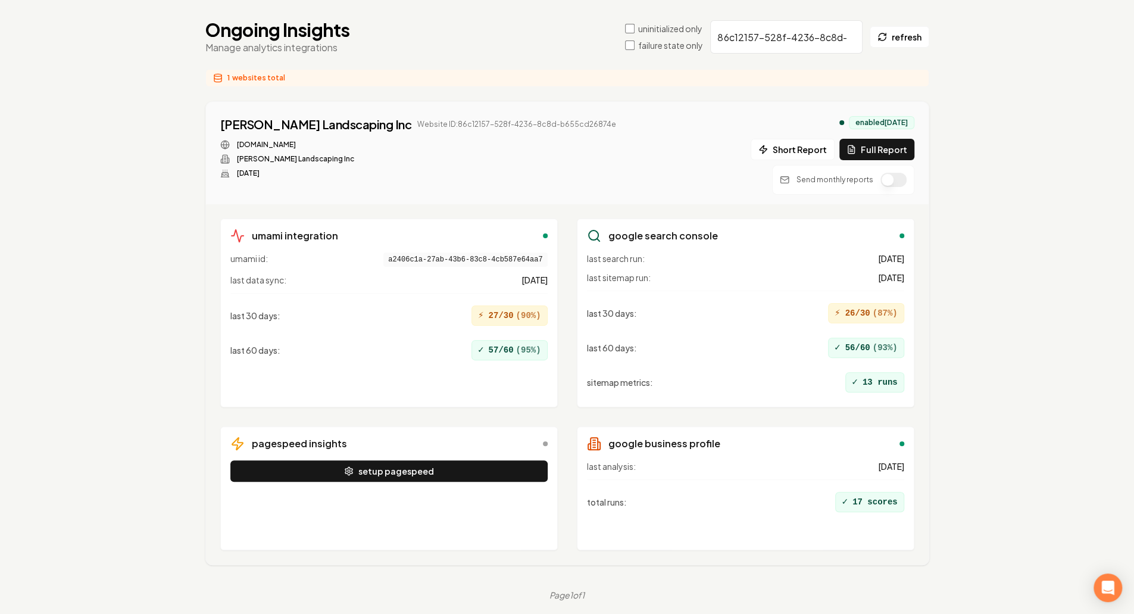
scroll to position [88, 0]
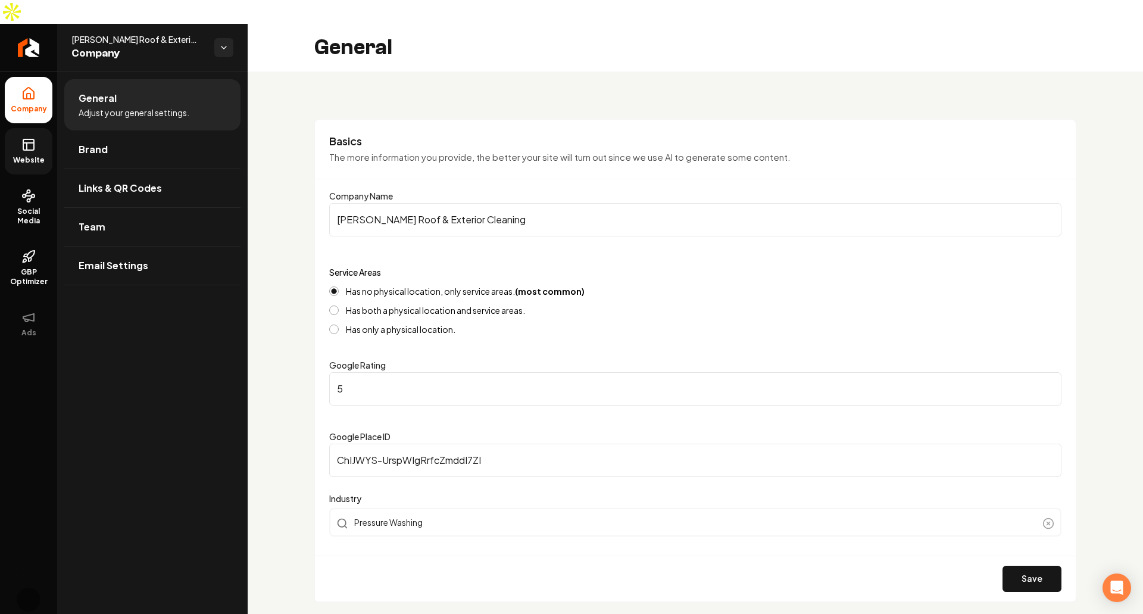
click at [11, 128] on link "Website" at bounding box center [29, 151] width 48 height 46
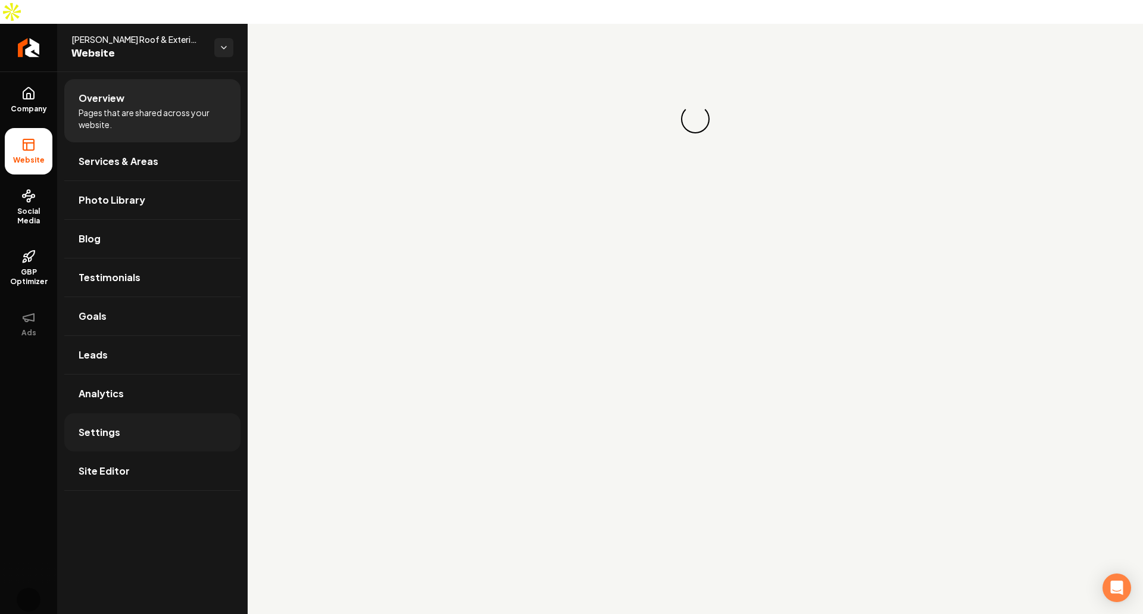
click at [182, 413] on link "Settings" at bounding box center [152, 432] width 176 height 38
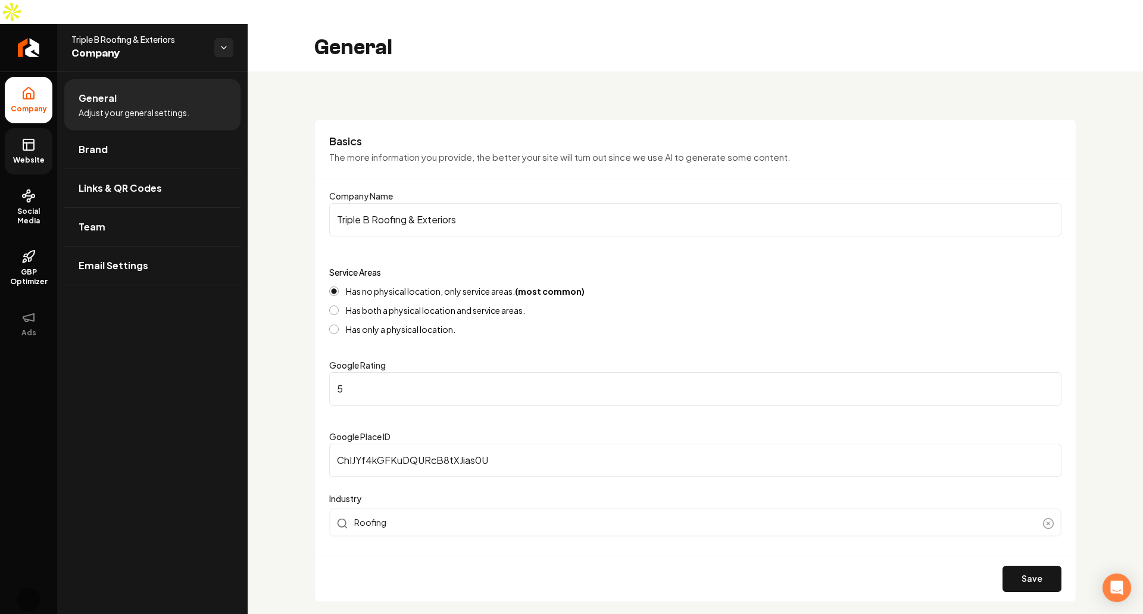
click at [42, 128] on link "Website" at bounding box center [29, 151] width 48 height 46
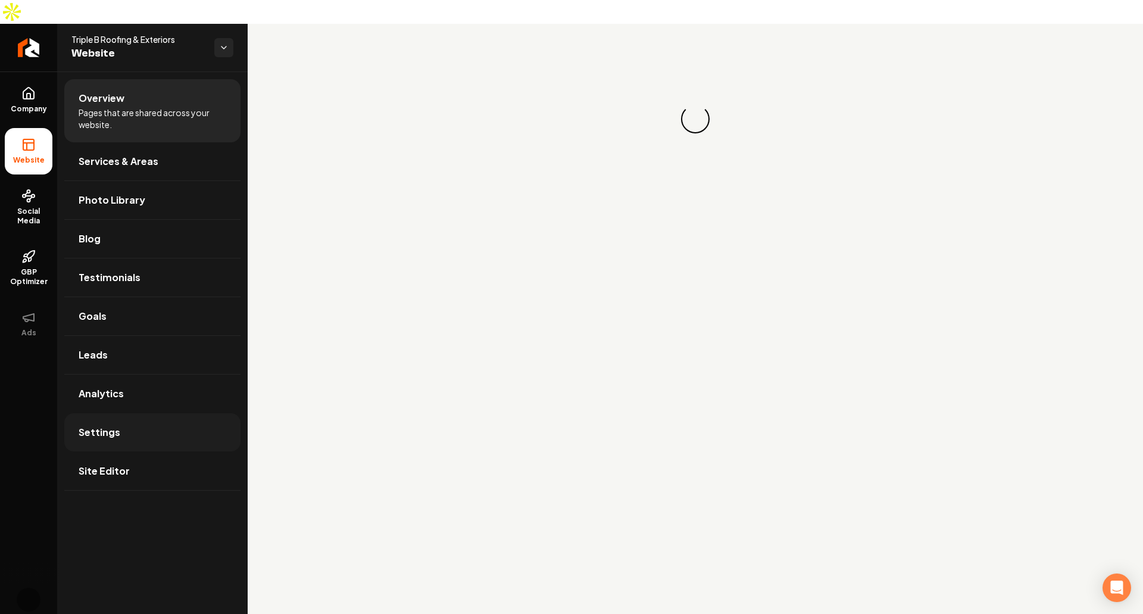
click at [161, 413] on link "Settings" at bounding box center [152, 432] width 176 height 38
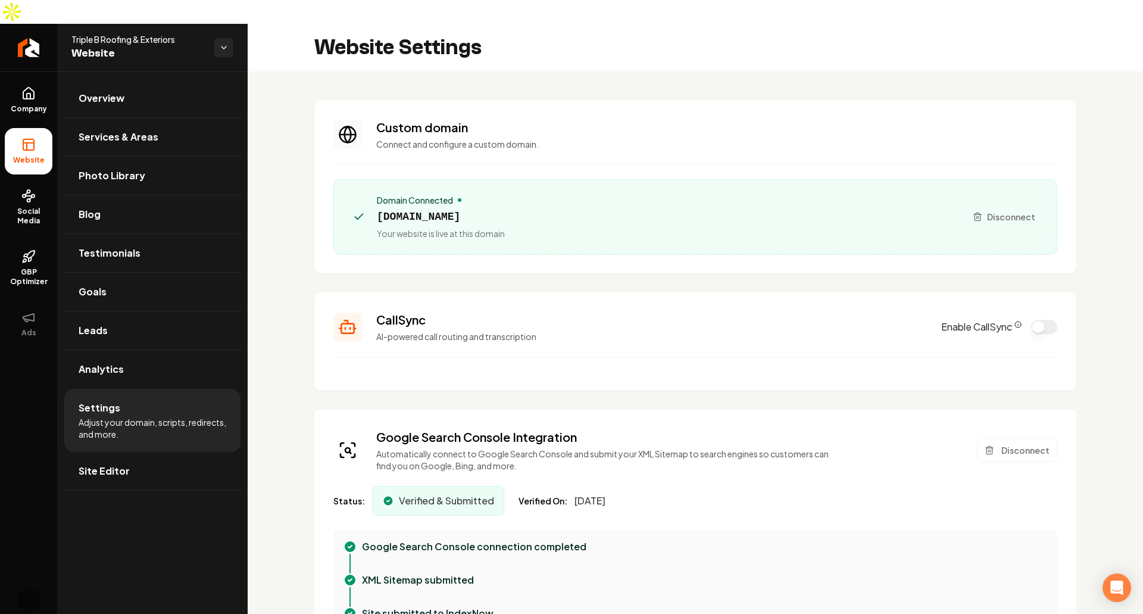
click at [431, 365] on section "CallSync AI-powered call routing and transcription Enable CallSync" at bounding box center [695, 341] width 762 height 98
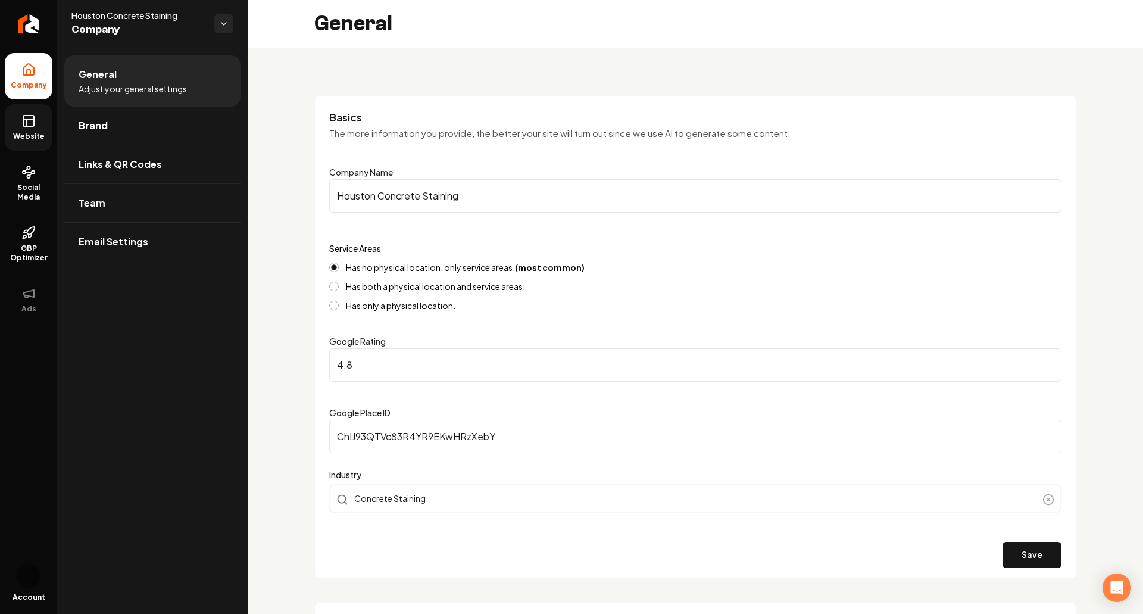
click at [27, 149] on link "Website" at bounding box center [29, 127] width 48 height 46
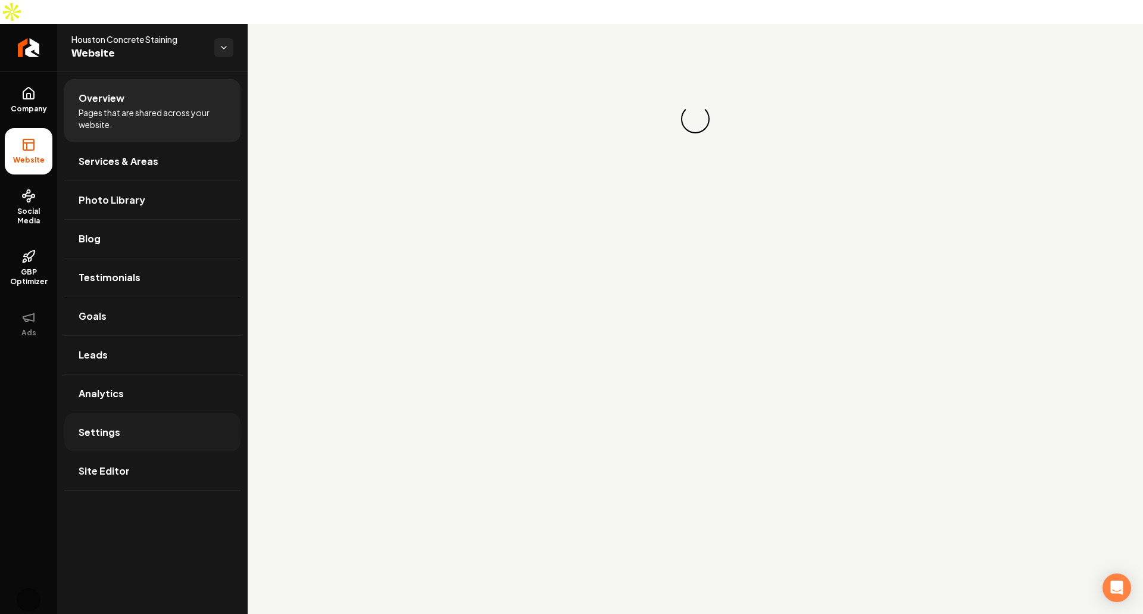
click at [93, 425] on span "Settings" at bounding box center [100, 432] width 42 height 14
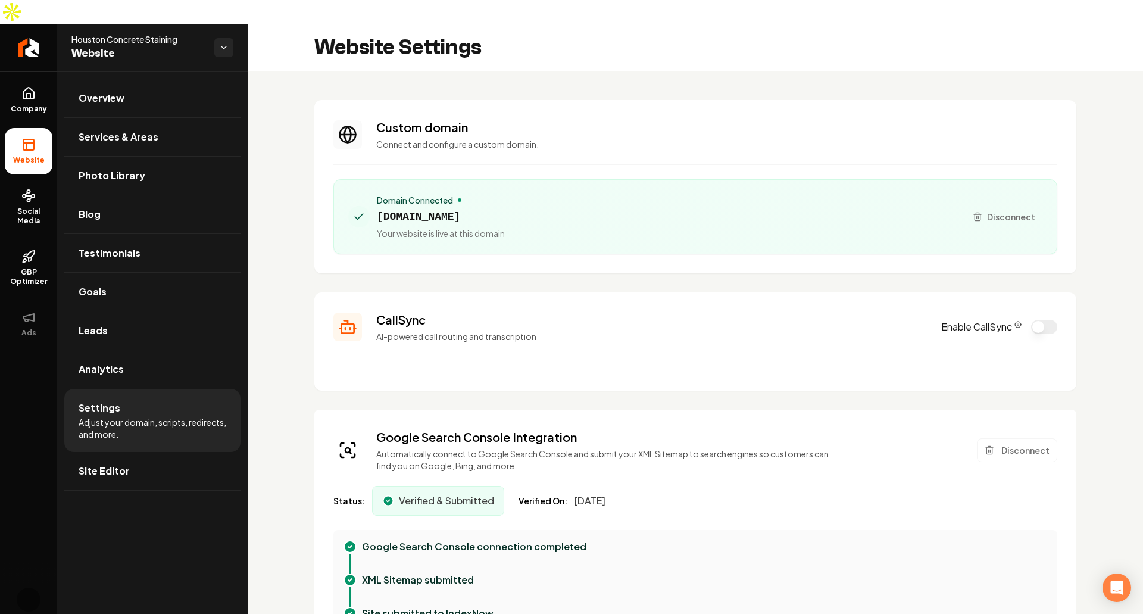
click at [431, 365] on section "CallSync AI-powered call routing and transcription Enable CallSync" at bounding box center [695, 341] width 762 height 98
click at [730, 292] on section "CallSync AI-powered call routing and transcription Enable CallSync" at bounding box center [695, 341] width 762 height 98
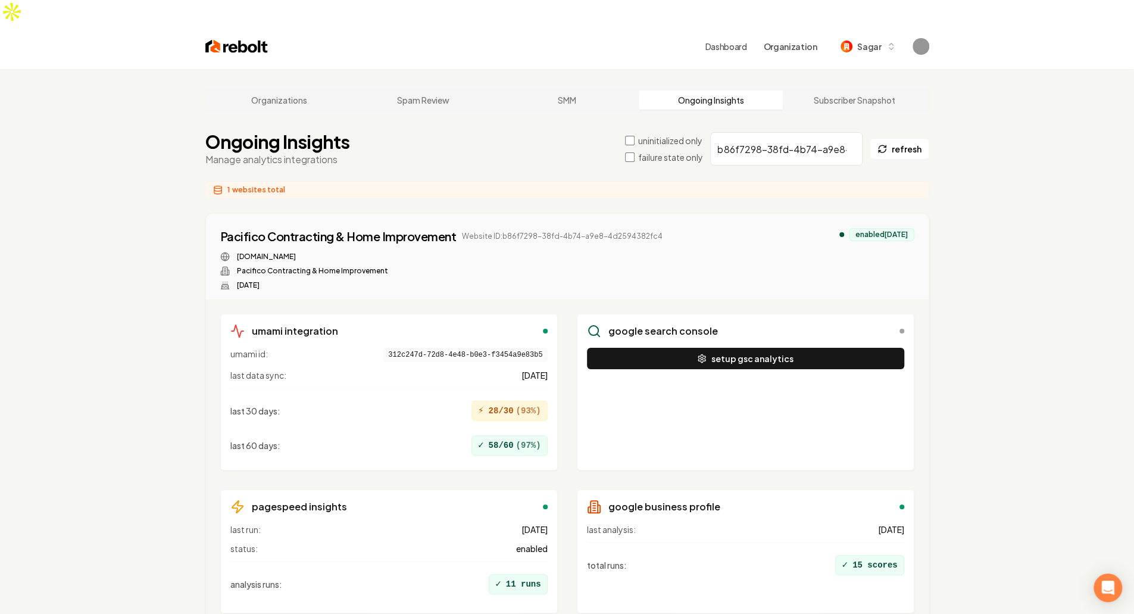
click at [684, 377] on div "setup gsc analytics" at bounding box center [745, 404] width 317 height 112
click at [725, 348] on button "setup gsc analytics" at bounding box center [745, 358] width 317 height 21
click at [730, 271] on div "Pacifico Contracting & Home Improvement Website ID: b86f7298-38fd-4b74-a9e8-4d2…" at bounding box center [567, 257] width 722 height 86
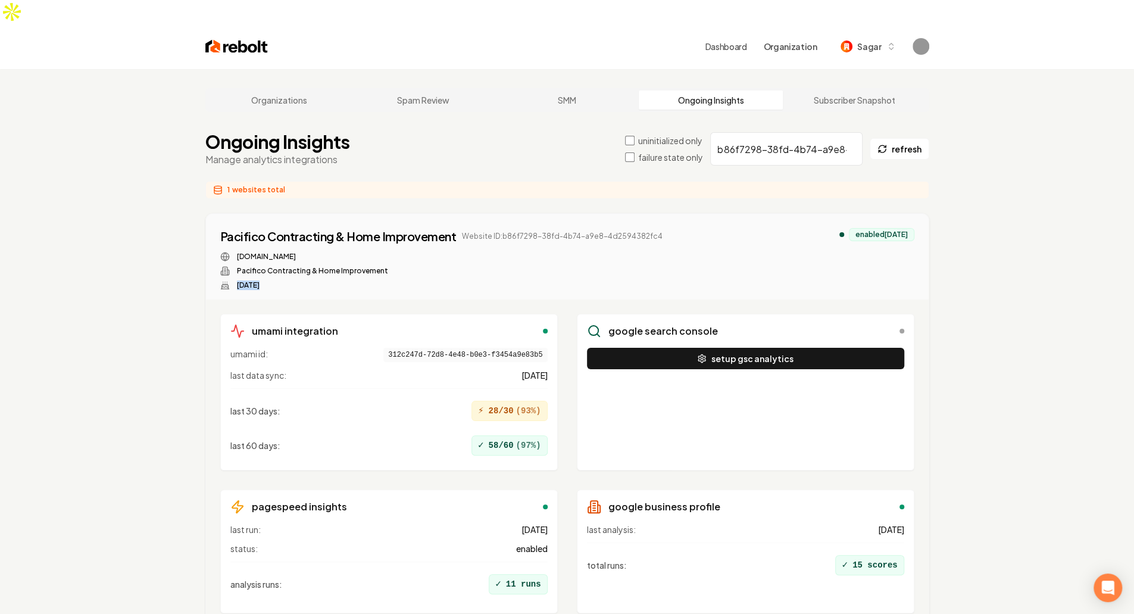
click at [730, 271] on div "Pacifico Contracting & Home Improvement Website ID: b86f7298-38fd-4b74-a9e8-4d2…" at bounding box center [567, 257] width 722 height 86
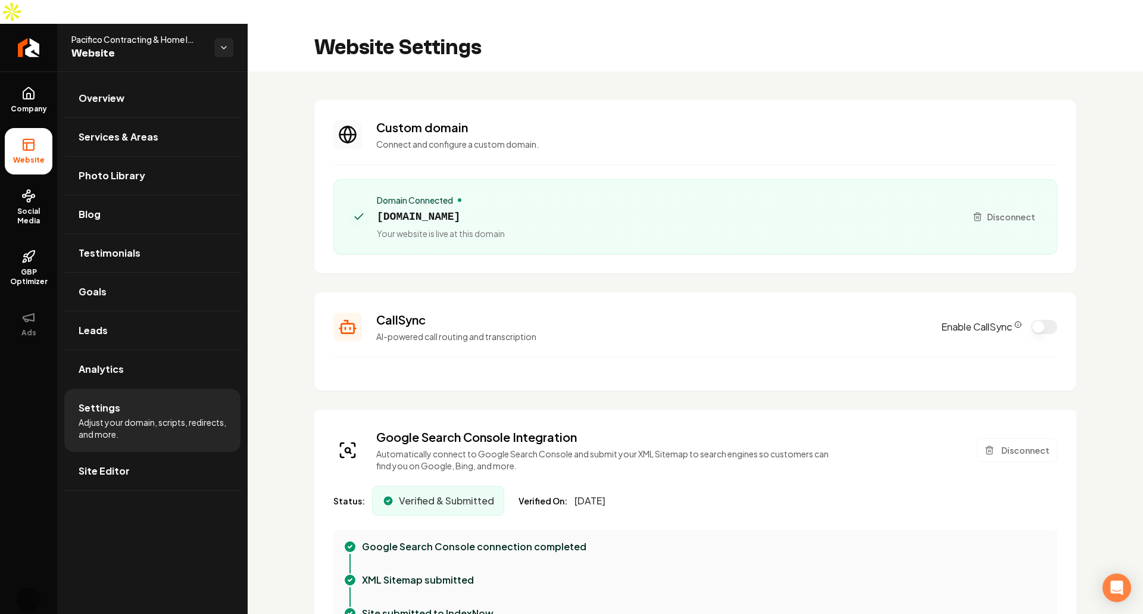
click at [584, 292] on section "CallSync AI-powered call routing and transcription Enable CallSync" at bounding box center [695, 341] width 762 height 98
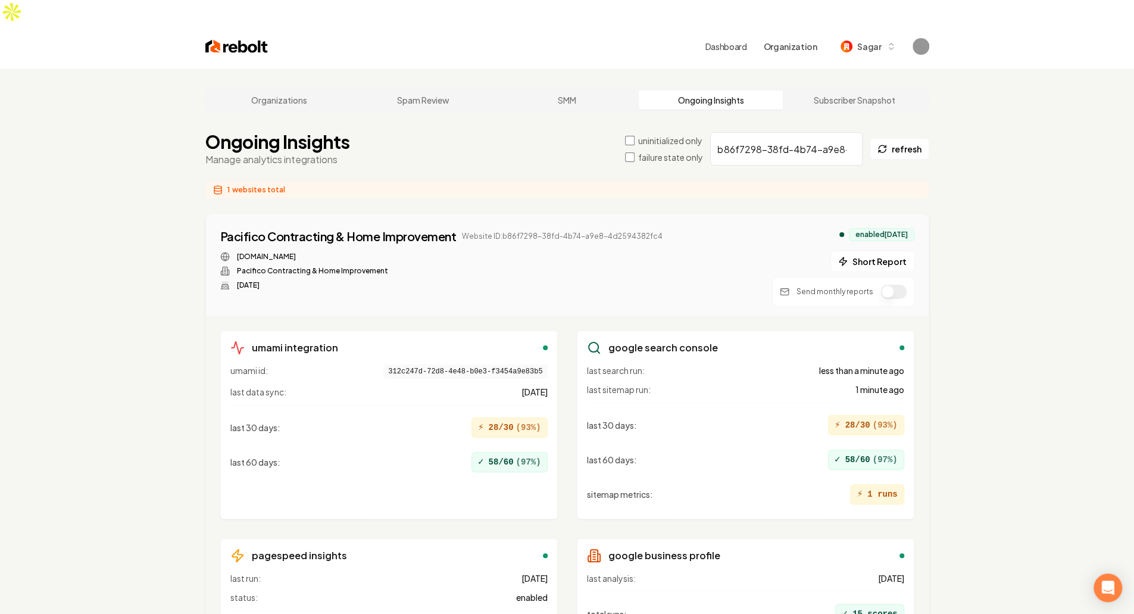
click at [1041, 367] on div "Organizations Spam Review SMM Ongoing Insights Subscriber Snapshot Ongoing Insi…" at bounding box center [567, 400] width 1134 height 662
click at [981, 321] on div "Organizations Spam Review SMM Ongoing Insights Subscriber Snapshot Ongoing Insi…" at bounding box center [567, 400] width 1134 height 662
click at [988, 253] on div "Organizations Spam Review SMM Ongoing Insights Subscriber Snapshot Ongoing Insi…" at bounding box center [567, 400] width 1134 height 662
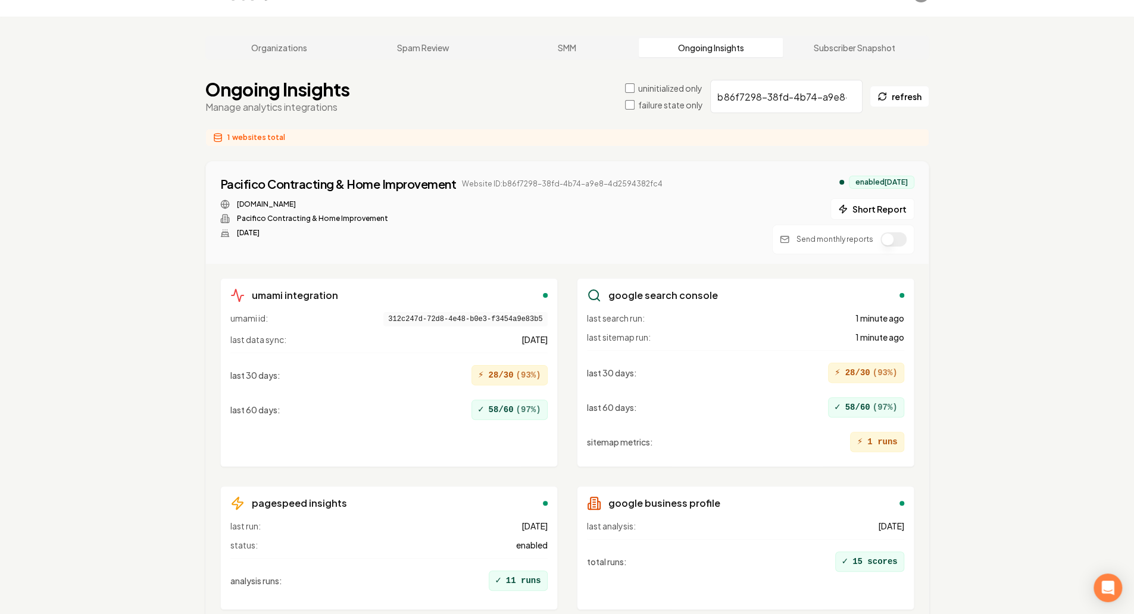
scroll to position [90, 0]
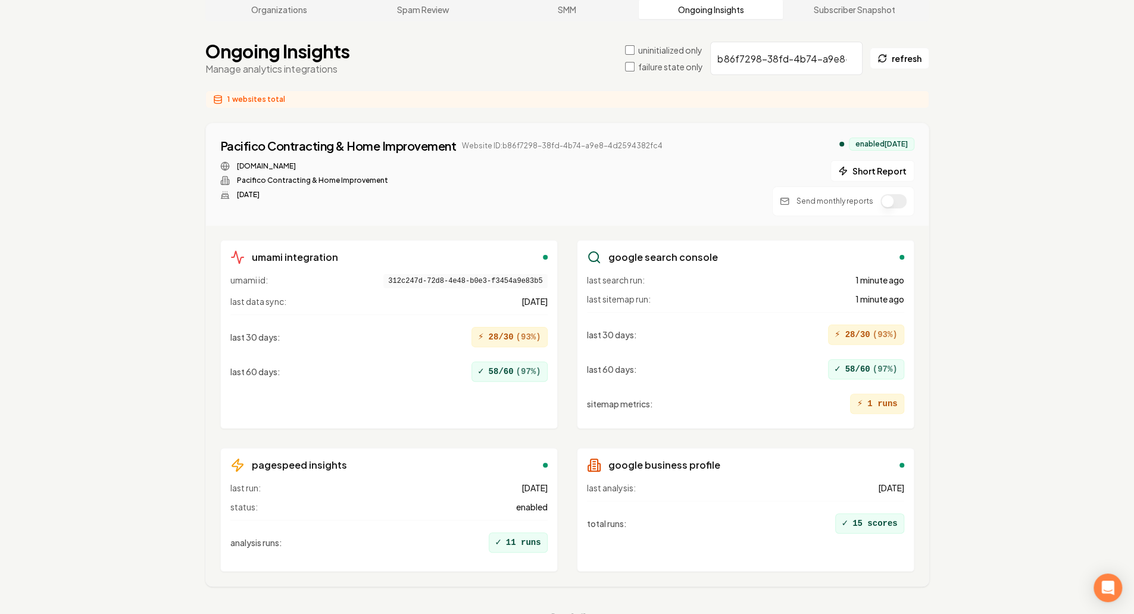
click at [988, 253] on div "Organizations Spam Review SMM Ongoing Insights Subscriber Snapshot Ongoing Insi…" at bounding box center [567, 310] width 1134 height 662
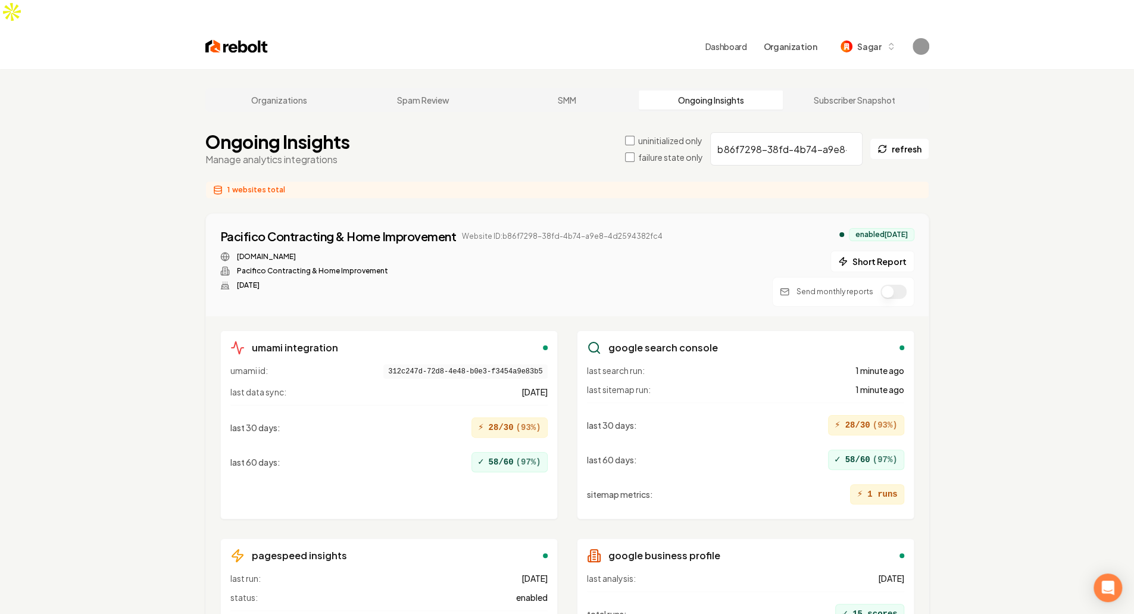
click at [141, 205] on div "Organizations Spam Review SMM Ongoing Insights Subscriber Snapshot Ongoing Insi…" at bounding box center [567, 400] width 1134 height 662
